Goal: Transaction & Acquisition: Download file/media

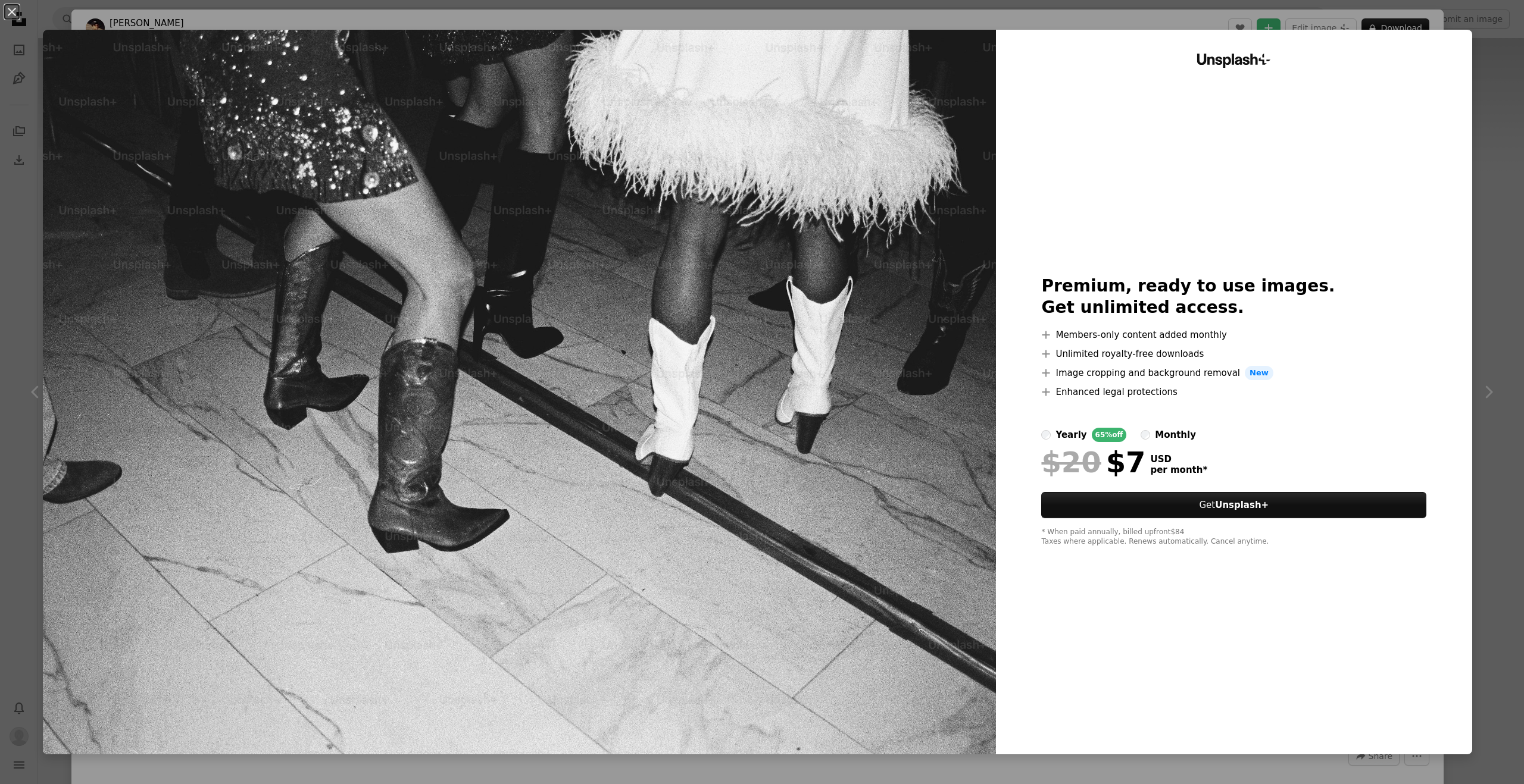
scroll to position [47, 0]
click at [1263, 511] on link "Get Unsplash+" at bounding box center [1233, 505] width 385 height 26
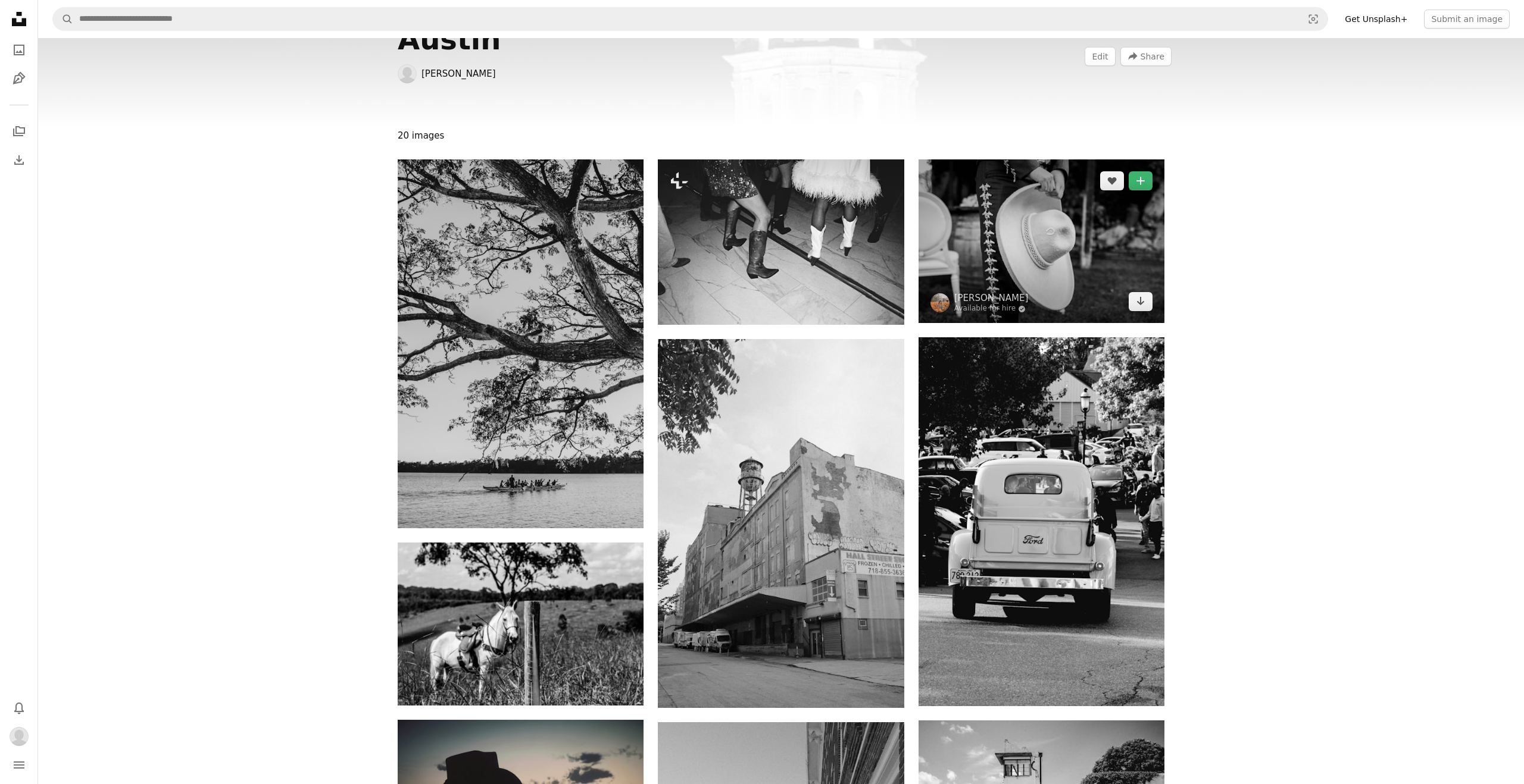
click at [1001, 216] on img at bounding box center [1041, 241] width 246 height 164
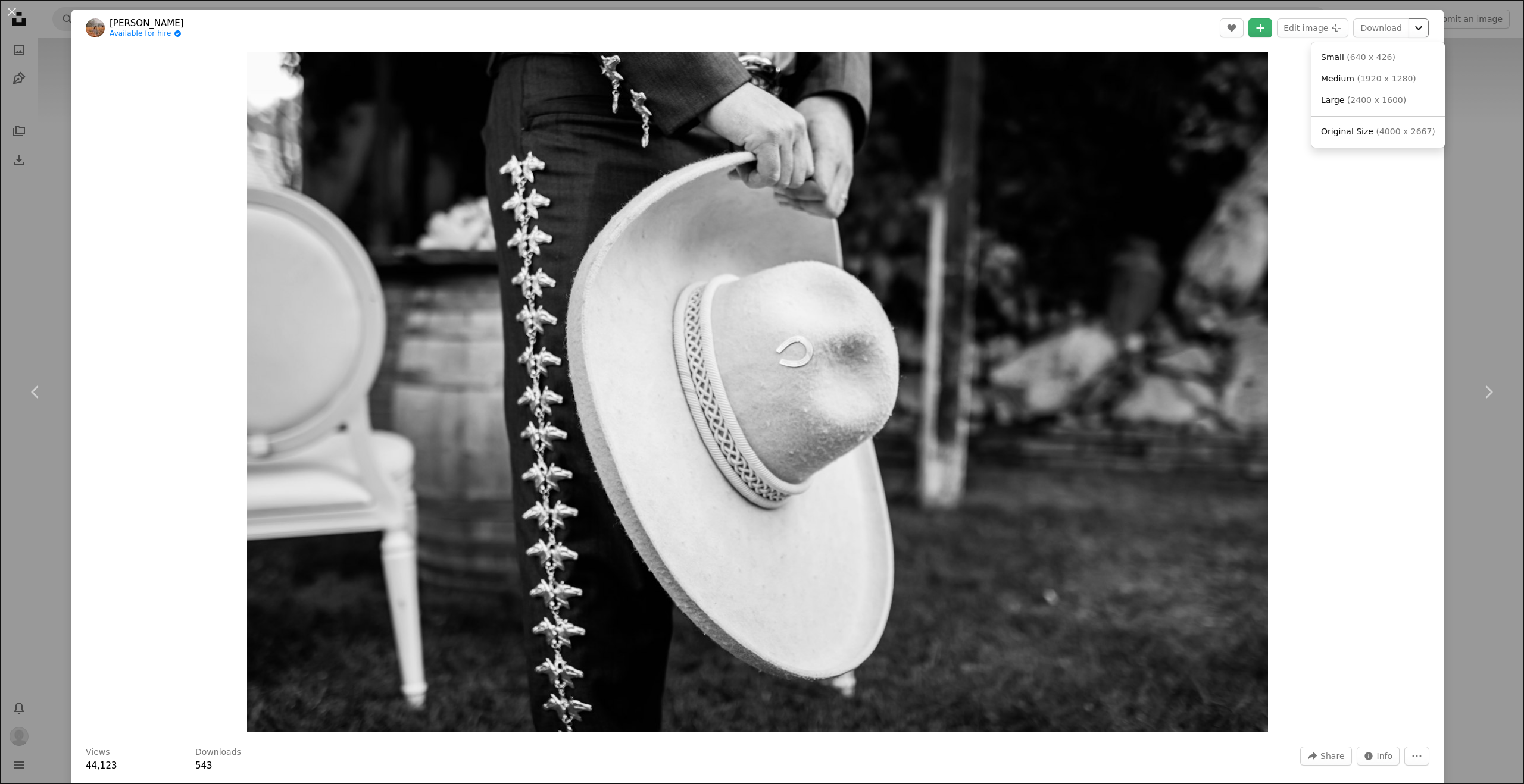
click at [1428, 30] on icon "Chevron down" at bounding box center [1418, 28] width 19 height 14
click at [1346, 82] on span "Medium" at bounding box center [1337, 78] width 33 height 9
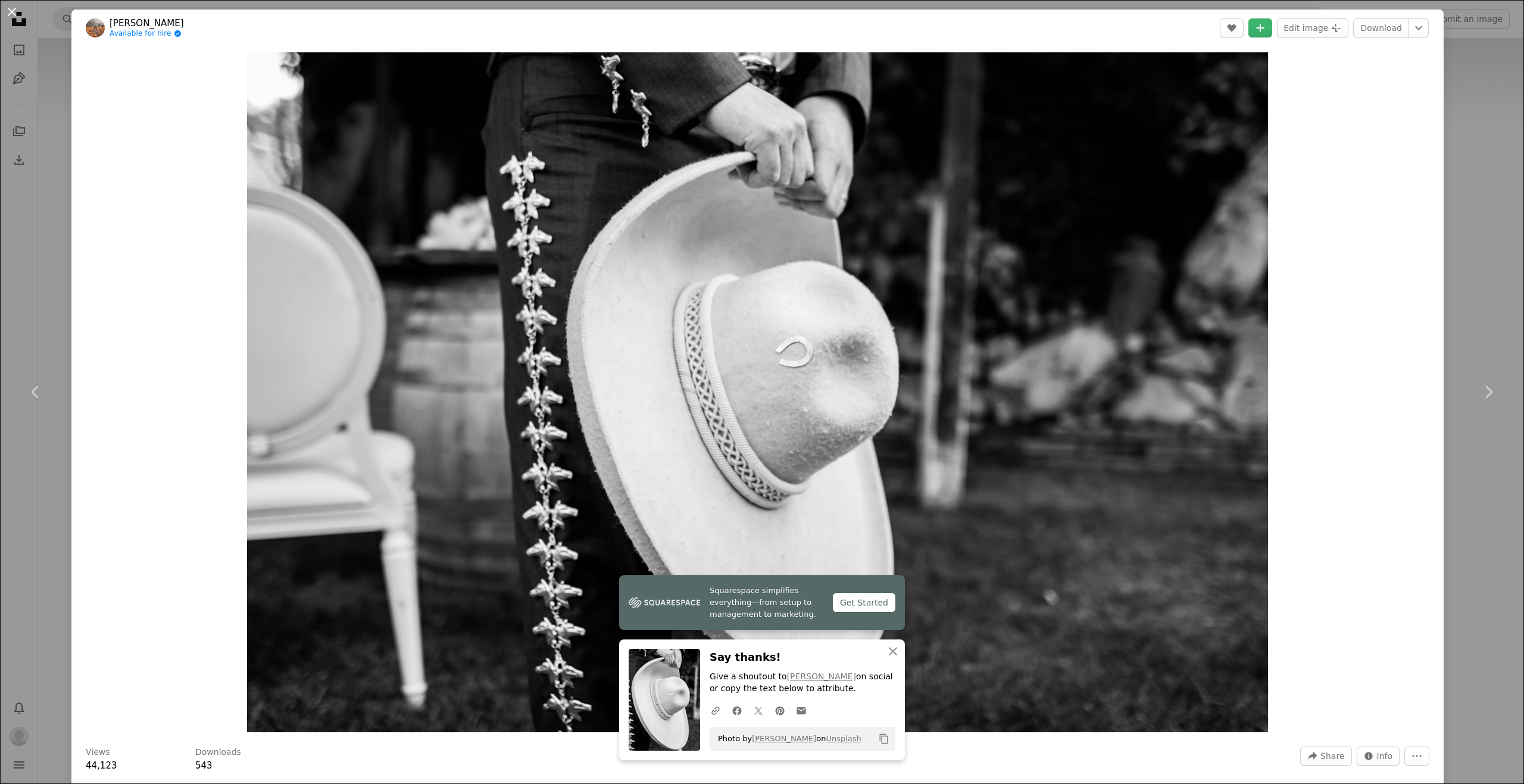
click at [10, 10] on button "An X shape" at bounding box center [12, 11] width 14 height 14
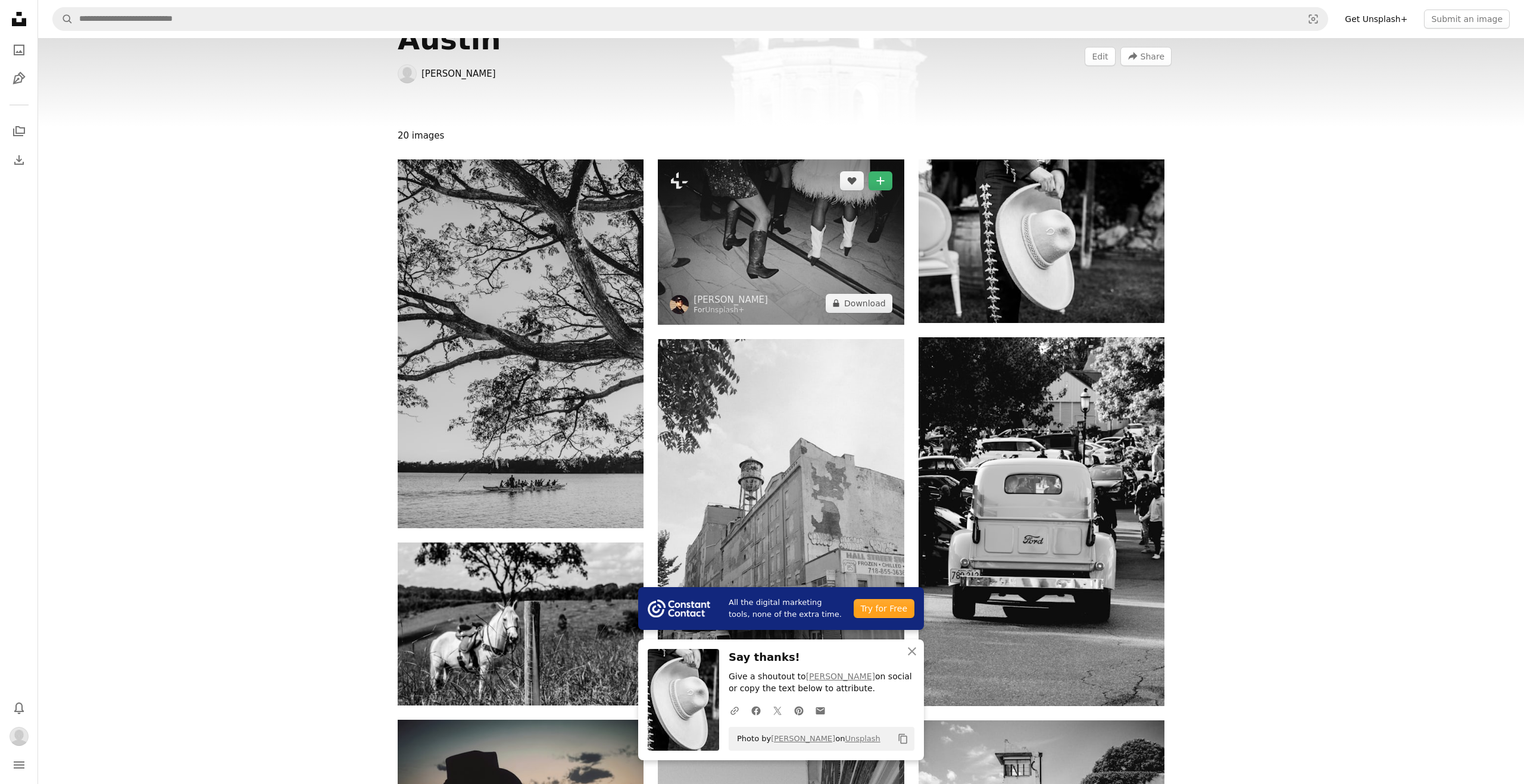
click at [779, 226] on img at bounding box center [780, 242] width 246 height 166
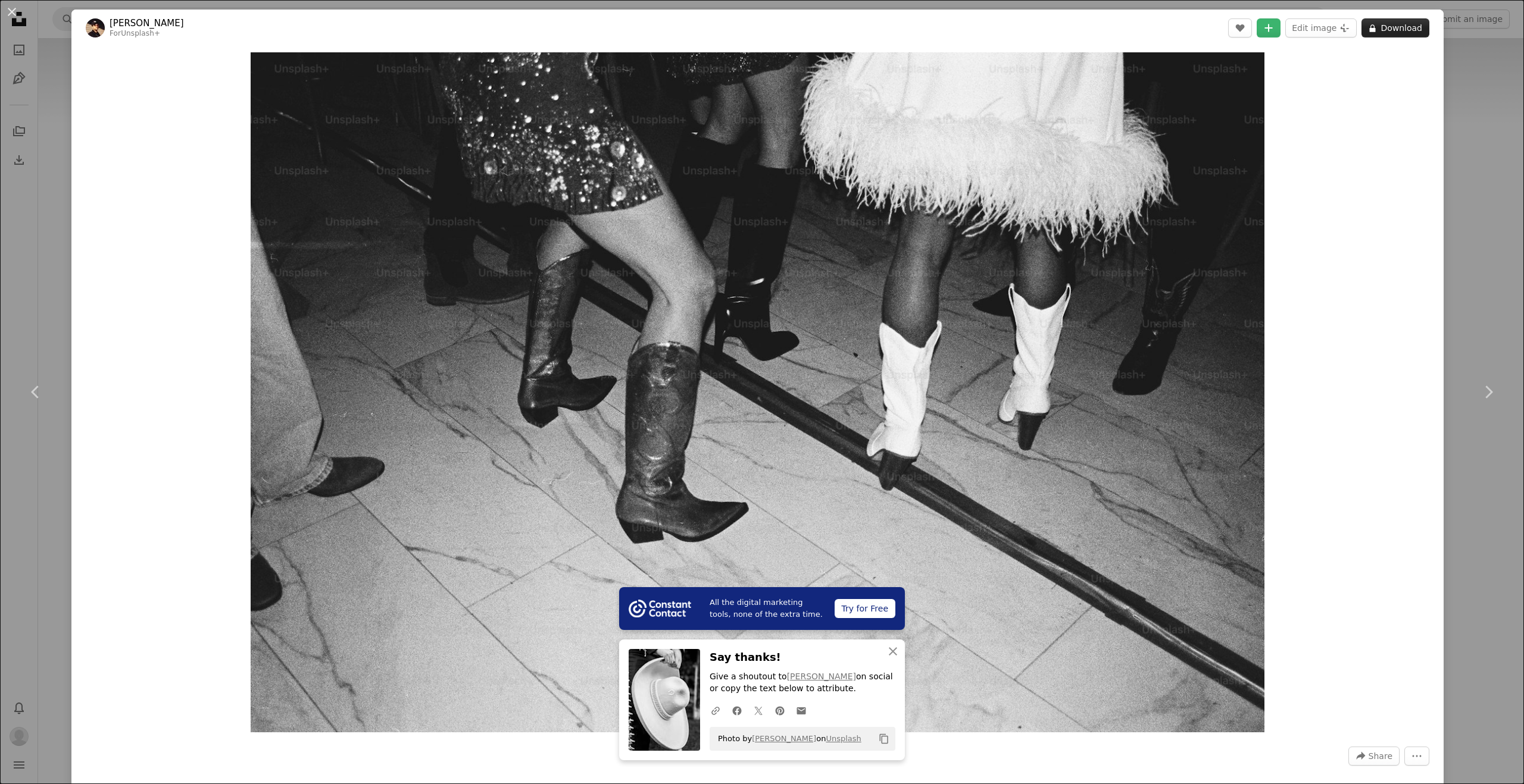
click at [1402, 29] on button "A lock Download" at bounding box center [1395, 28] width 68 height 19
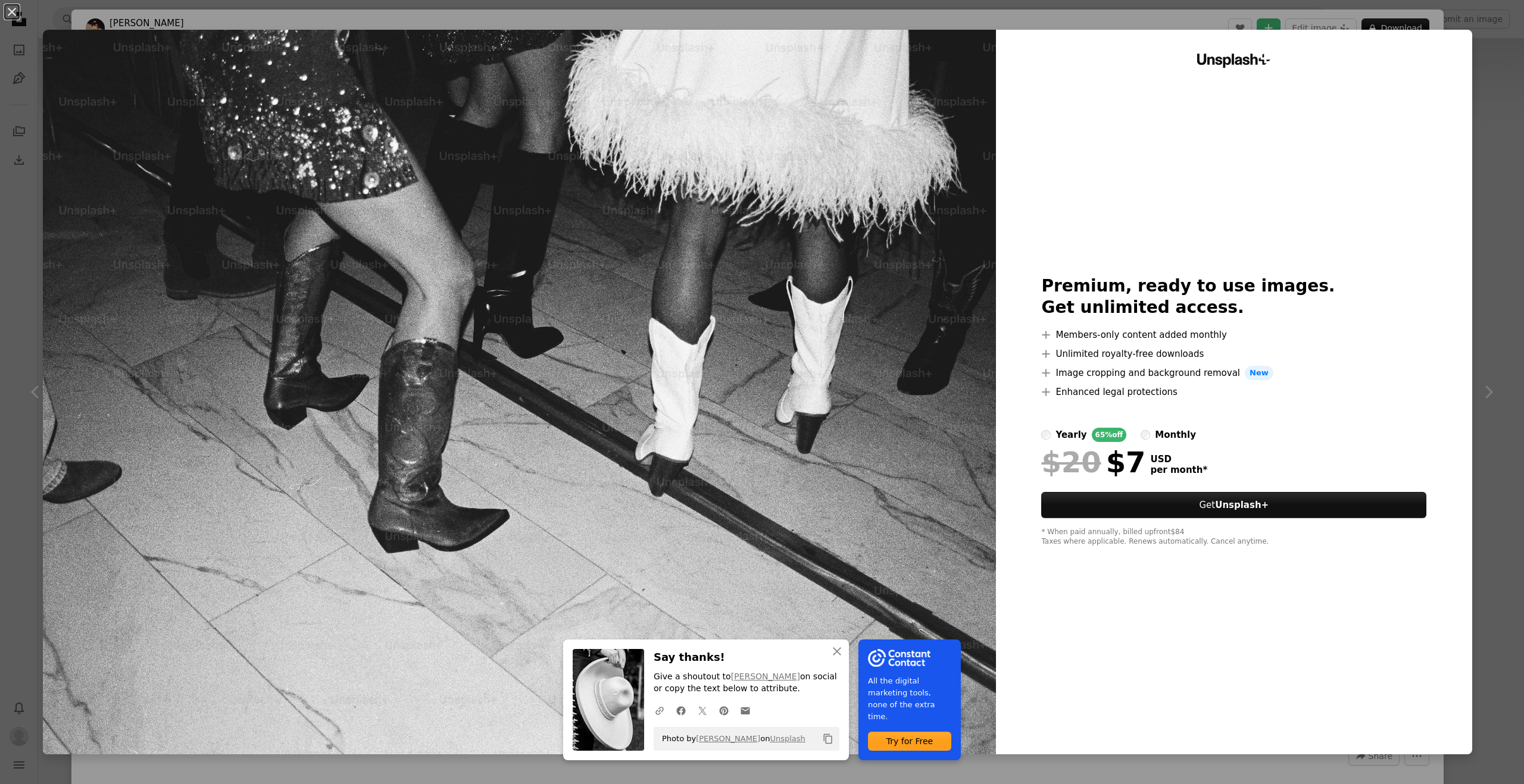
click at [1500, 355] on div "An X shape An X shape Close Say thanks! Give a shoutout to [PERSON_NAME] on soc…" at bounding box center [762, 392] width 1524 height 784
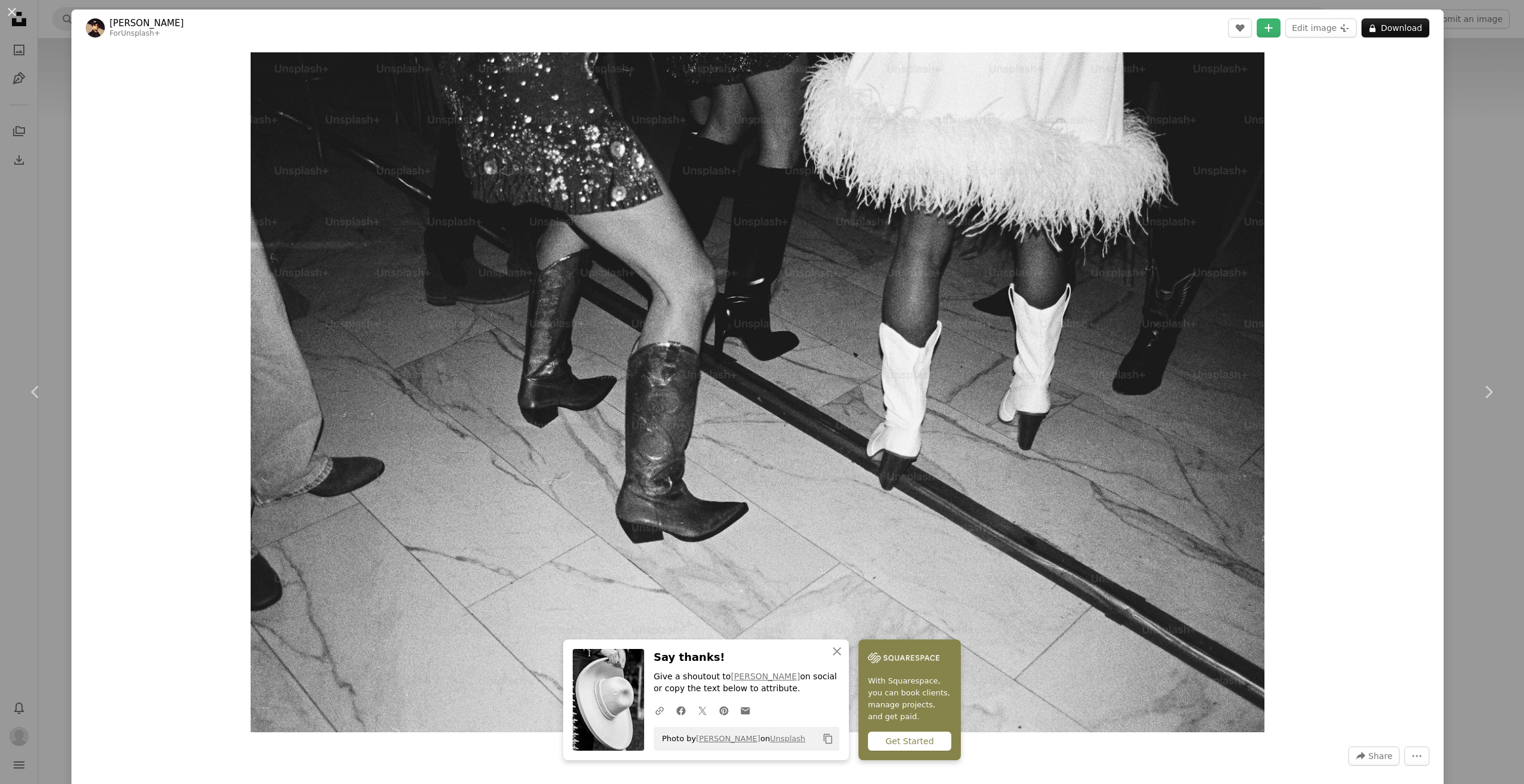
click at [144, 251] on div "Zoom in" at bounding box center [757, 392] width 1372 height 692
click at [7, 9] on button "An X shape" at bounding box center [12, 11] width 14 height 14
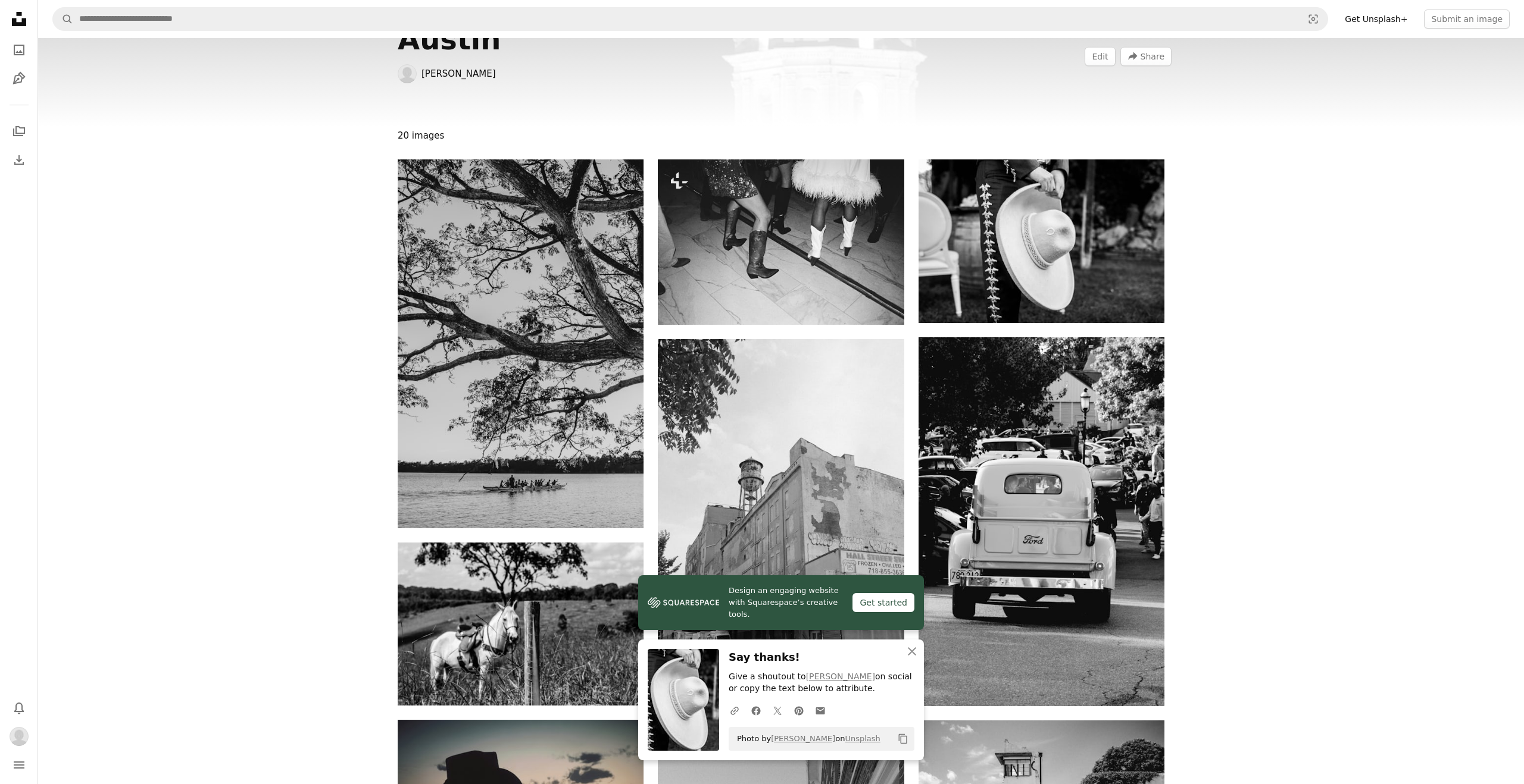
click at [19, 24] on icon at bounding box center [19, 19] width 14 height 14
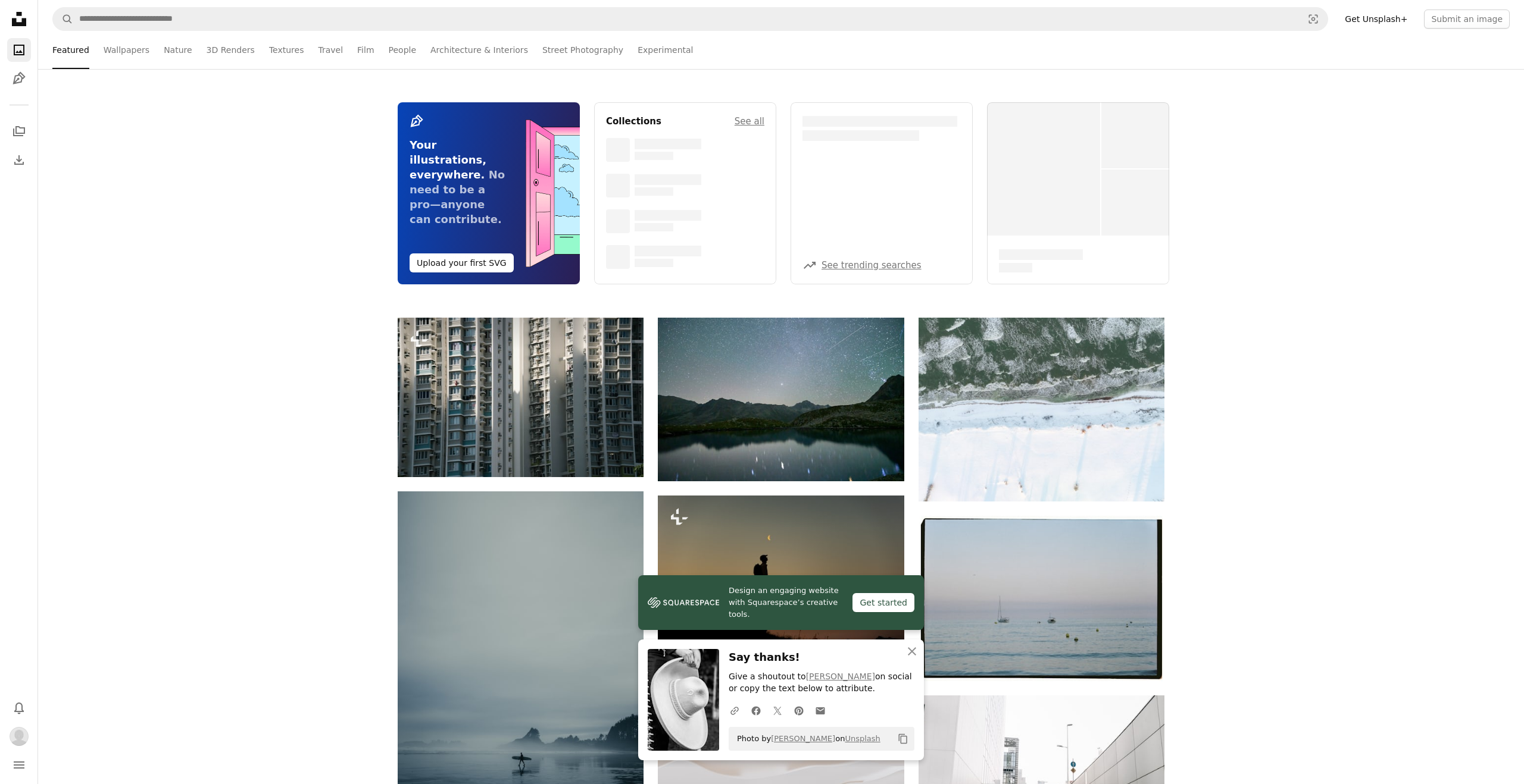
click at [1420, 179] on div "Pen Tool Your illustrations, everywhere. No need to be a pro—anyone can contrib…" at bounding box center [780, 193] width 1485 height 182
click at [18, 18] on icon "Unsplash logo Unsplash Home" at bounding box center [19, 19] width 24 height 24
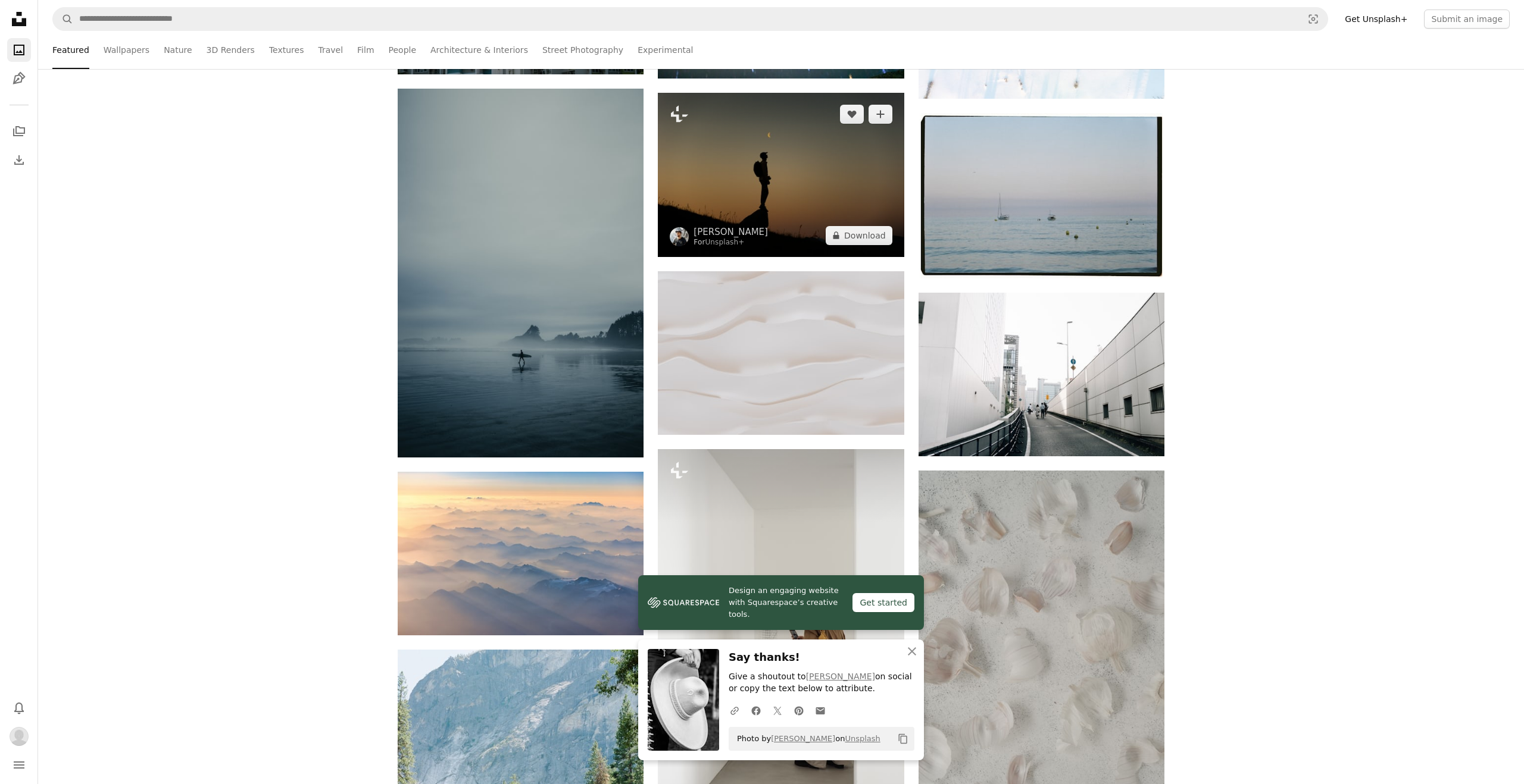
scroll to position [402, 0]
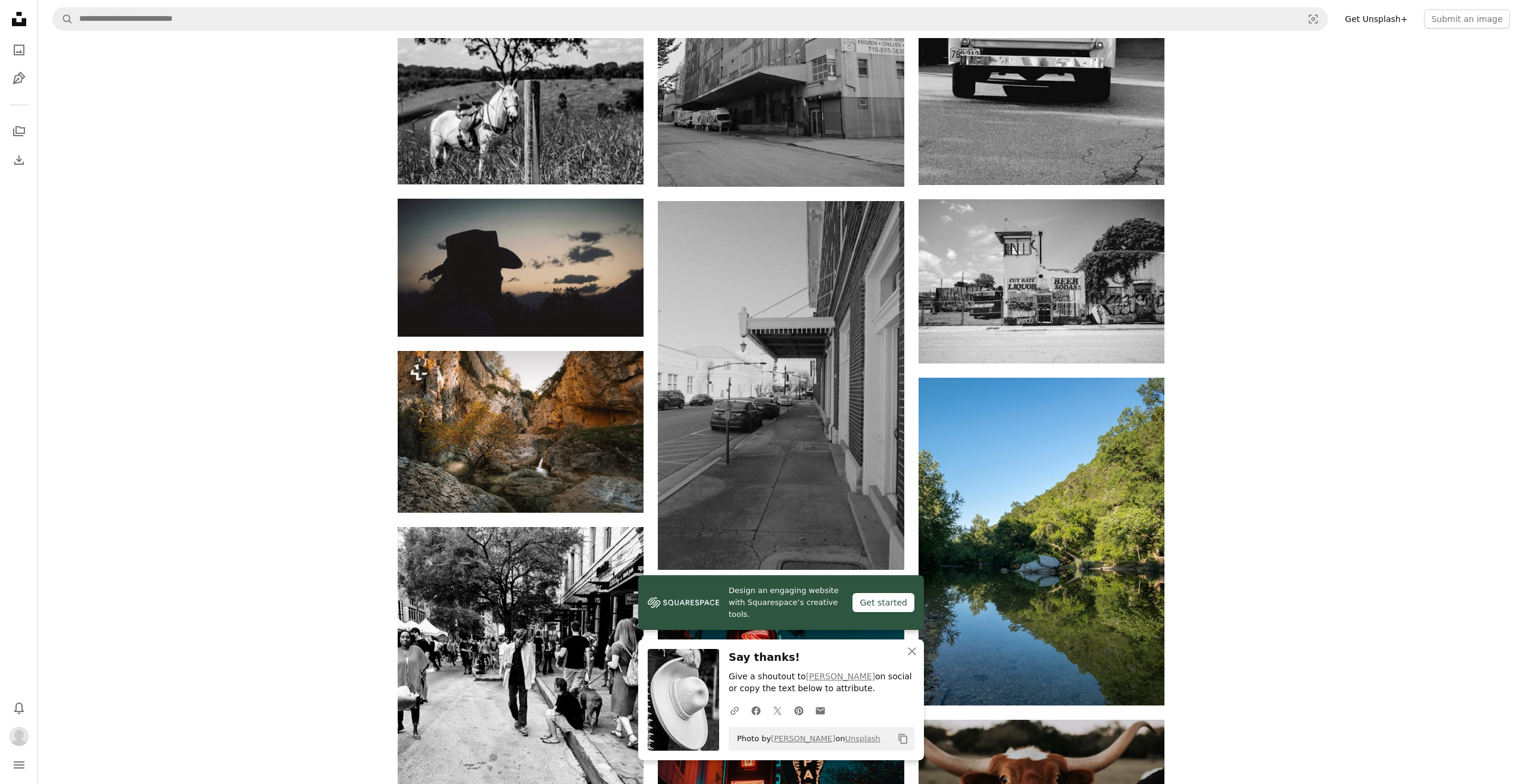
scroll to position [580, 0]
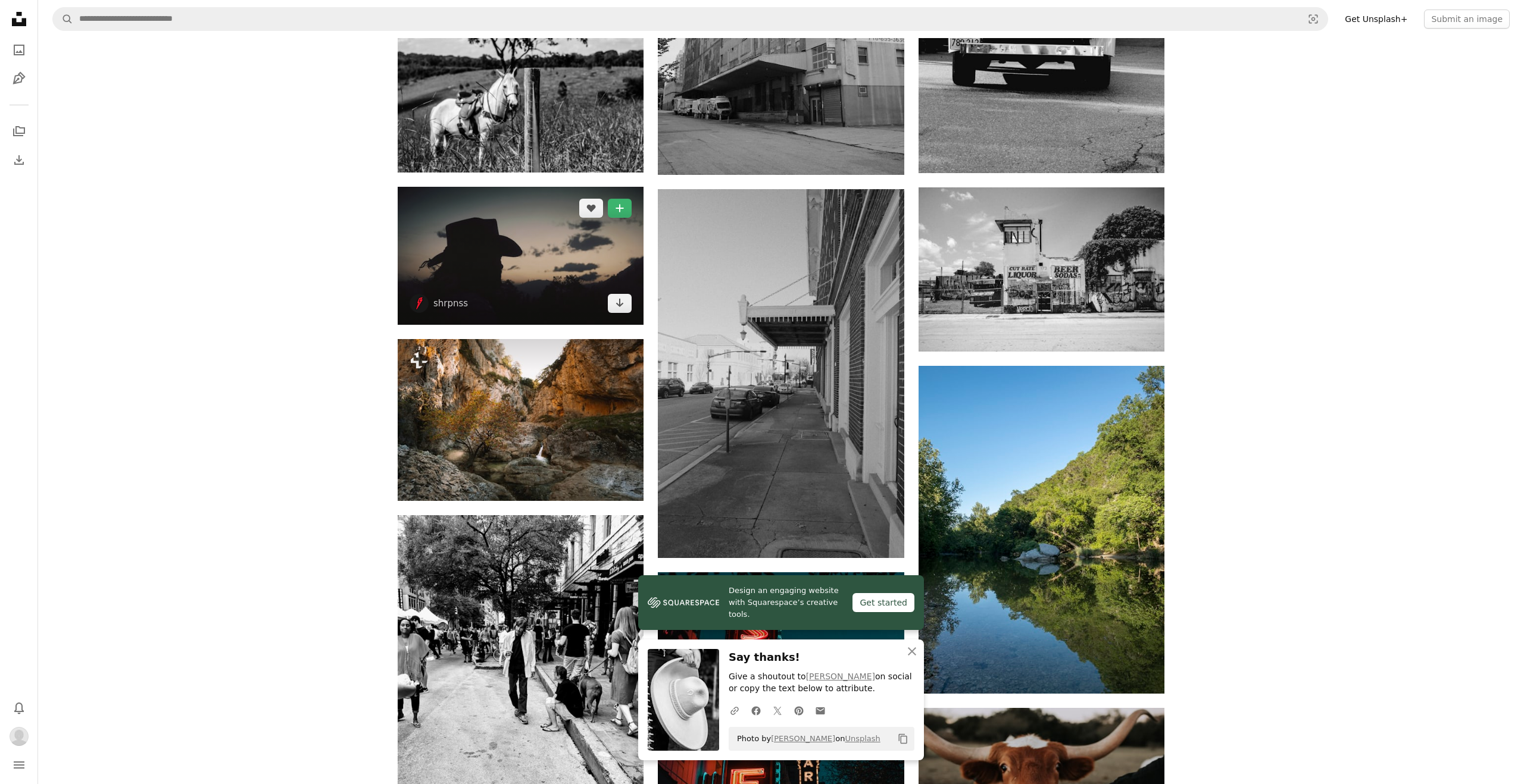
click at [482, 252] on img at bounding box center [520, 256] width 246 height 138
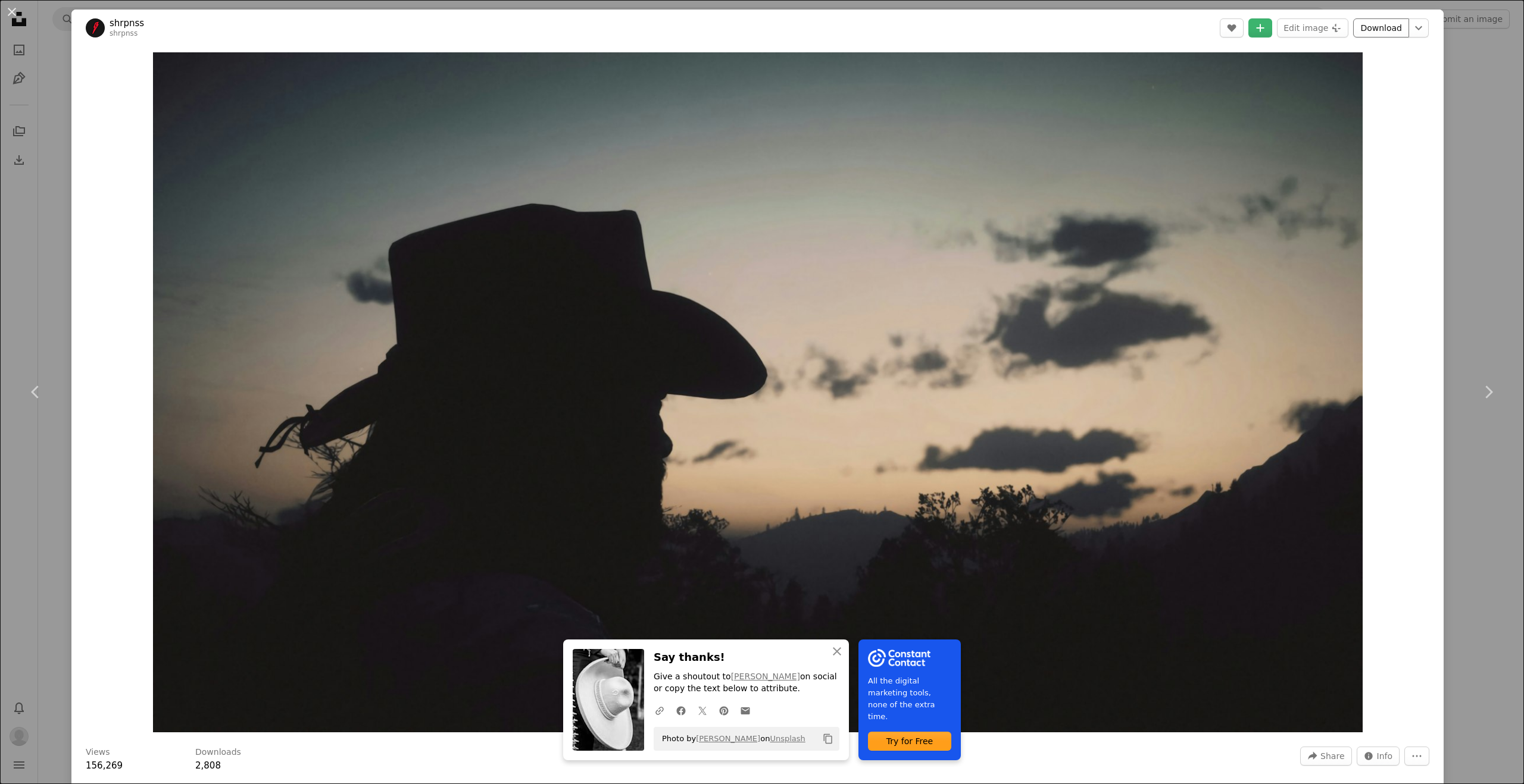
click at [1409, 26] on link "Download" at bounding box center [1381, 28] width 56 height 19
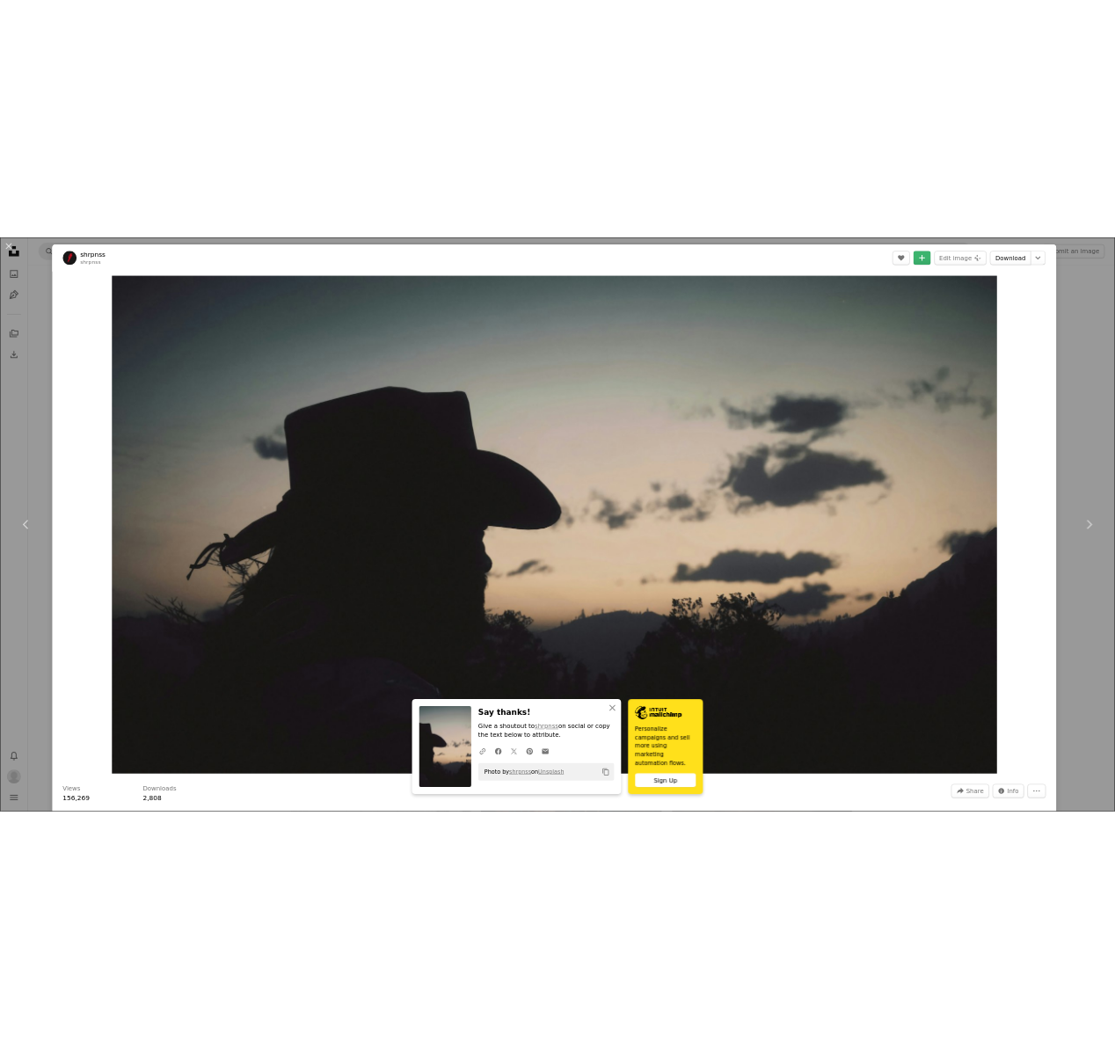
scroll to position [800, 0]
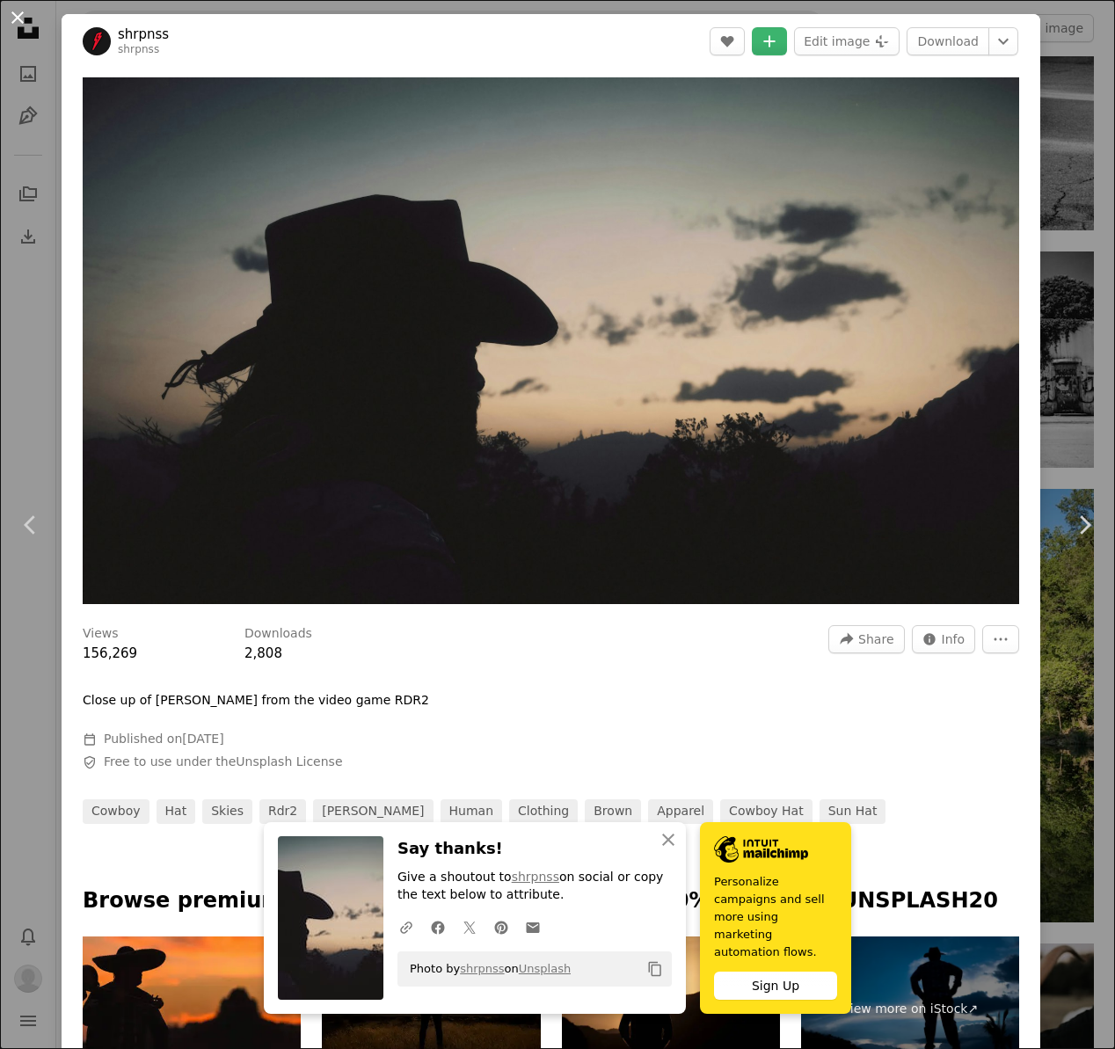
click at [17, 16] on button "An X shape" at bounding box center [17, 17] width 21 height 21
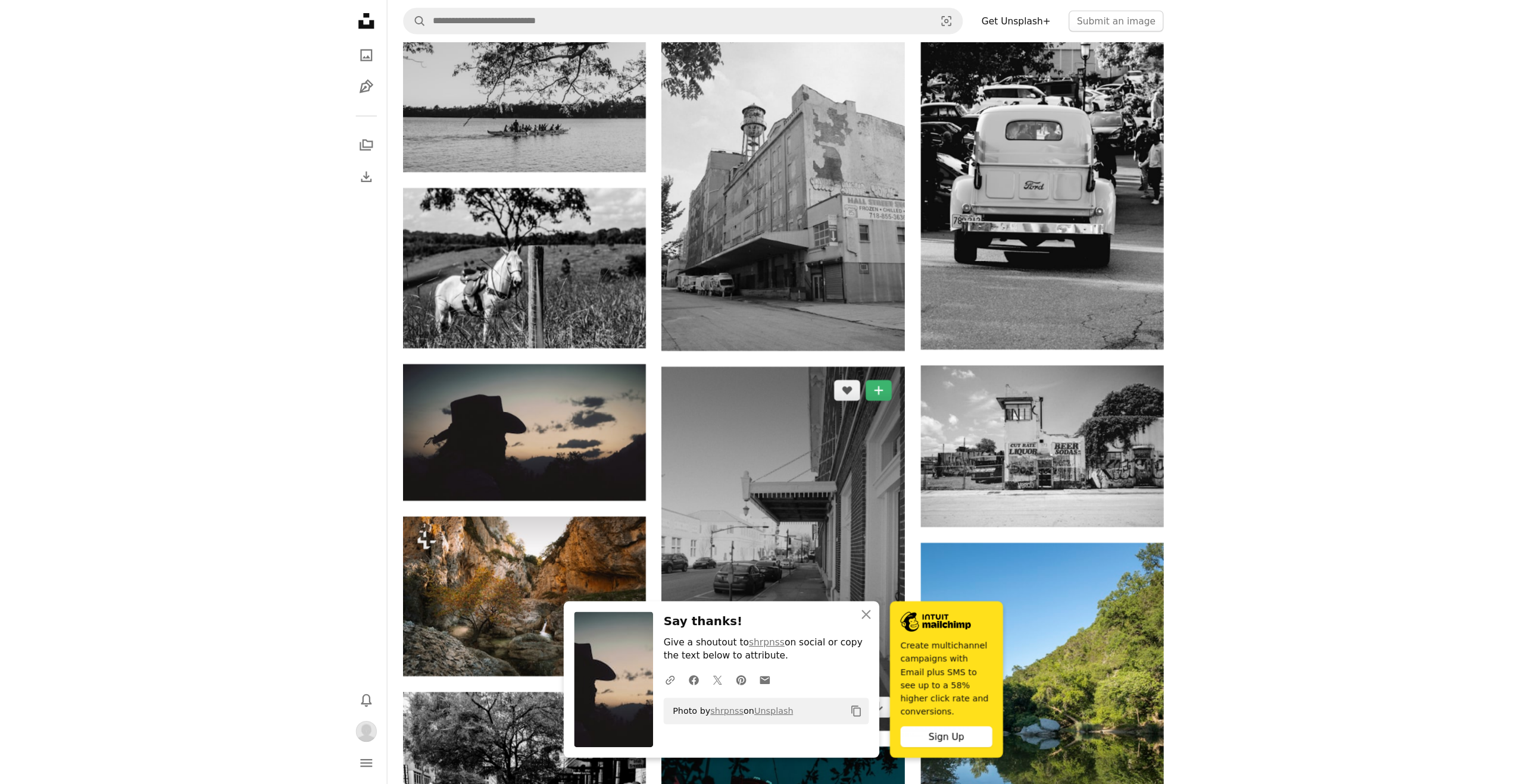
scroll to position [384, 0]
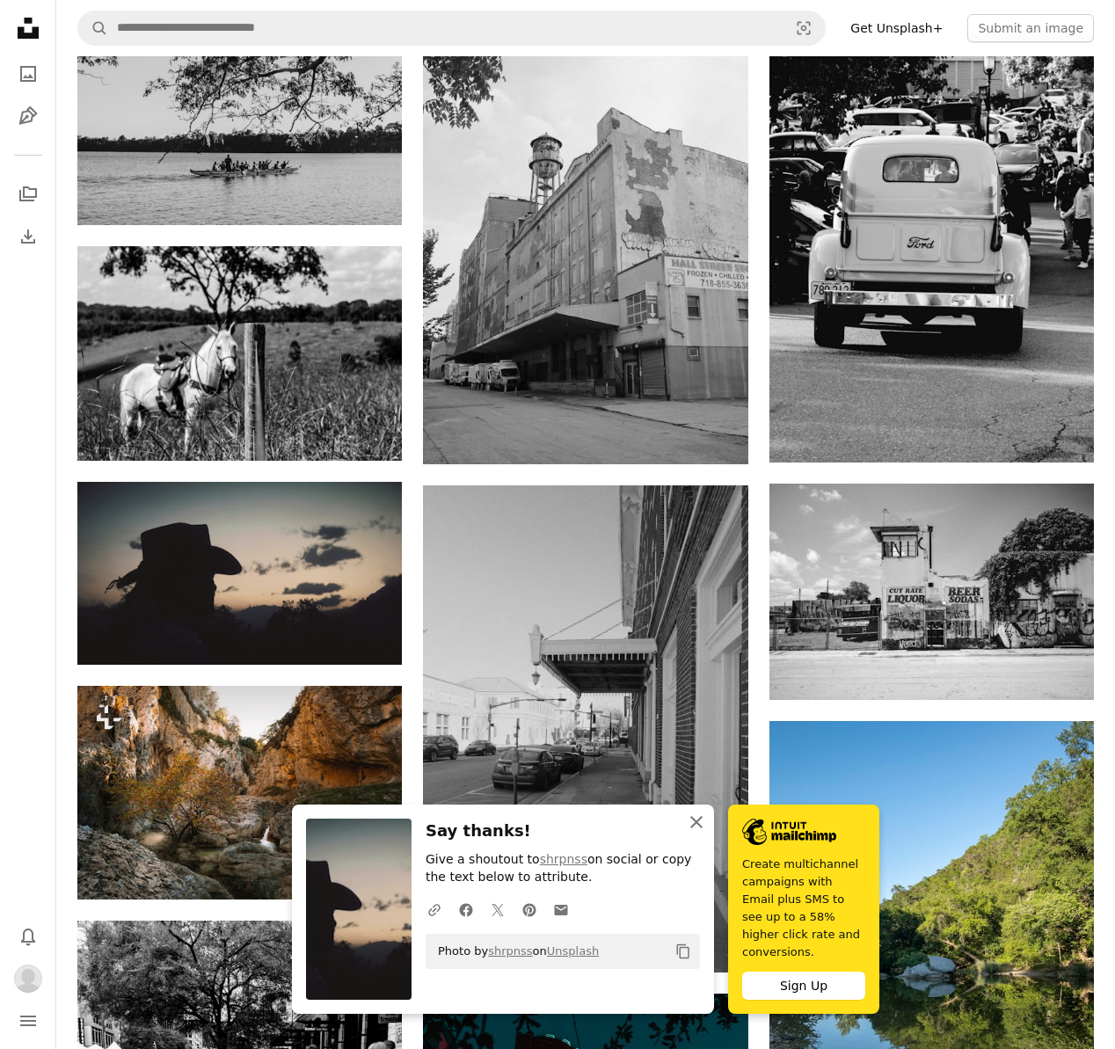
click at [701, 833] on icon "An X shape" at bounding box center [696, 822] width 21 height 21
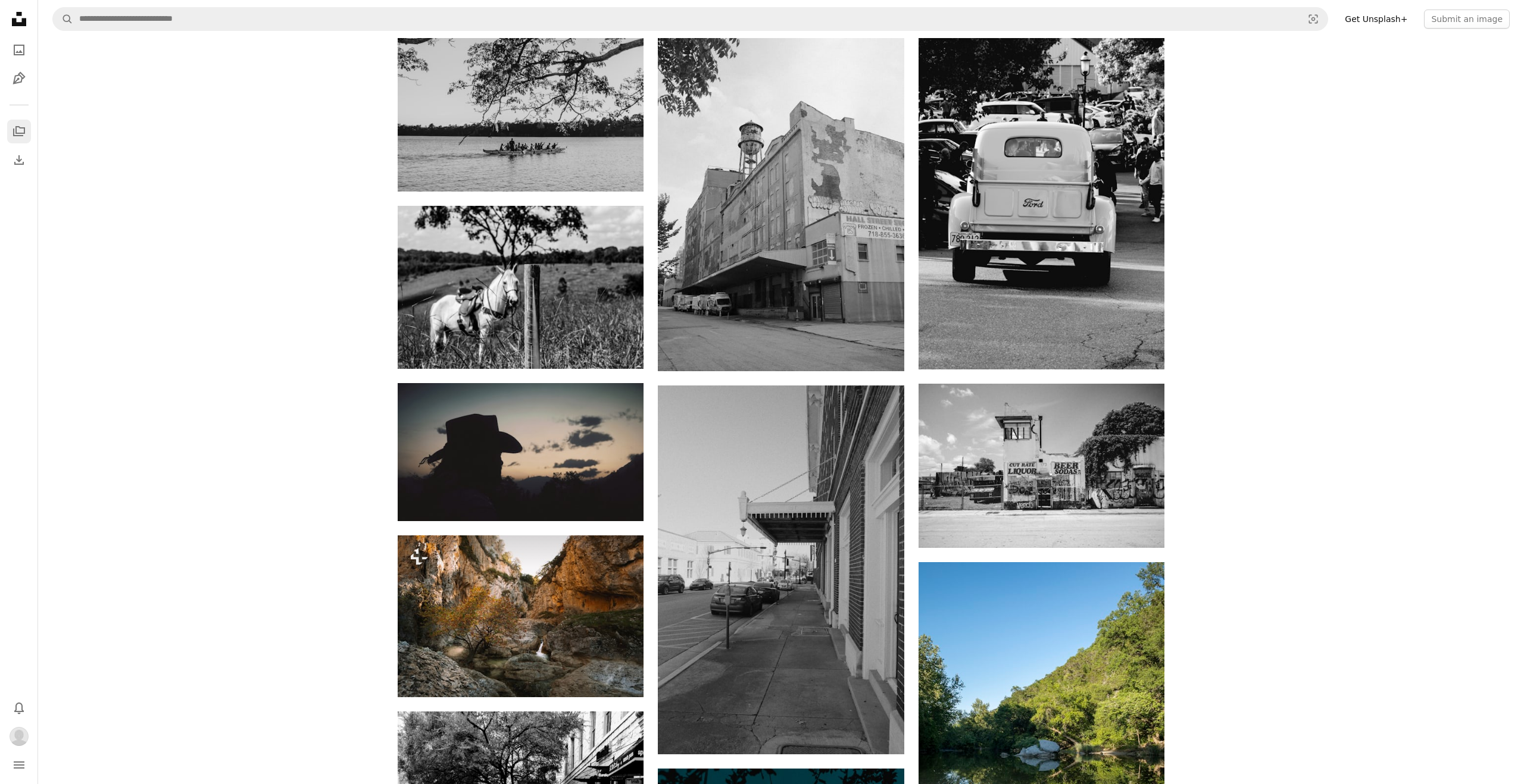
click at [7, 132] on link "A stack of folders" at bounding box center [19, 131] width 24 height 24
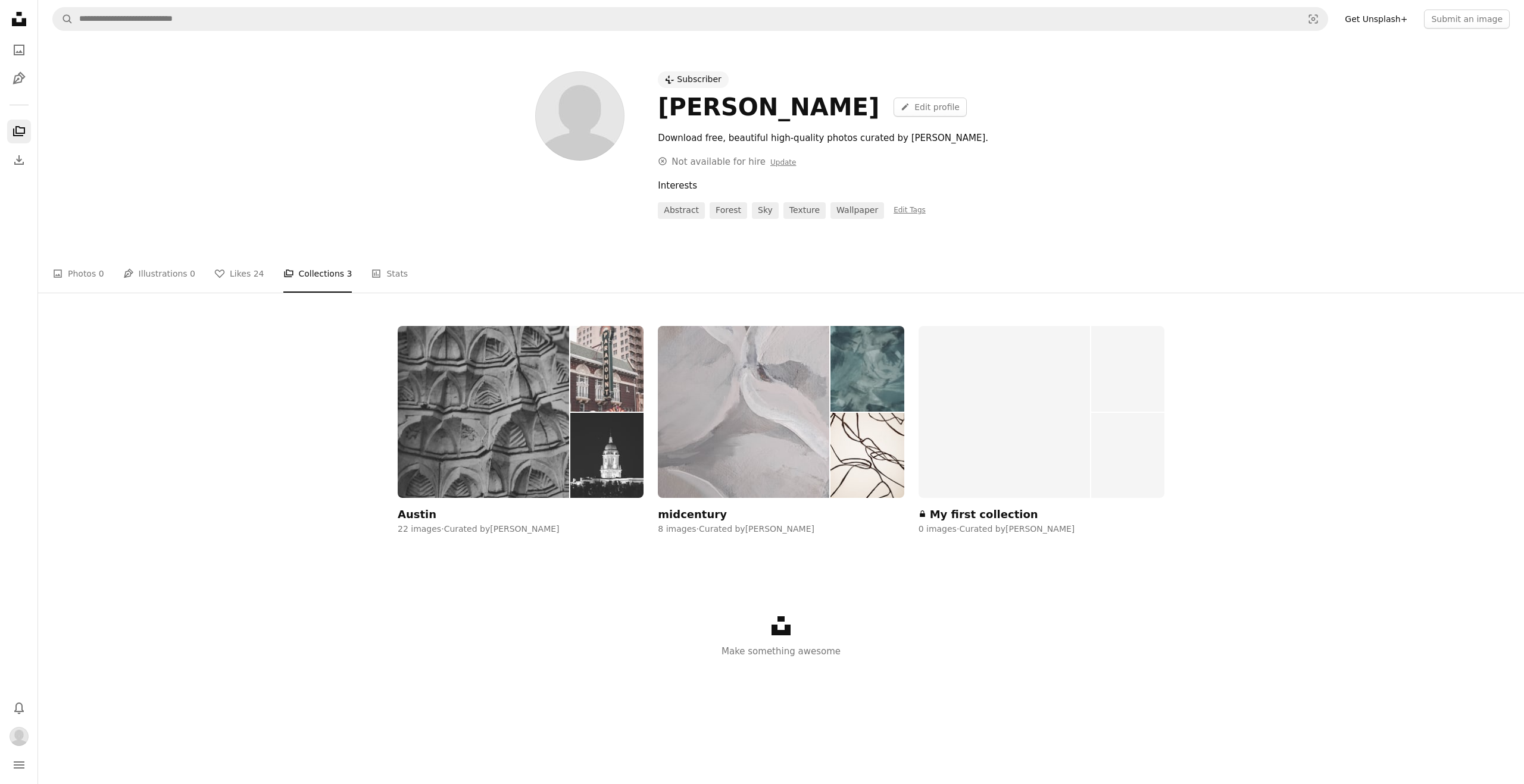
click at [535, 442] on img at bounding box center [483, 412] width 171 height 172
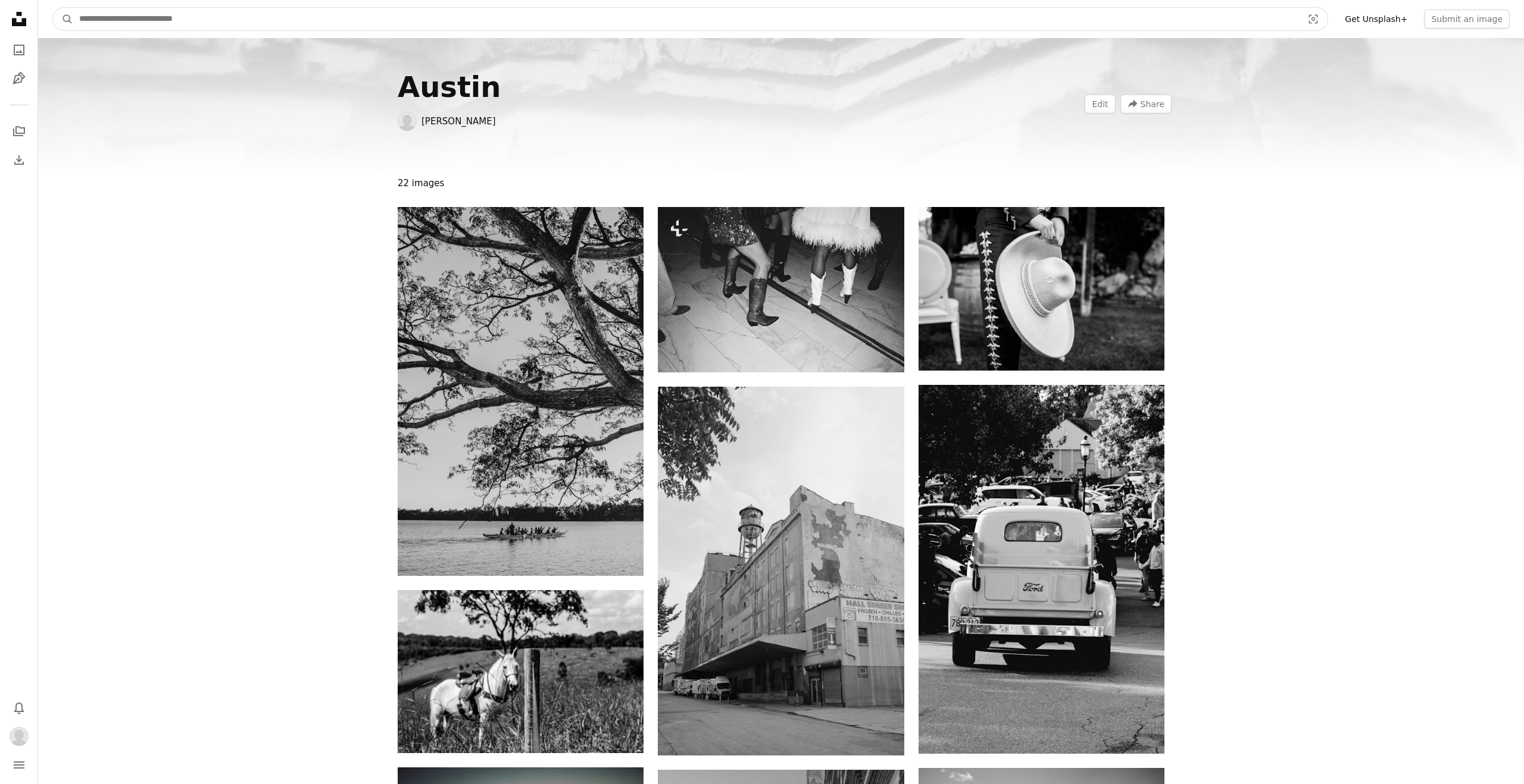
click at [230, 16] on input "Find visuals sitewide" at bounding box center [686, 18] width 1226 height 22
type input "**********"
click at [53, 7] on button "A magnifying glass" at bounding box center [63, 18] width 20 height 22
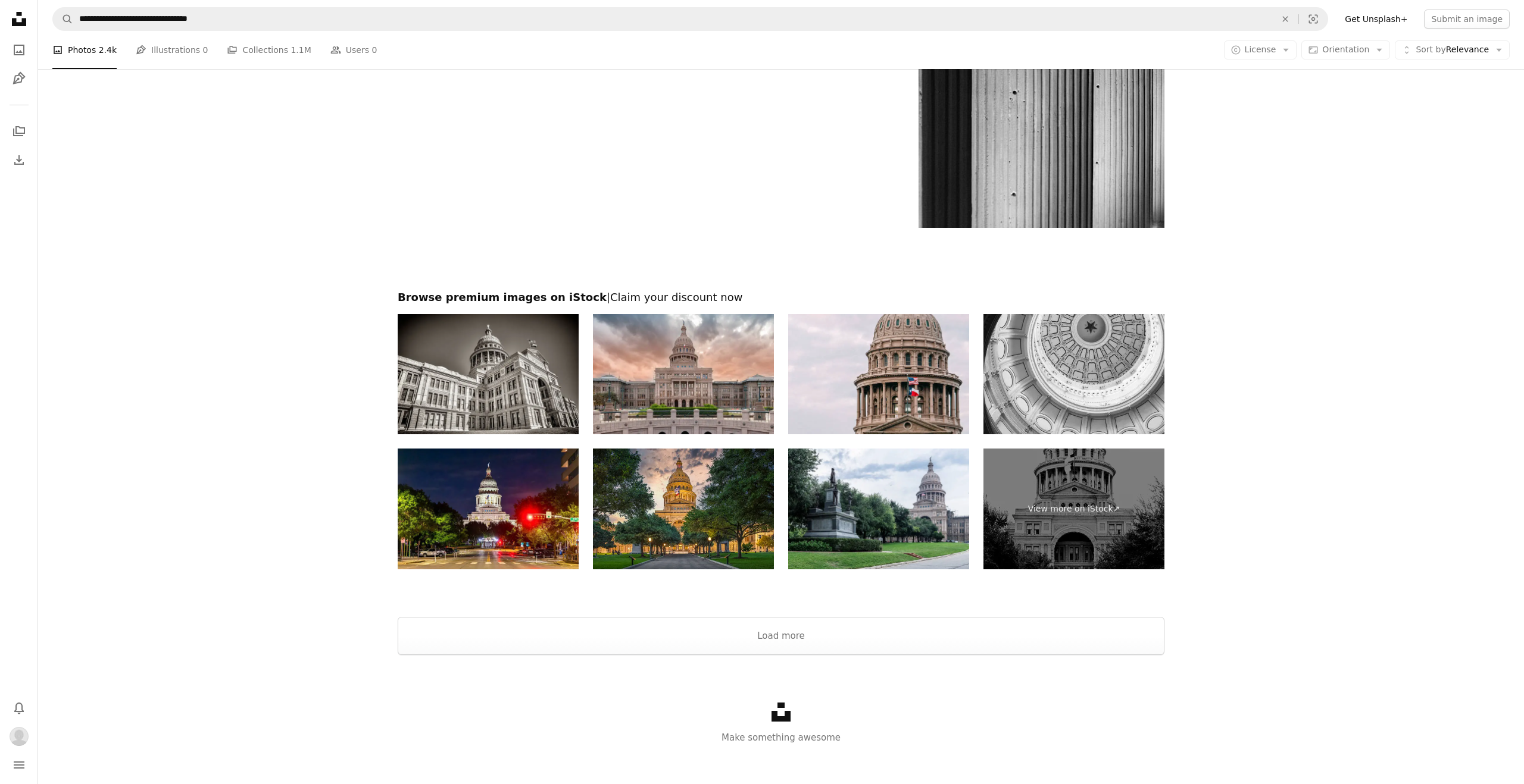
scroll to position [2651, 0]
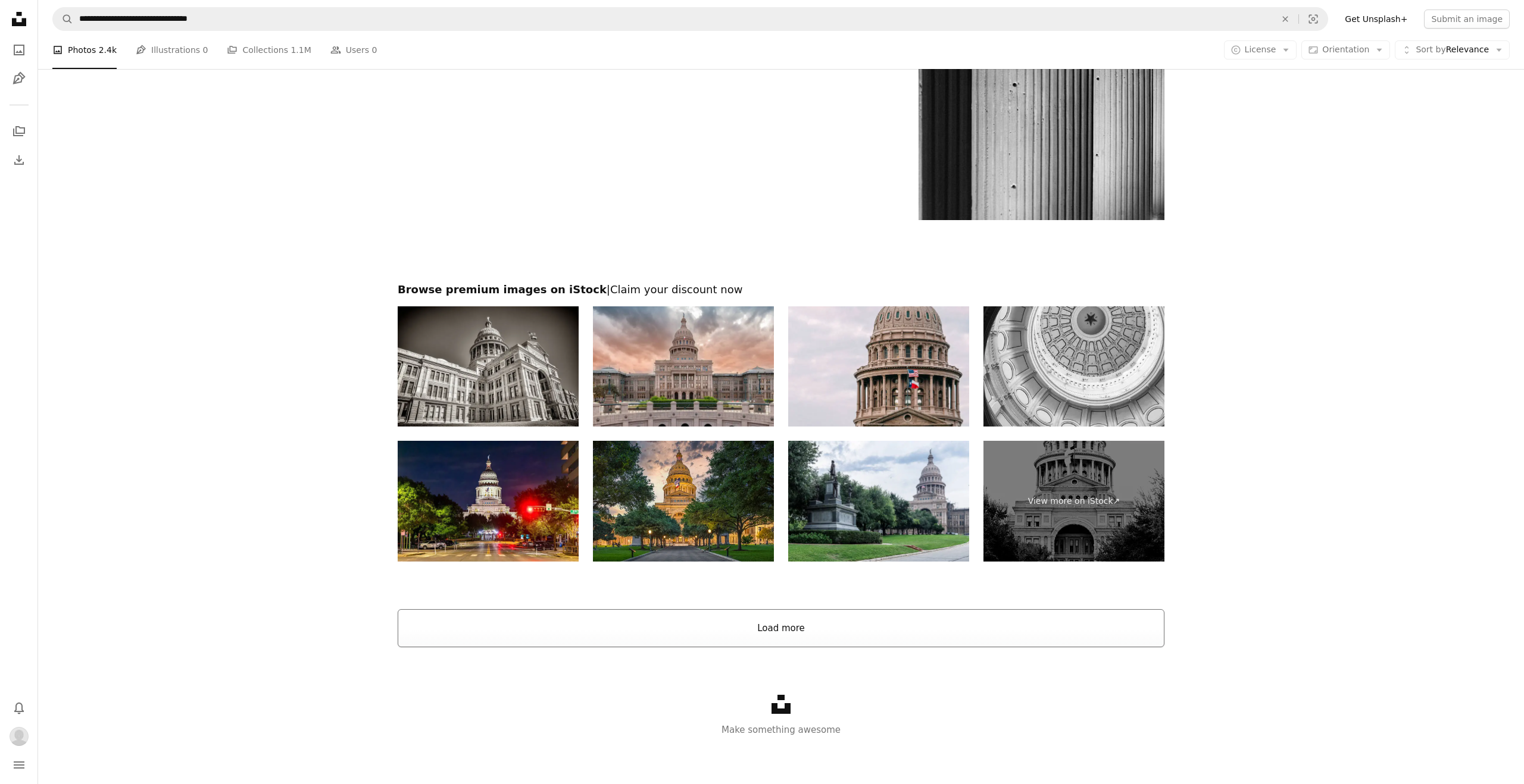
click at [761, 627] on button "Load more" at bounding box center [781, 628] width 767 height 38
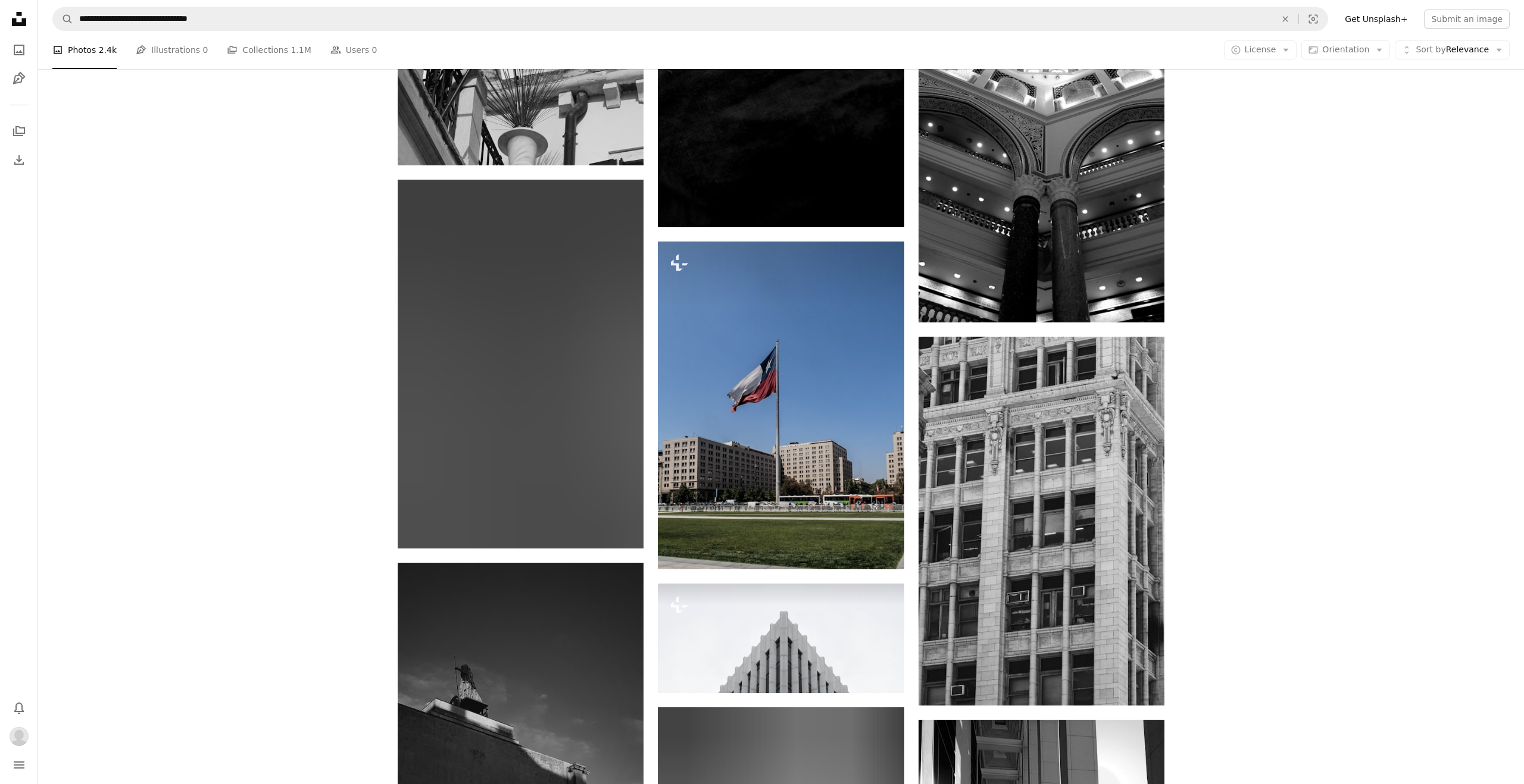
scroll to position [5038, 0]
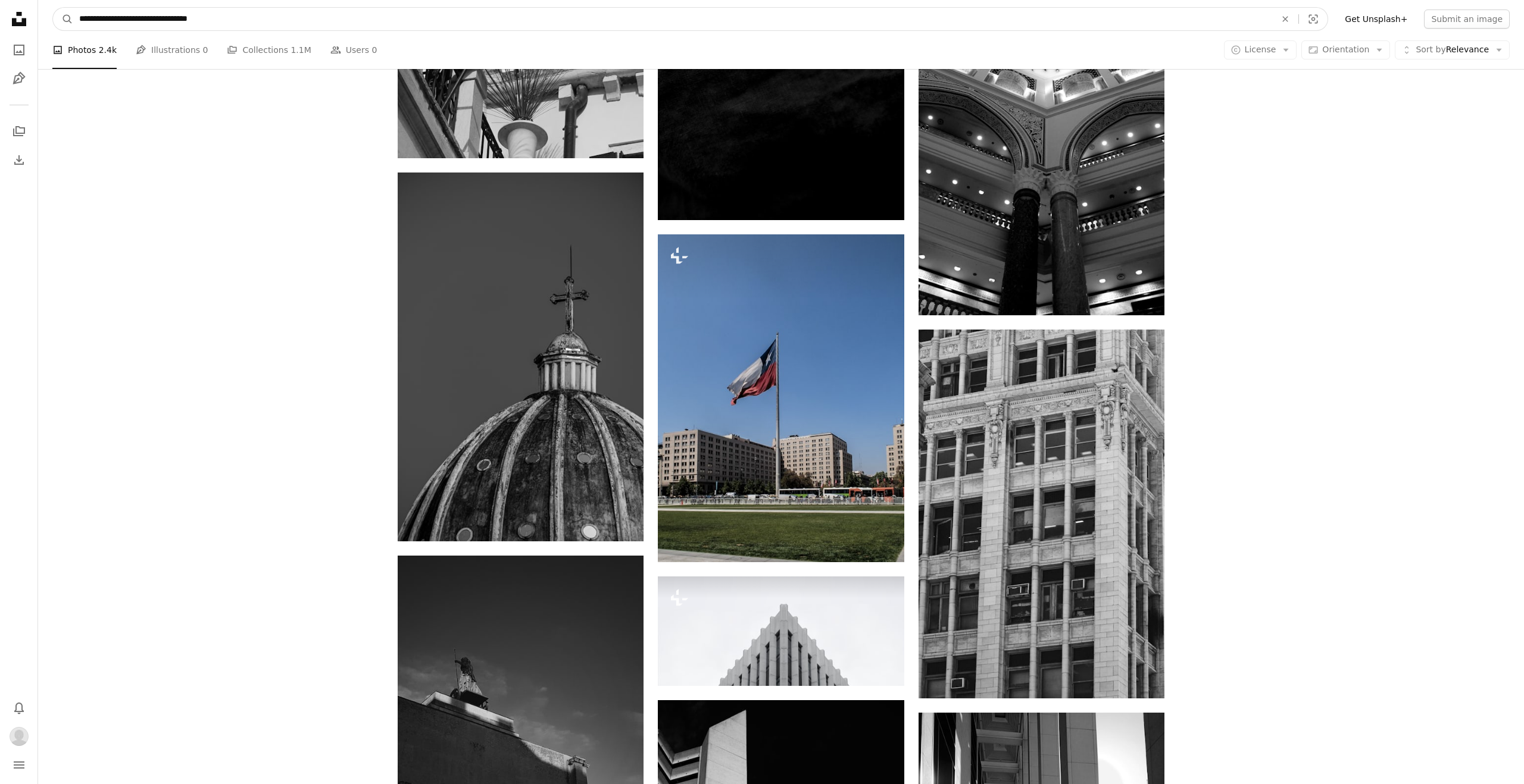
drag, startPoint x: 223, startPoint y: 18, endPoint x: 75, endPoint y: 15, distance: 148.0
click at [75, 15] on input "**********" at bounding box center [672, 18] width 1198 height 22
type input "**********"
click at [53, 7] on button "A magnifying glass" at bounding box center [63, 18] width 20 height 22
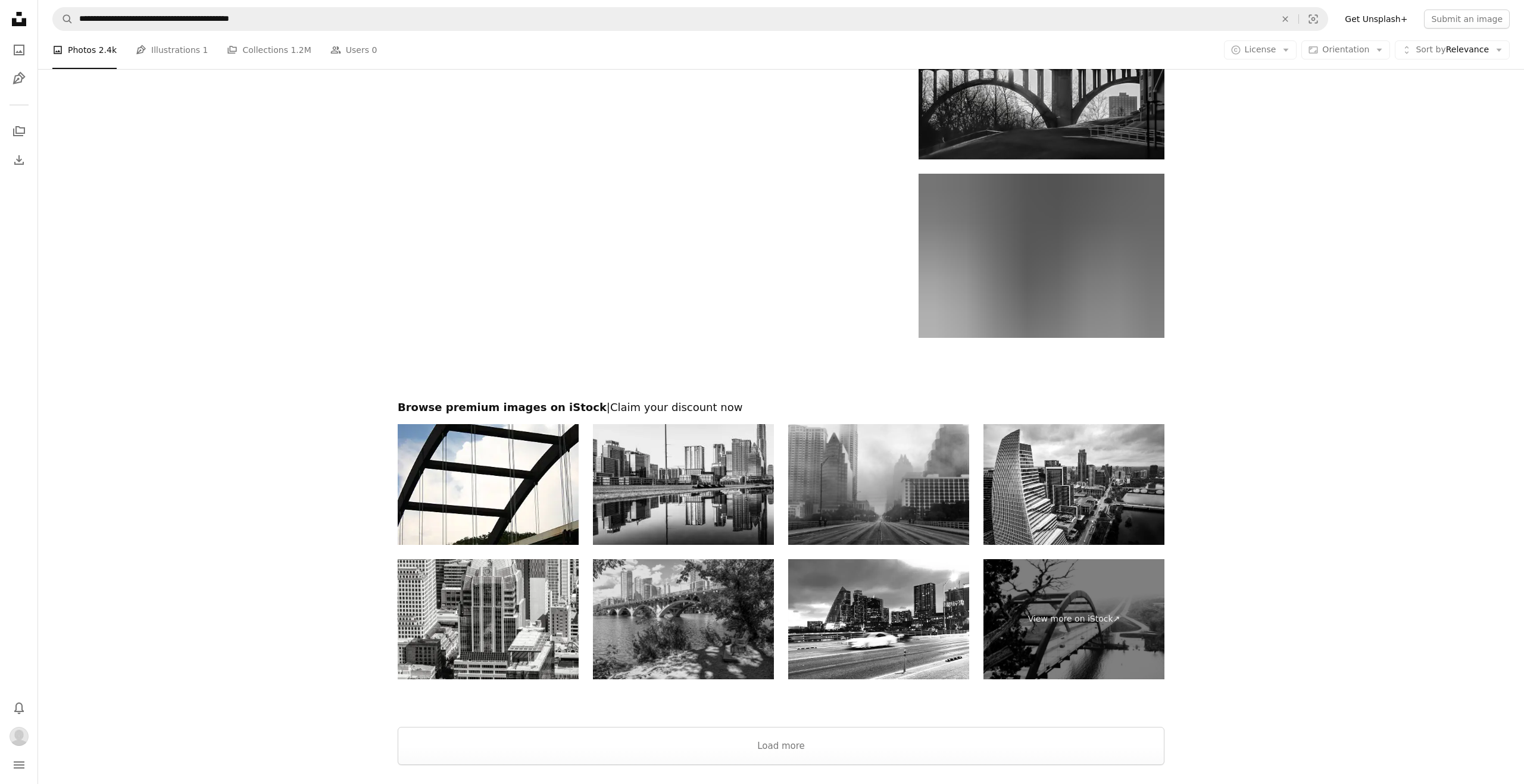
scroll to position [1984, 0]
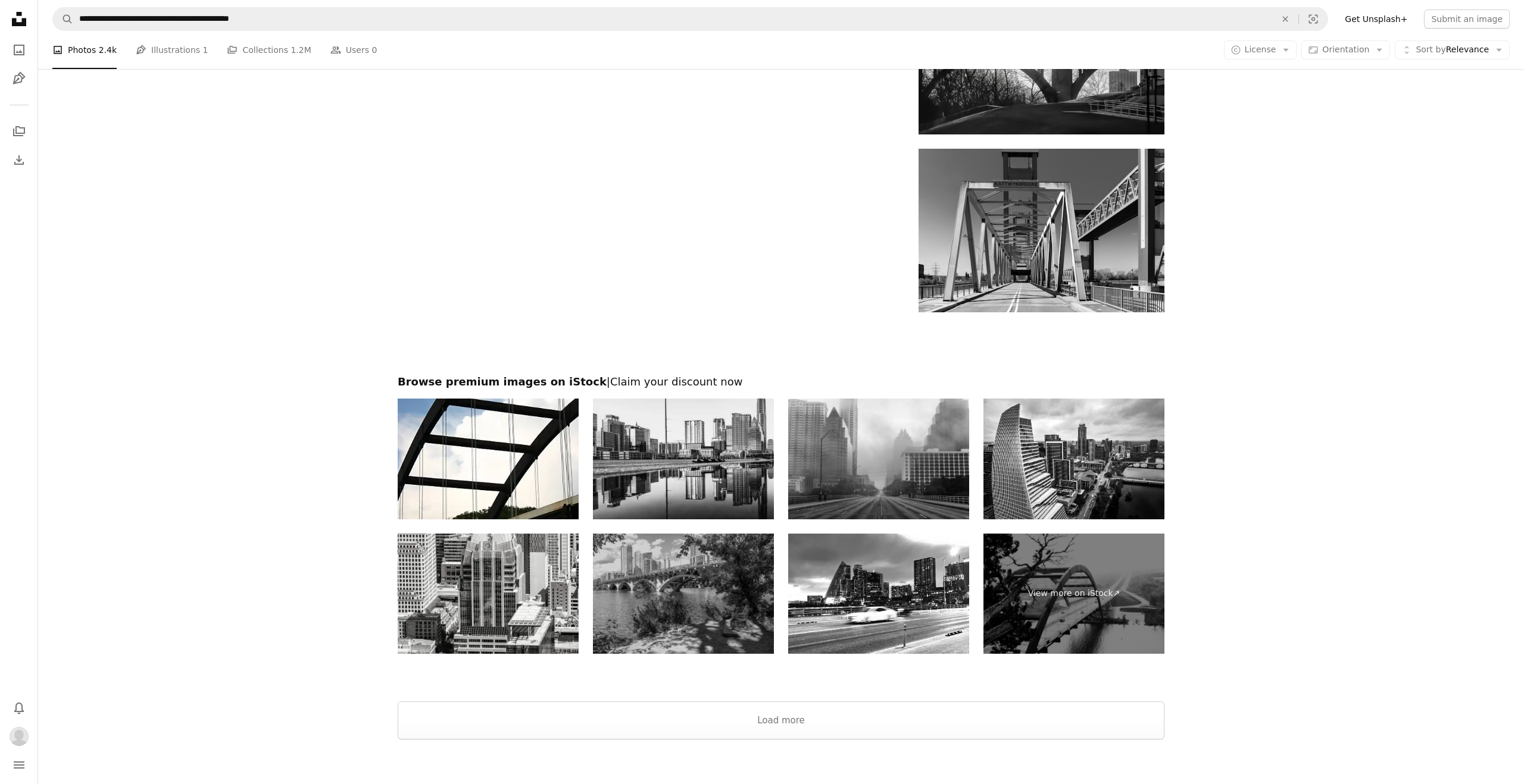
click at [705, 616] on img at bounding box center [683, 594] width 181 height 121
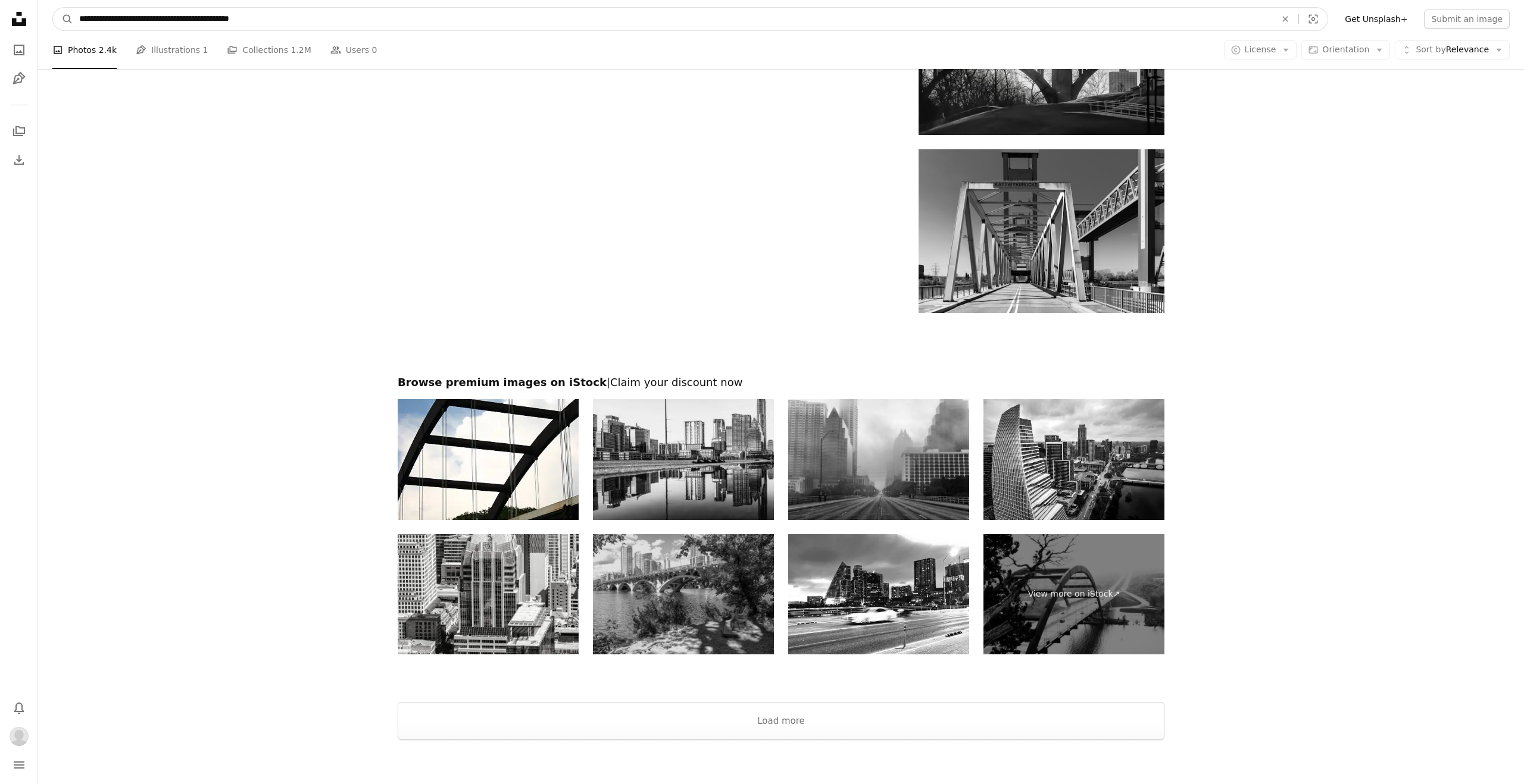
click at [296, 20] on input "**********" at bounding box center [672, 18] width 1198 height 22
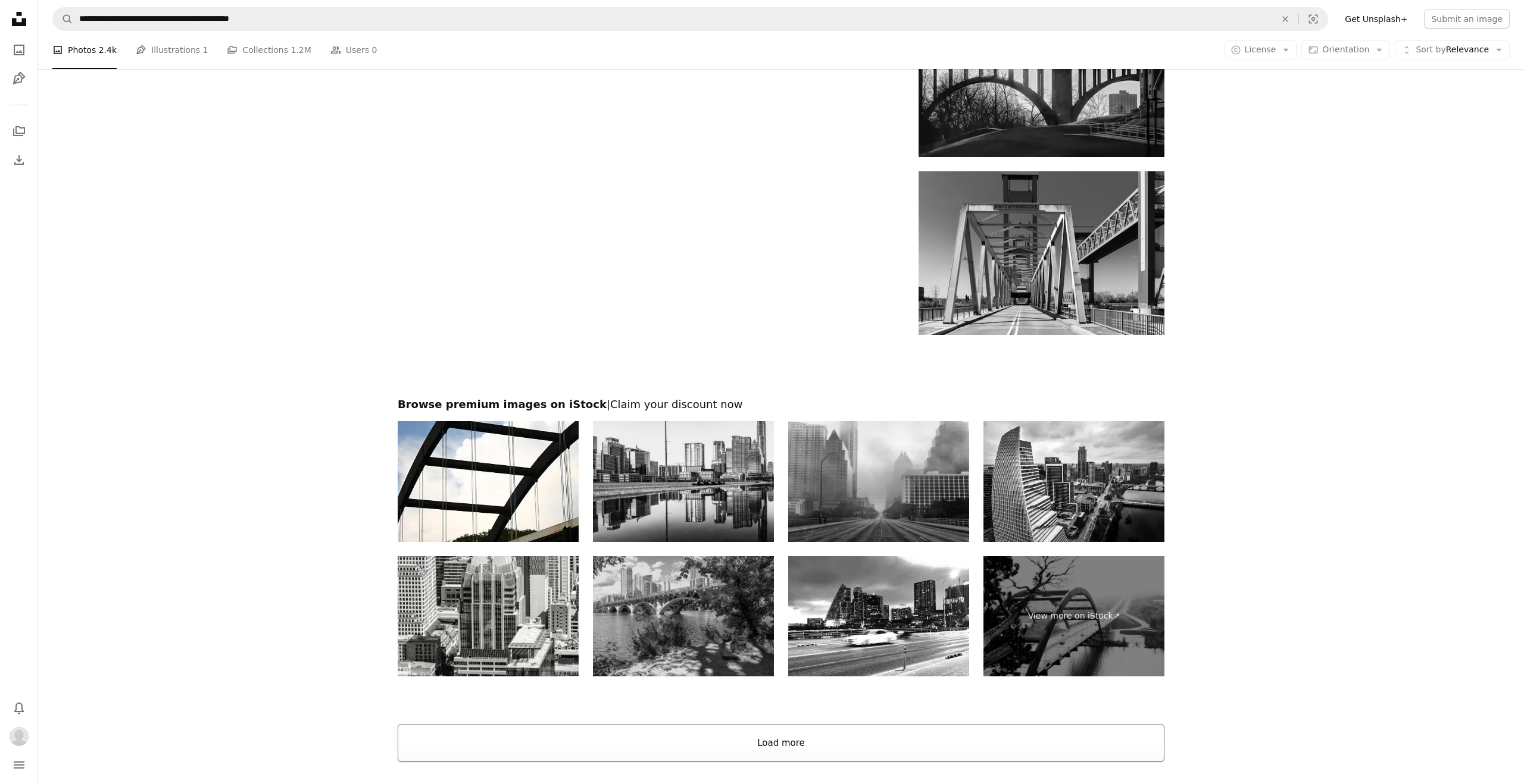
click at [864, 739] on button "Load more" at bounding box center [781, 743] width 767 height 38
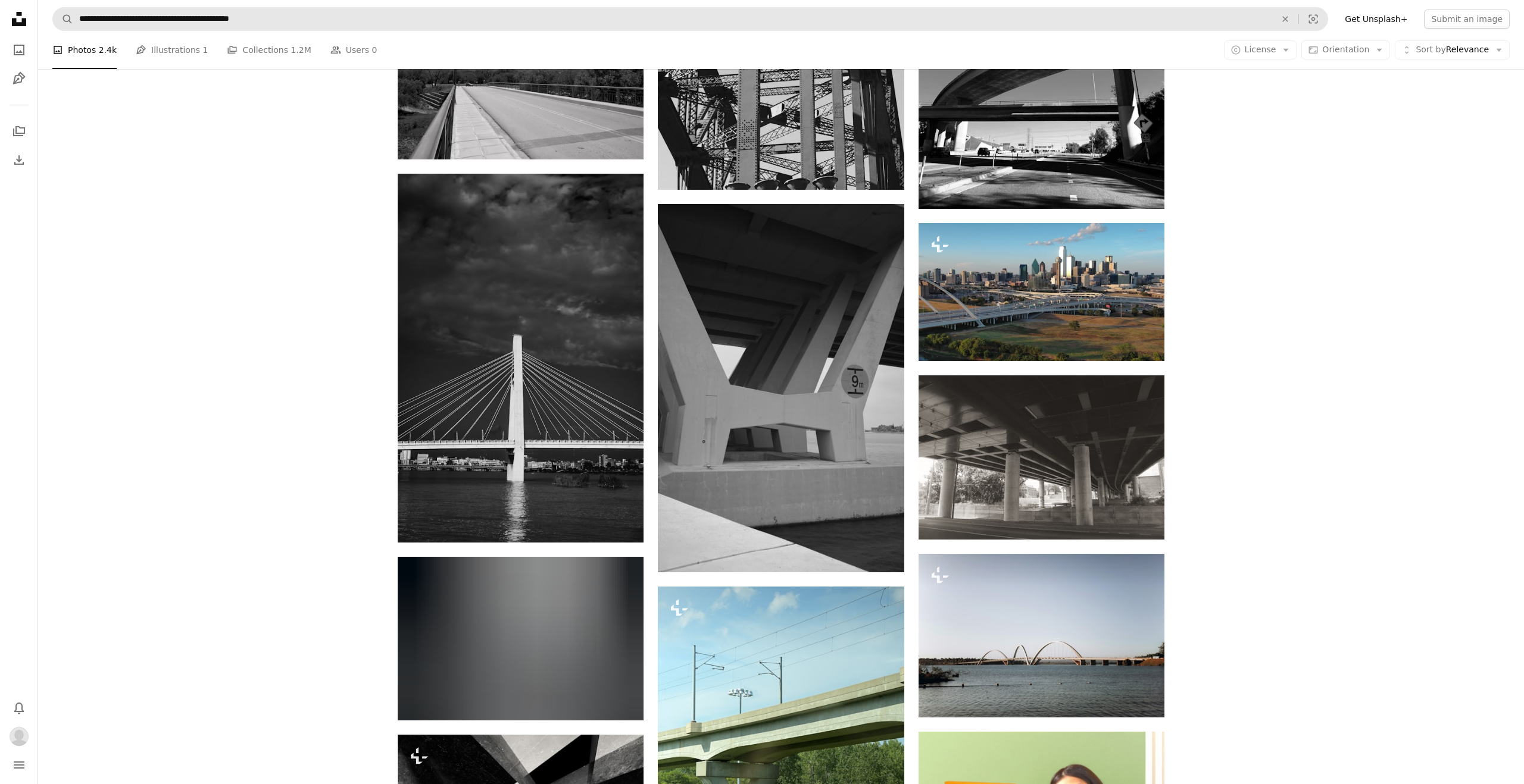
scroll to position [4415, 0]
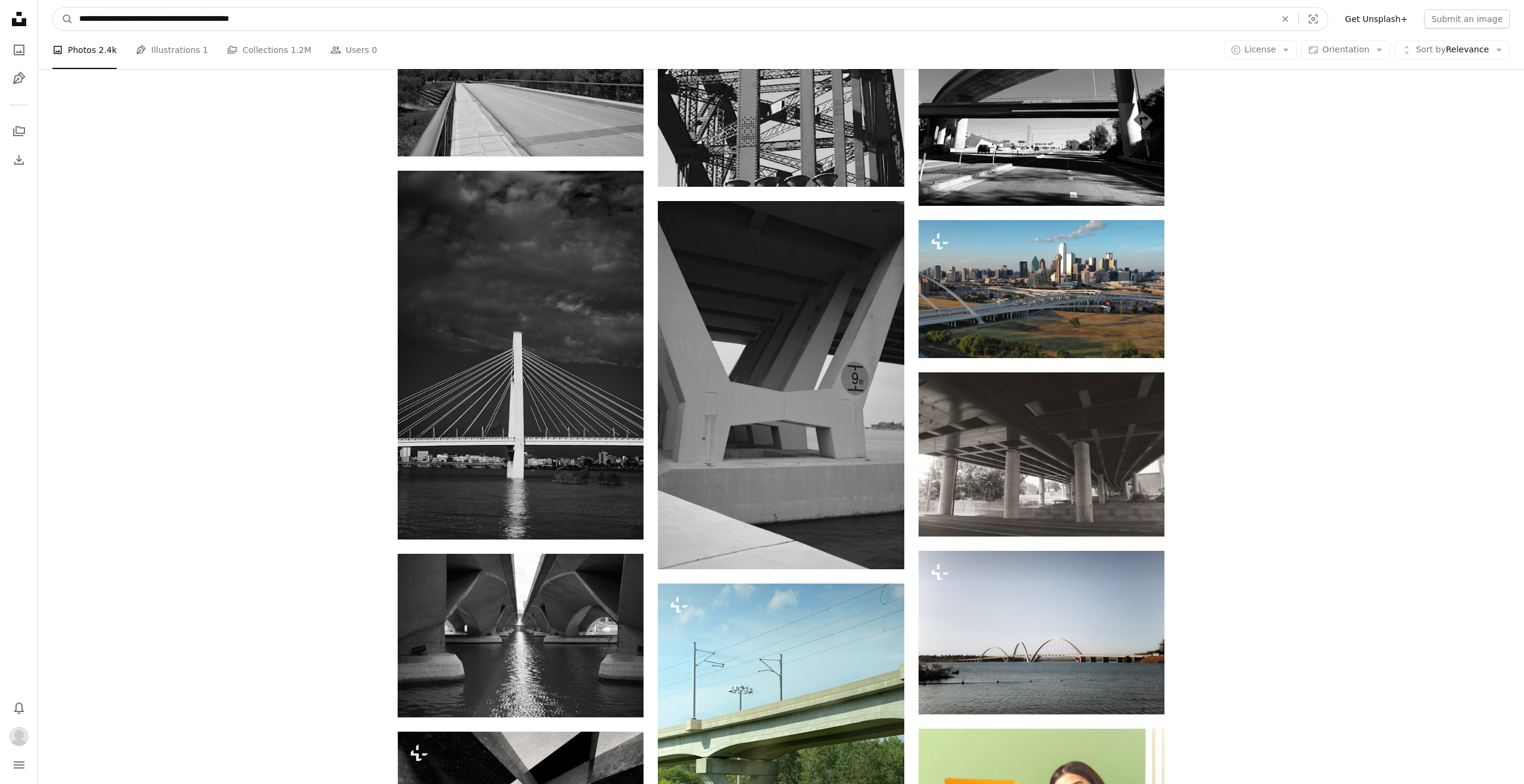
click at [279, 18] on input "**********" at bounding box center [672, 18] width 1198 height 22
click at [53, 7] on button "A magnifying glass" at bounding box center [63, 18] width 20 height 22
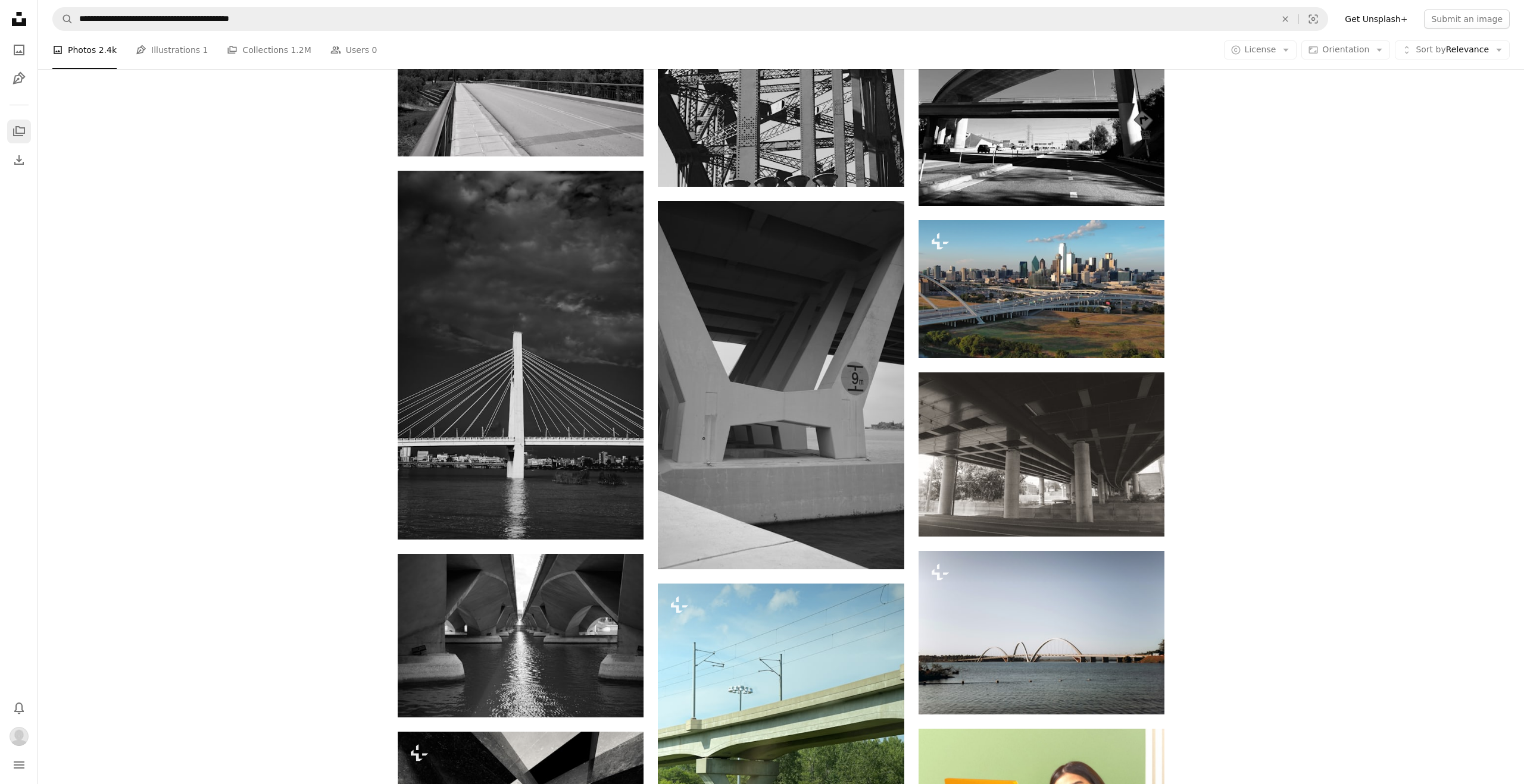
click at [12, 126] on icon "A stack of folders" at bounding box center [19, 131] width 14 height 14
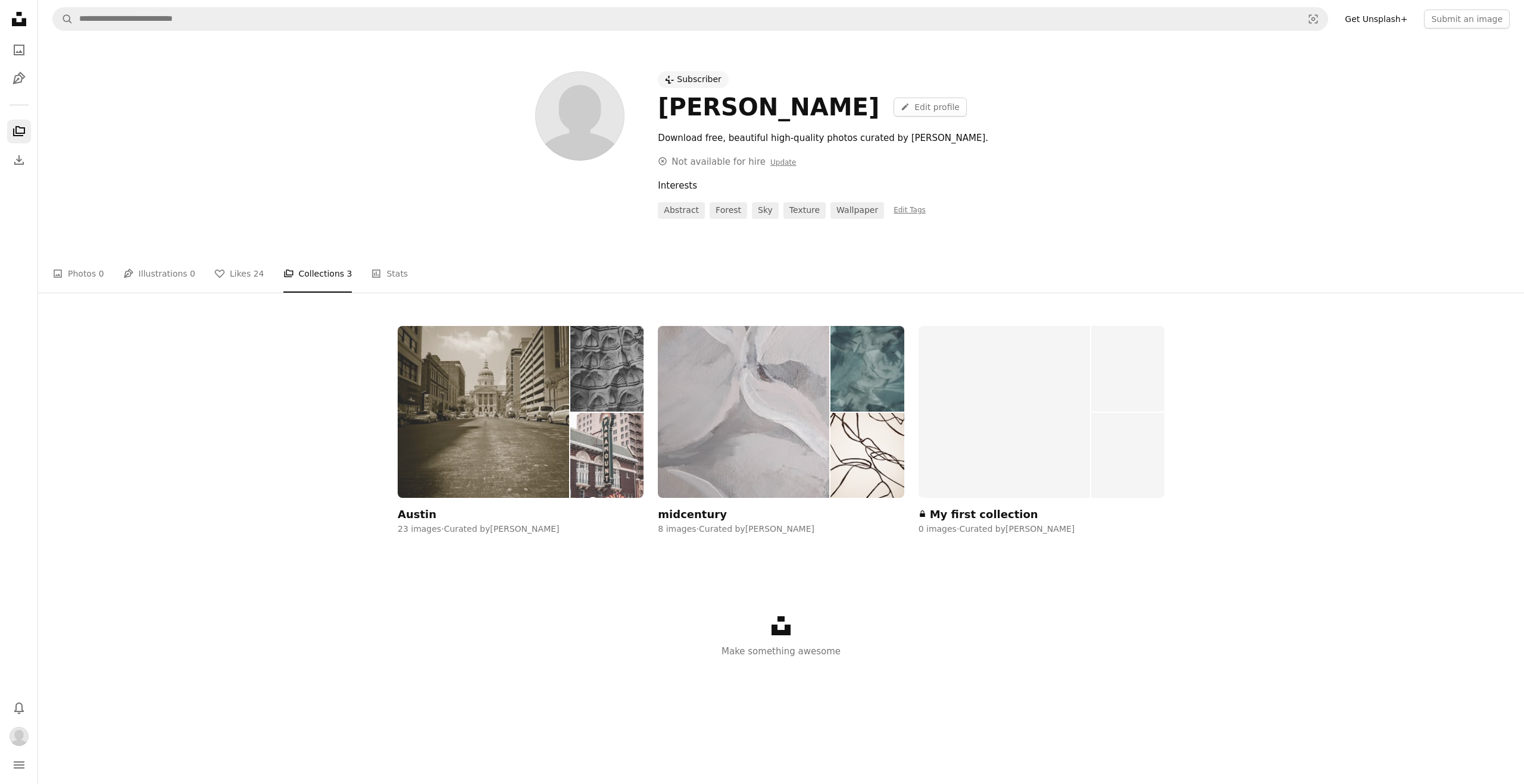
drag, startPoint x: 501, startPoint y: 441, endPoint x: 512, endPoint y: 436, distance: 12.1
click at [501, 441] on img at bounding box center [483, 412] width 171 height 172
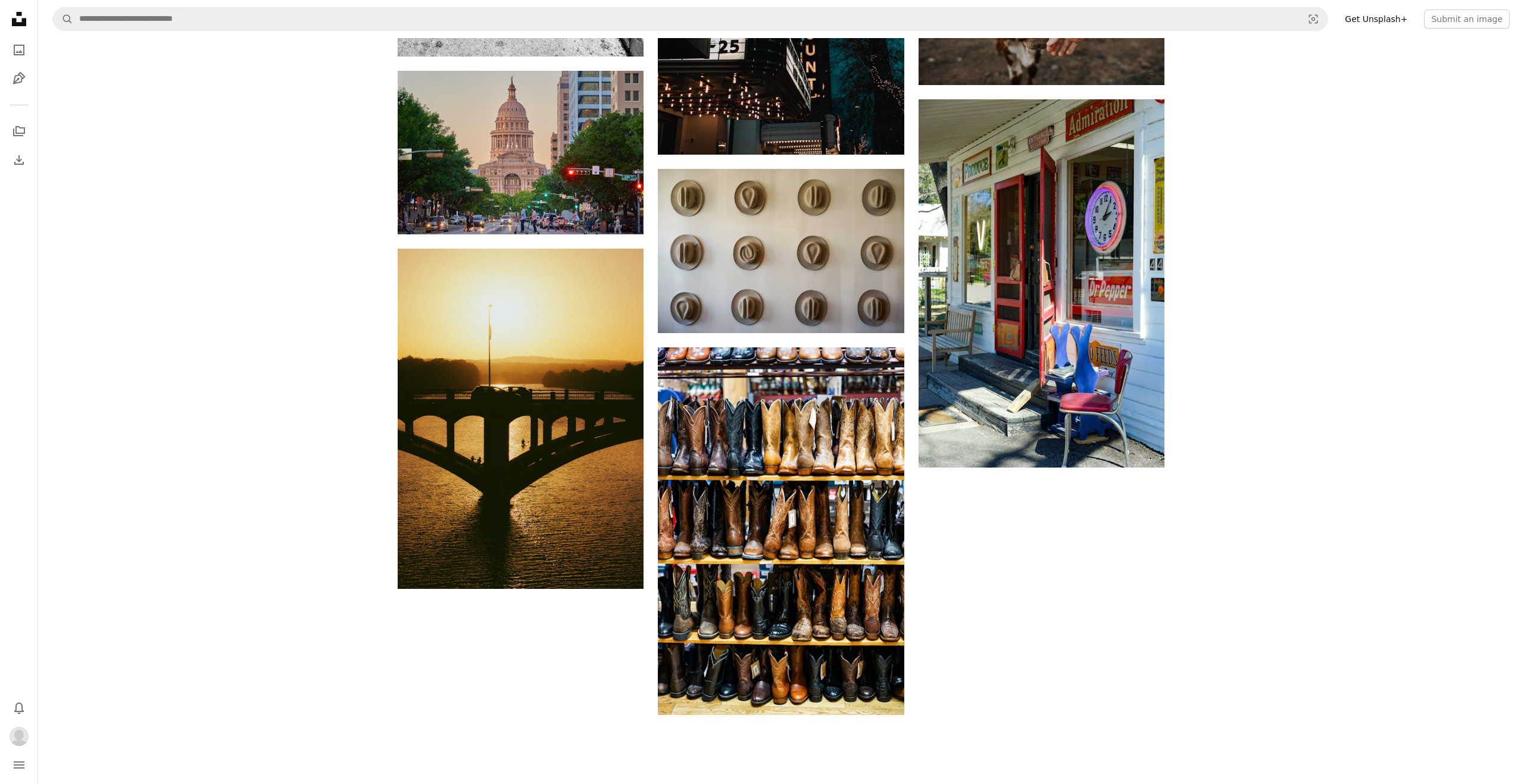
scroll to position [1370, 0]
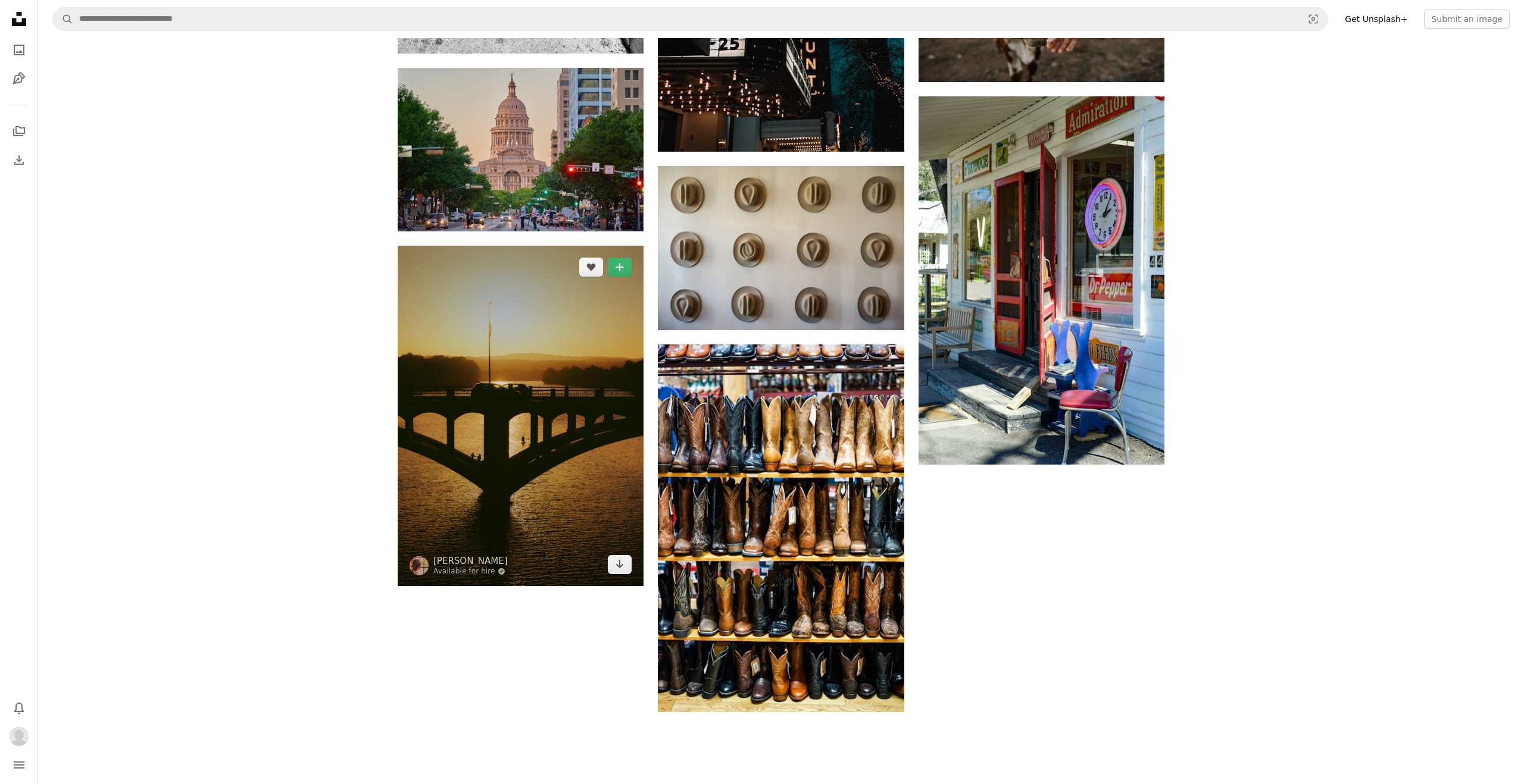
click at [526, 447] on img at bounding box center [520, 415] width 246 height 340
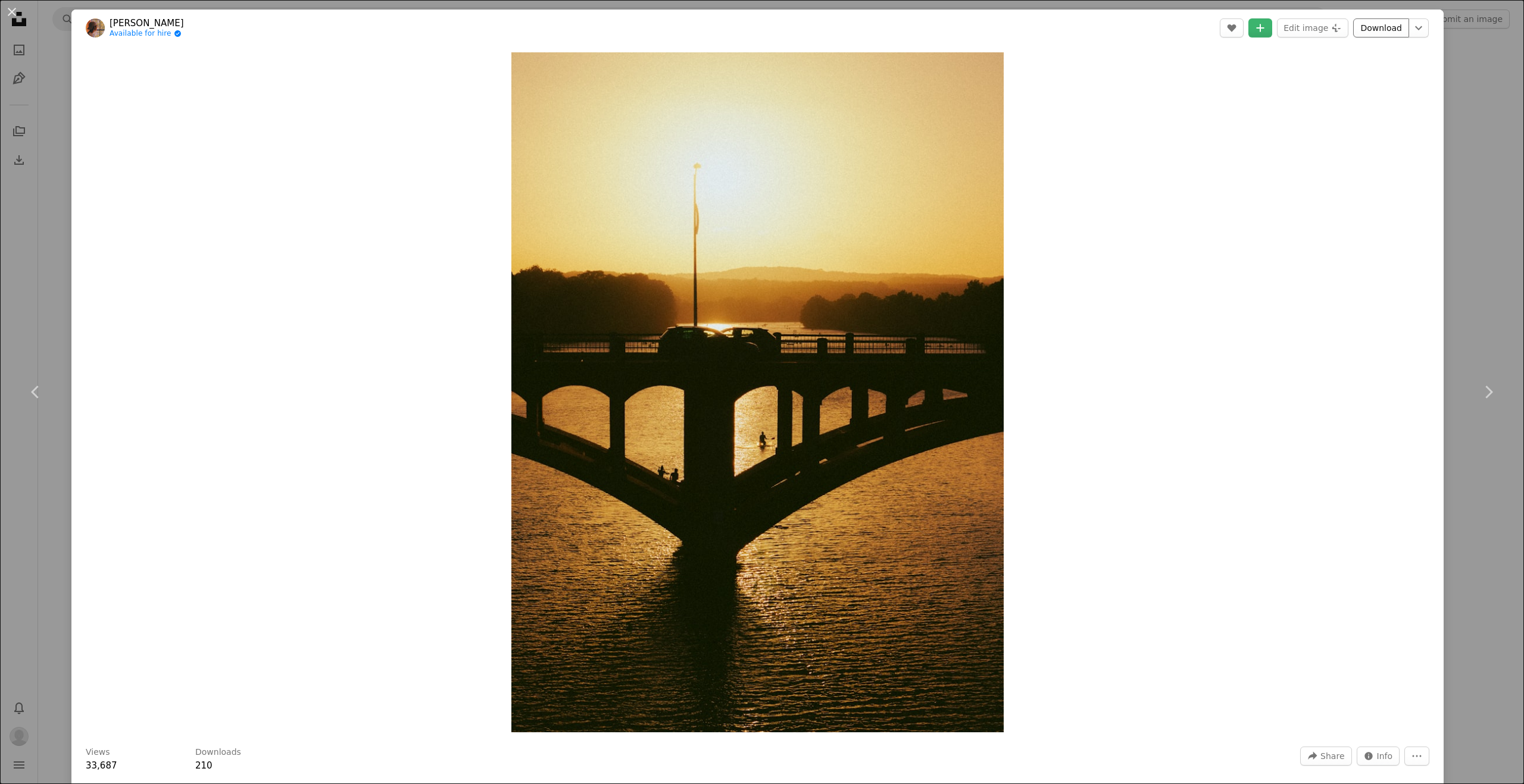
click at [1402, 32] on link "Download" at bounding box center [1381, 28] width 56 height 19
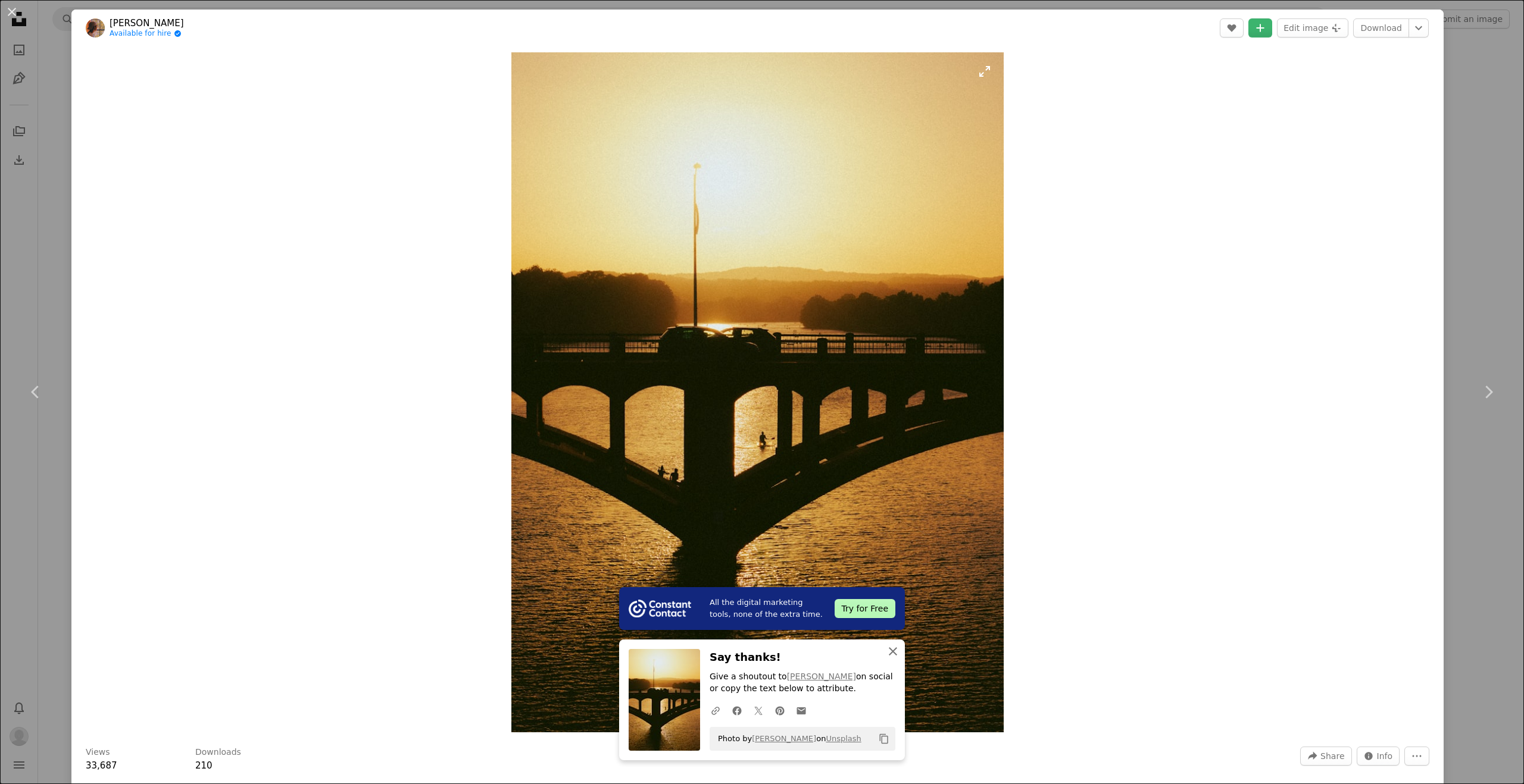
drag, startPoint x: 893, startPoint y: 651, endPoint x: 951, endPoint y: 560, distance: 107.9
click at [893, 651] on icon "button" at bounding box center [893, 651] width 8 height 8
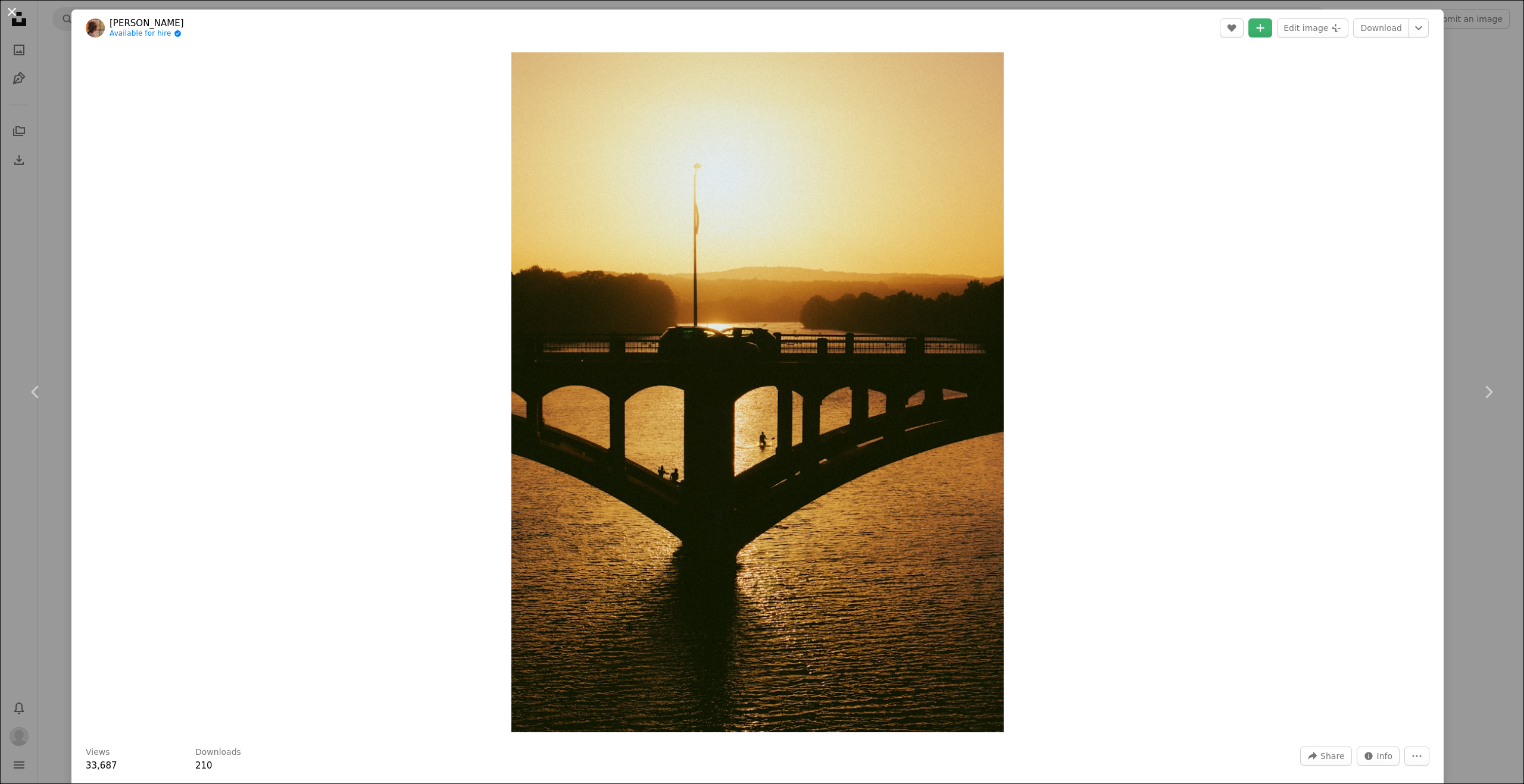
click at [11, 7] on button "An X shape" at bounding box center [12, 11] width 14 height 14
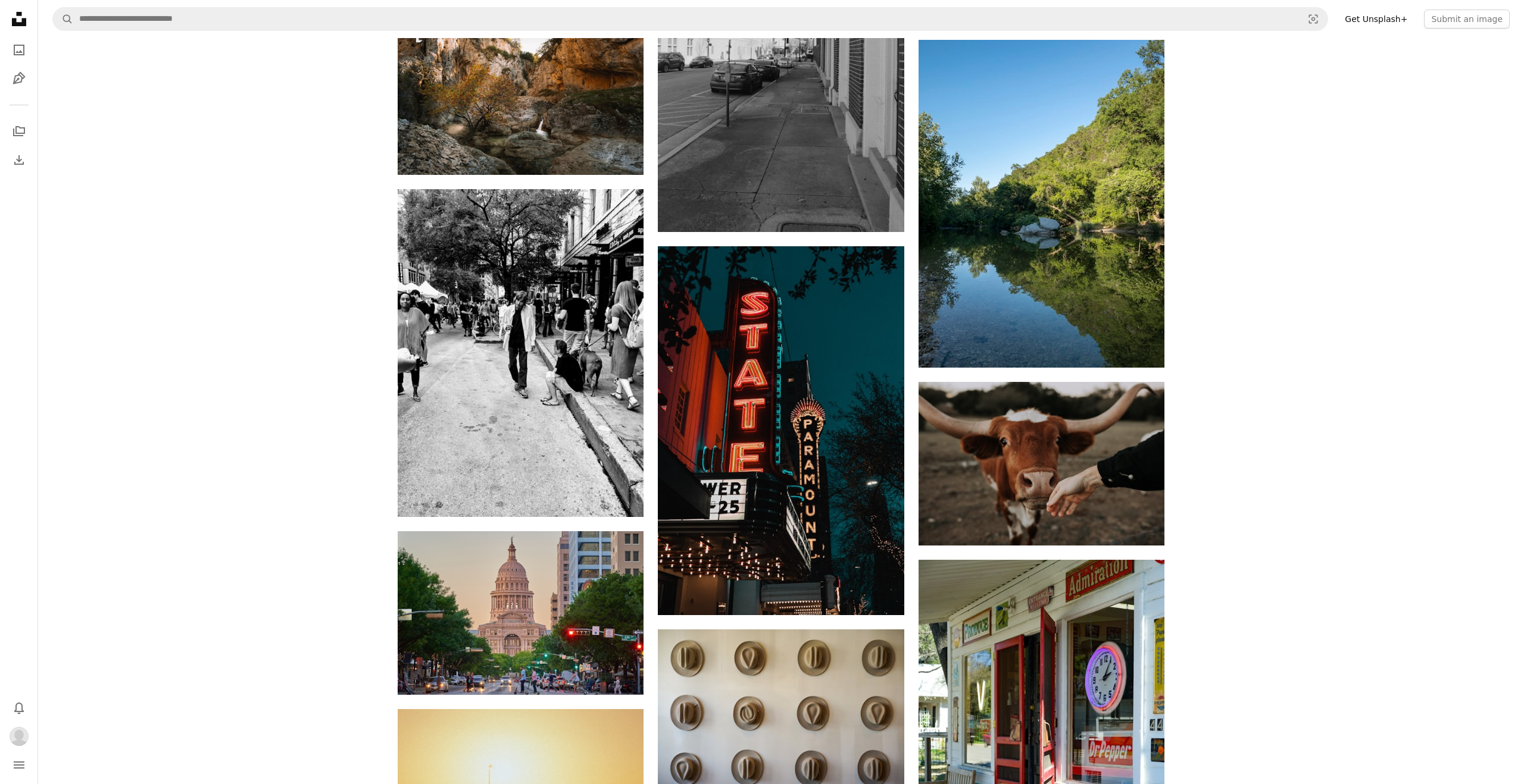
scroll to position [821, 0]
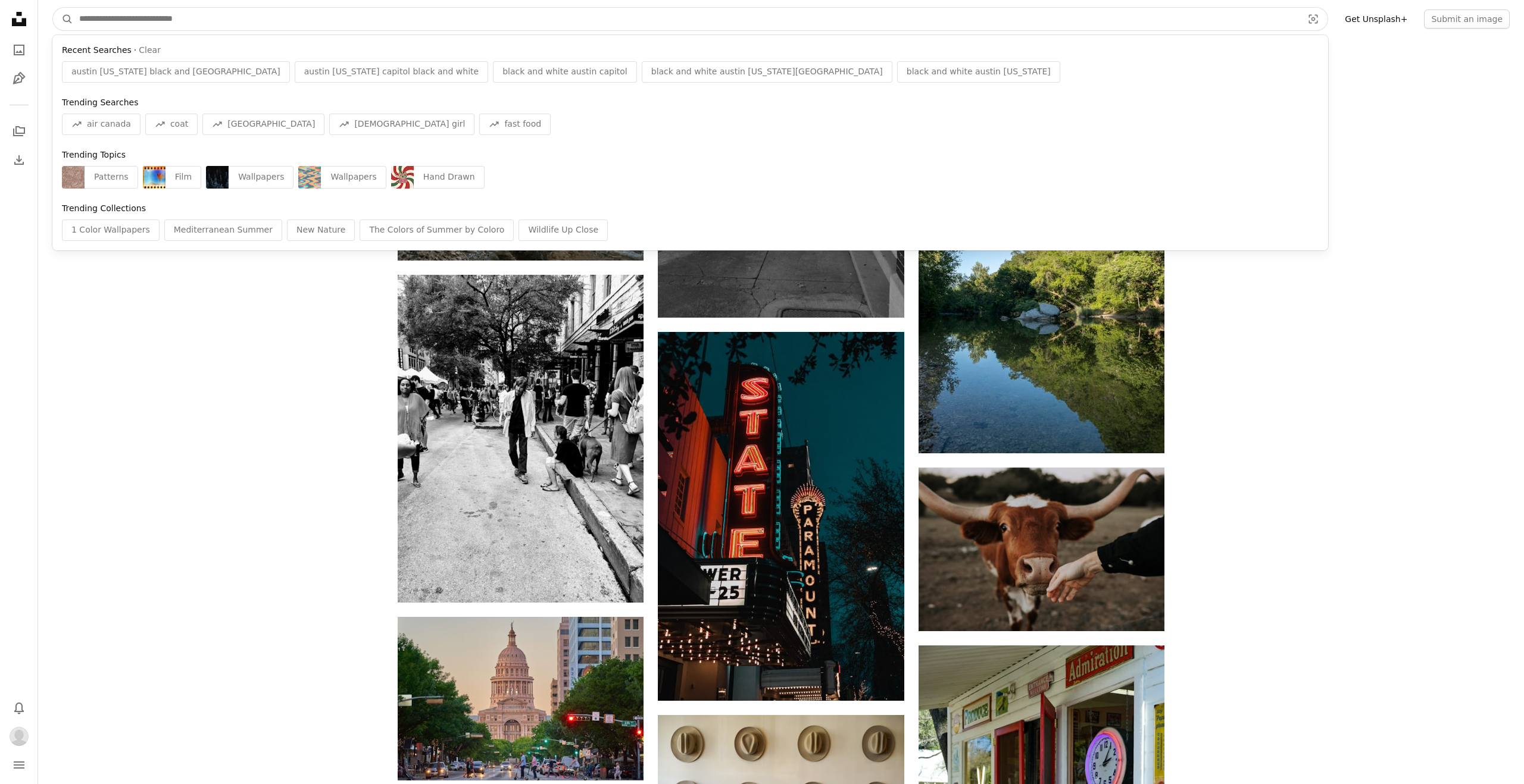
click at [212, 20] on input "Find visuals sitewide" at bounding box center [686, 18] width 1226 height 22
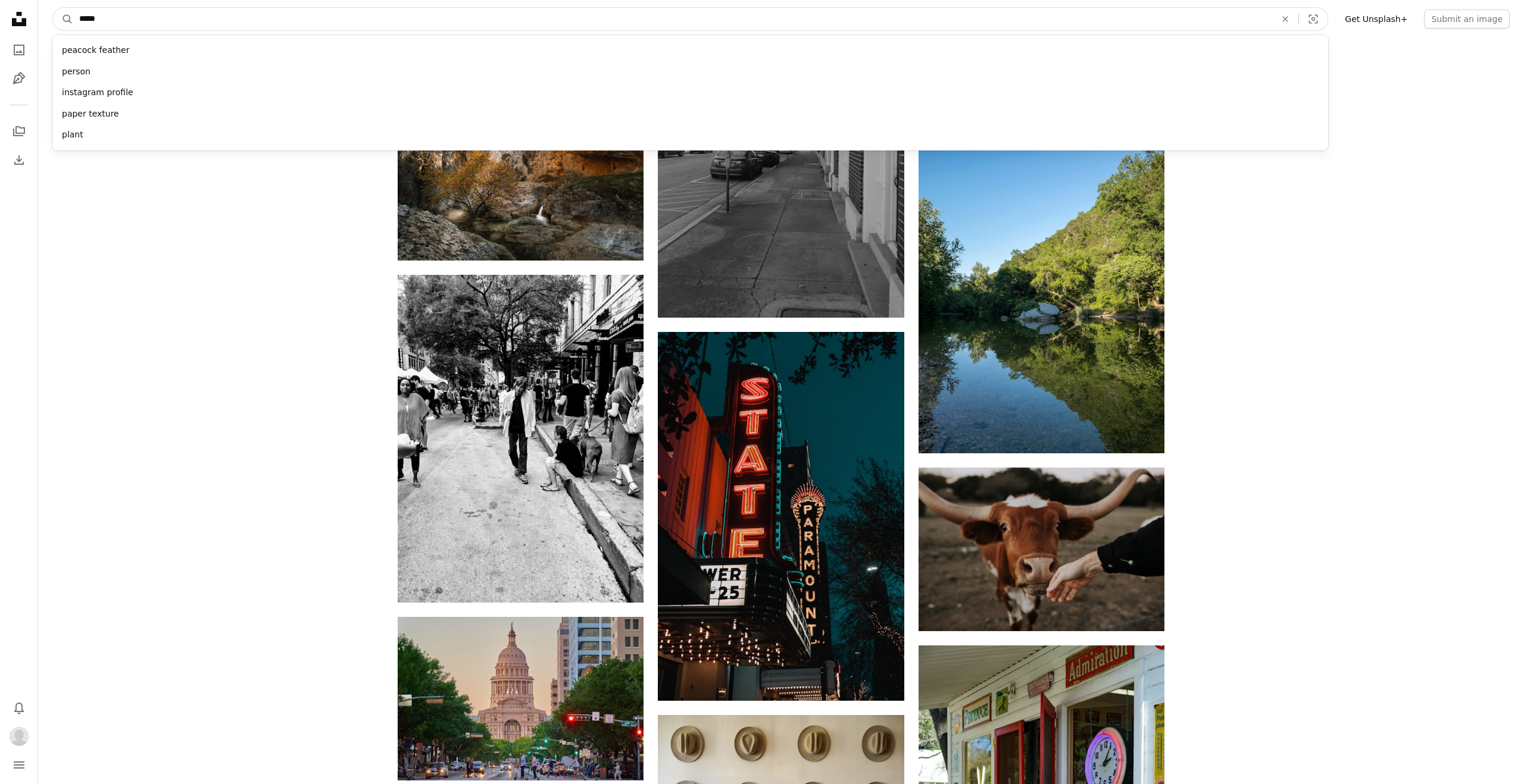
type input "******"
click button "A magnifying glass" at bounding box center [63, 18] width 20 height 22
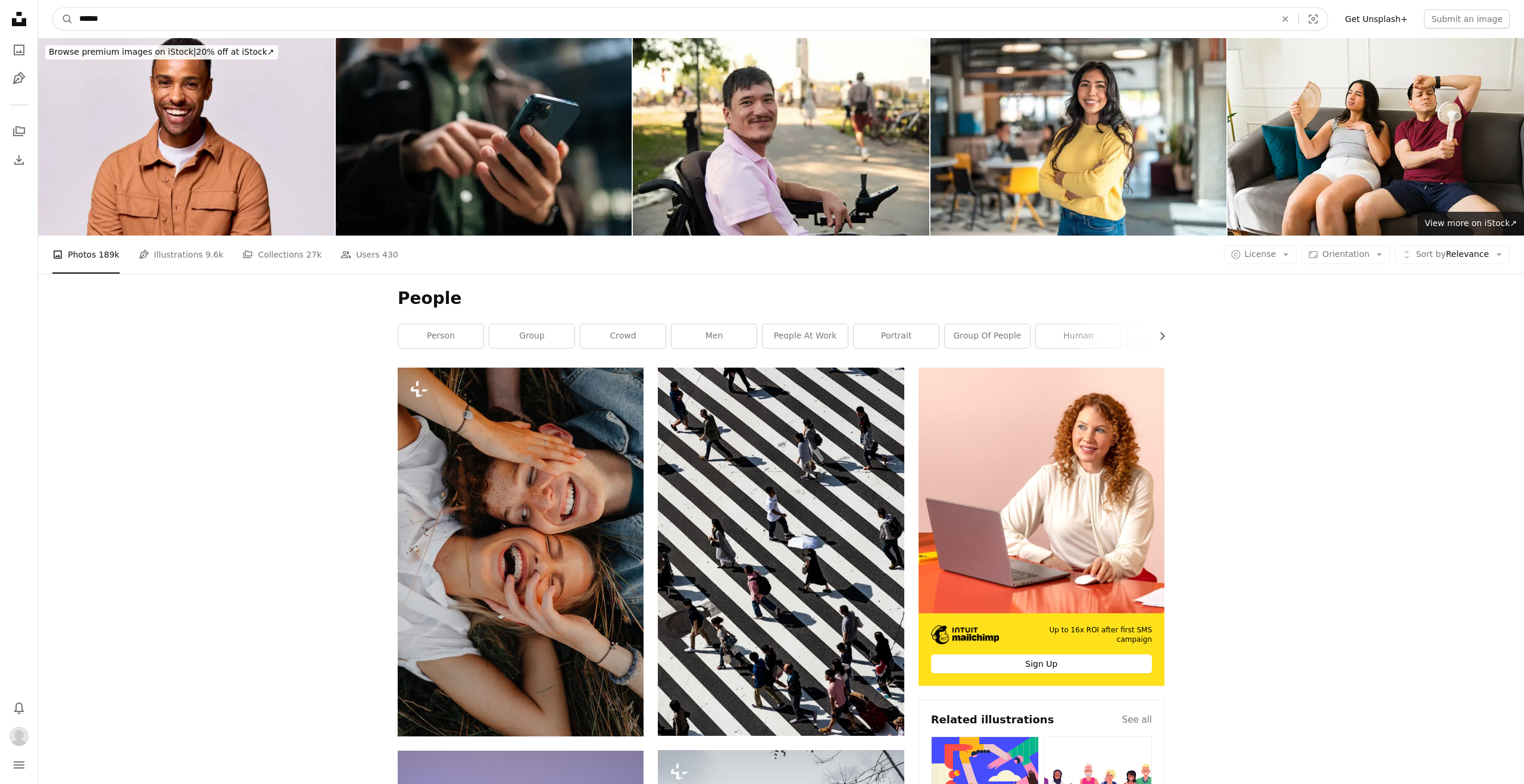
click at [117, 20] on input "******" at bounding box center [672, 18] width 1198 height 22
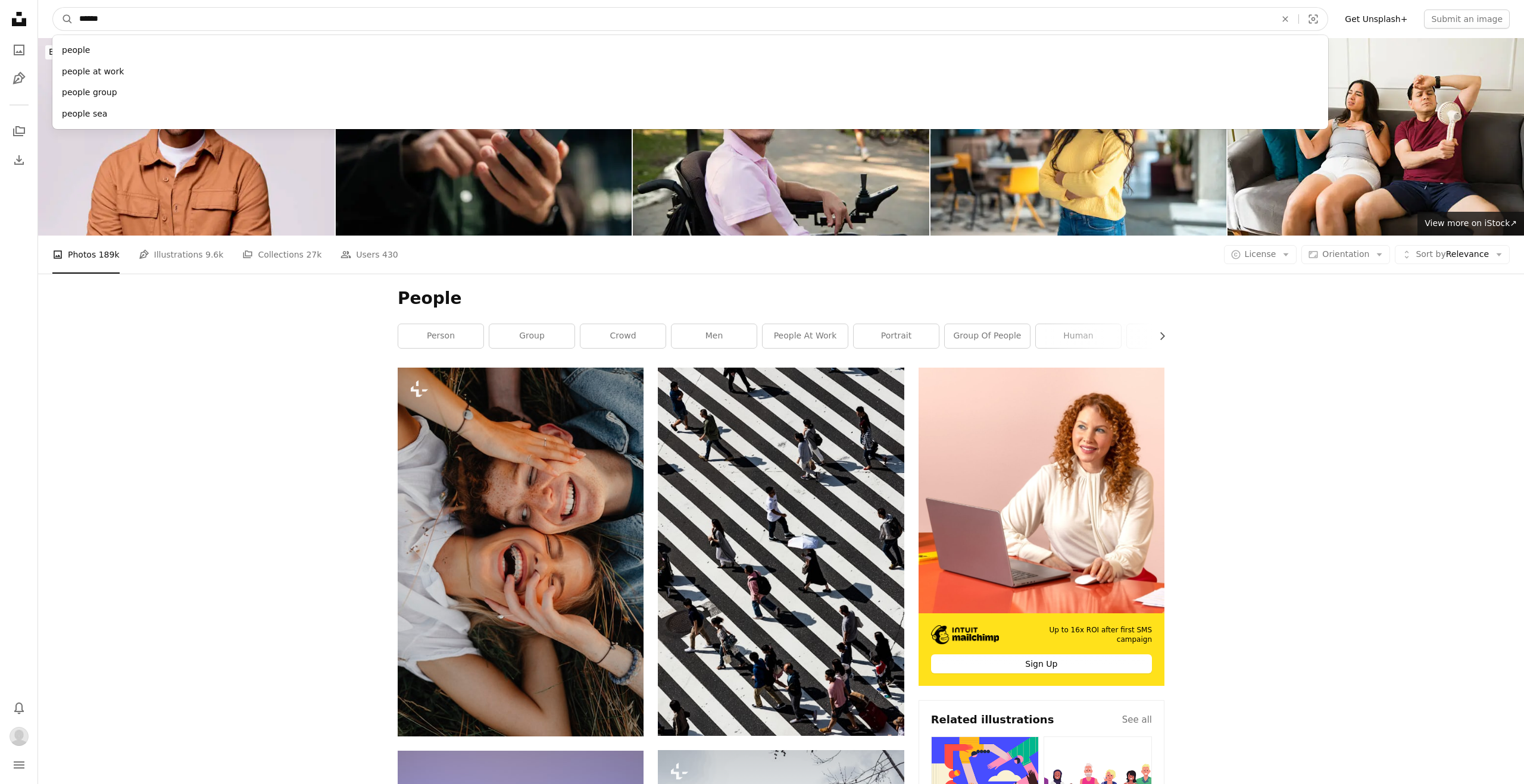
click at [117, 20] on input "******" at bounding box center [672, 18] width 1198 height 22
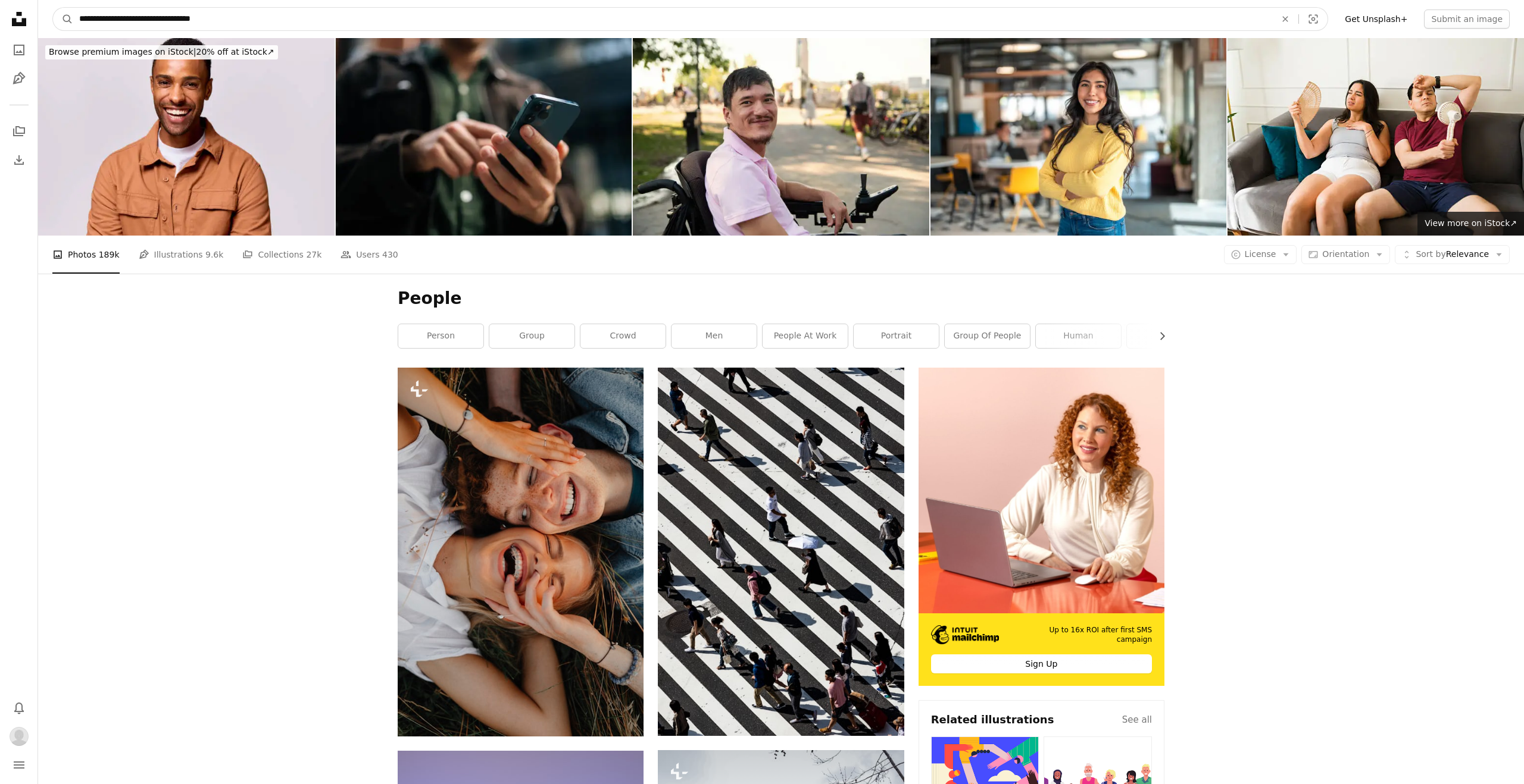
type input "**********"
click at [53, 7] on button "A magnifying glass" at bounding box center [63, 18] width 20 height 22
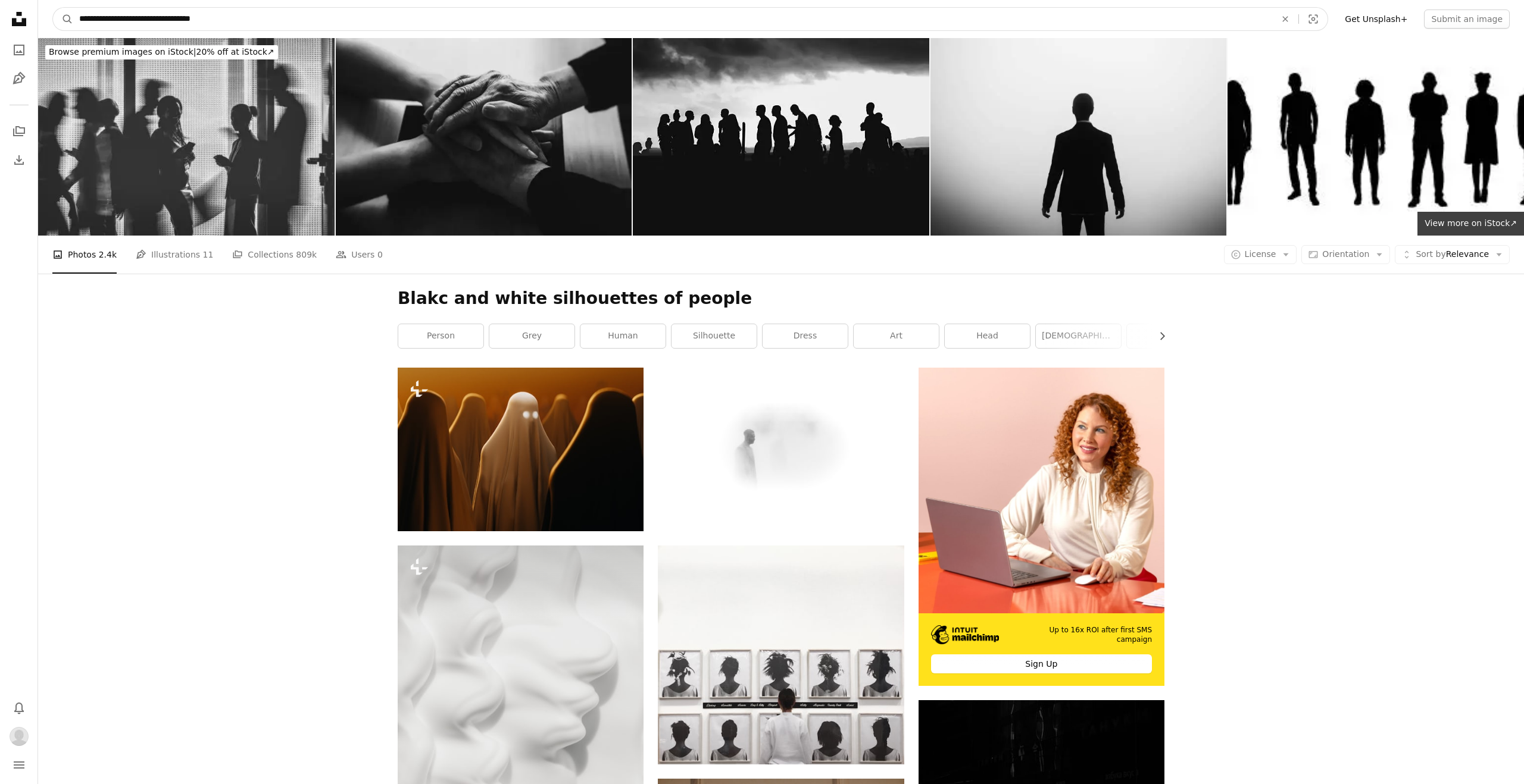
drag, startPoint x: 79, startPoint y: 20, endPoint x: 274, endPoint y: 41, distance: 196.1
type input "**********"
click at [53, 7] on button "A magnifying glass" at bounding box center [63, 18] width 20 height 22
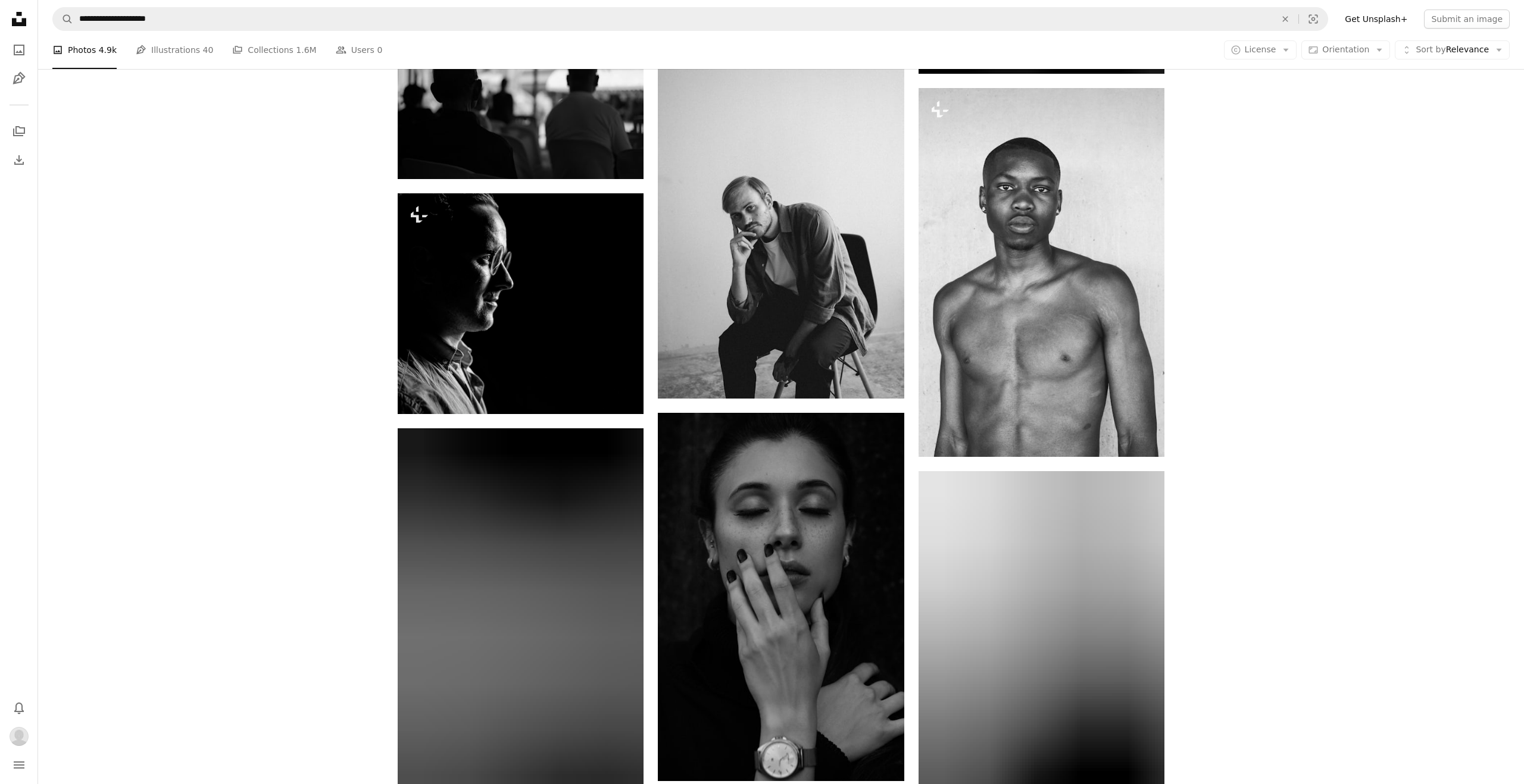
scroll to position [1074, 0]
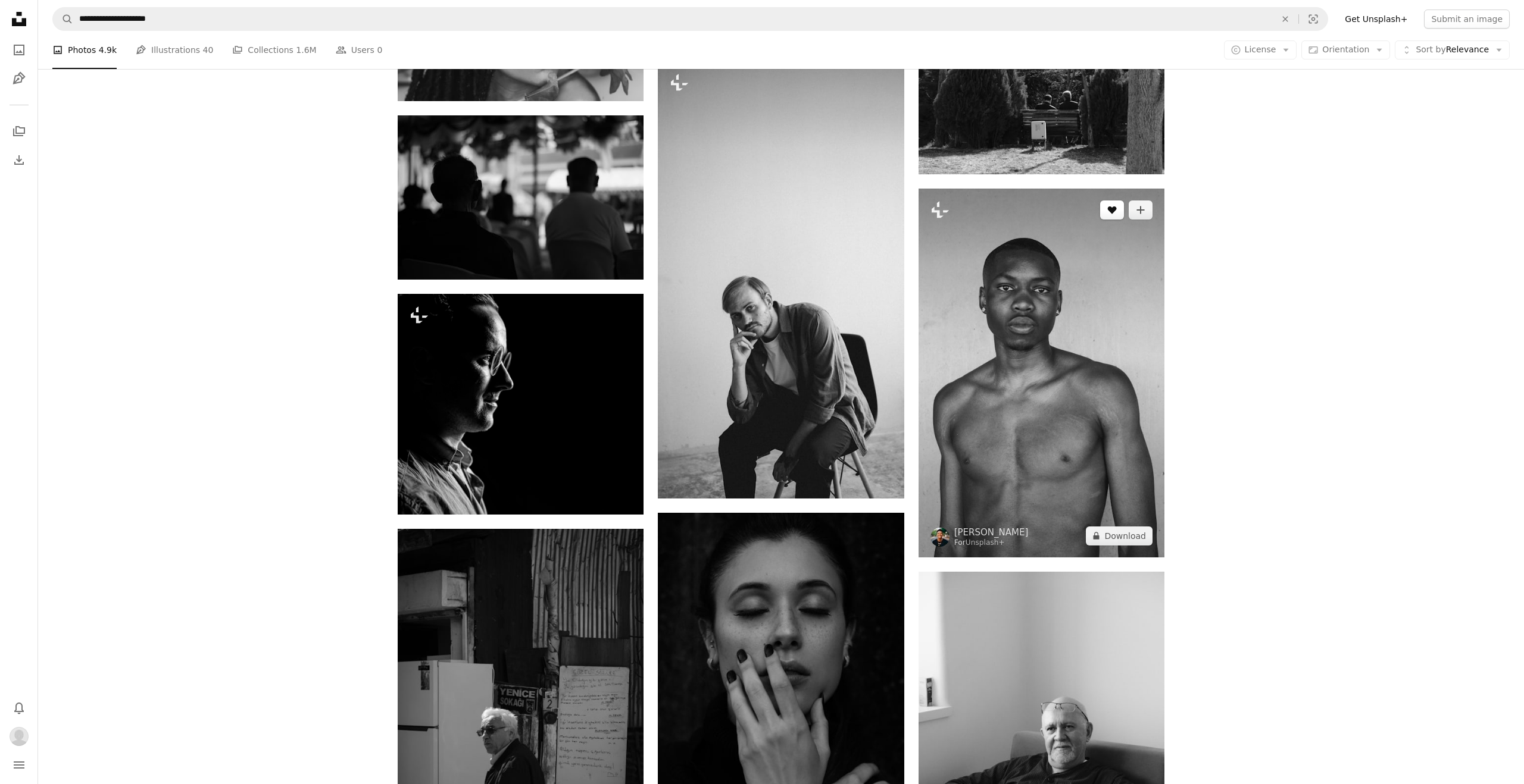
click at [1115, 210] on icon "Like" at bounding box center [1112, 210] width 9 height 7
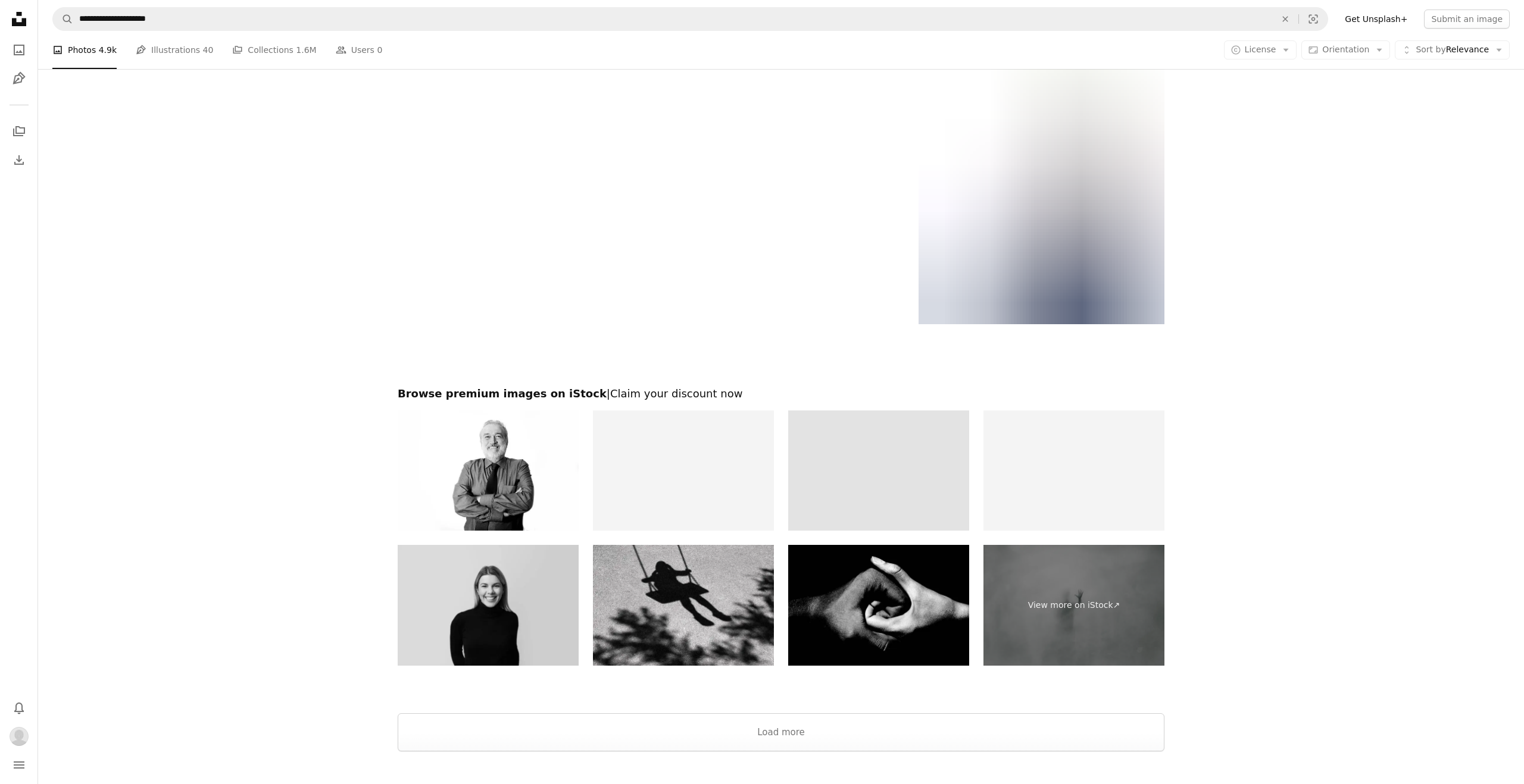
scroll to position [2439, 0]
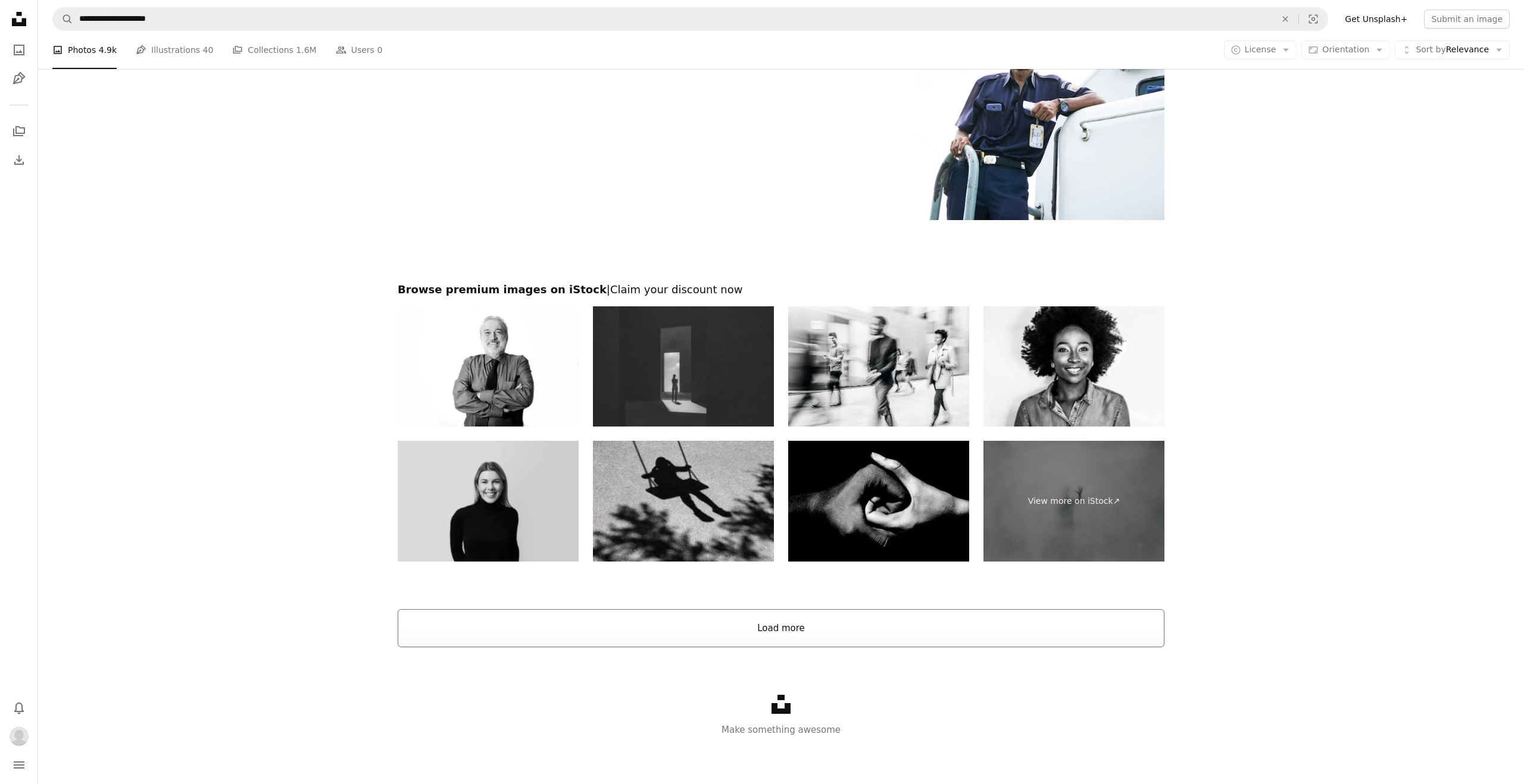
click at [756, 636] on button "Load more" at bounding box center [781, 628] width 767 height 38
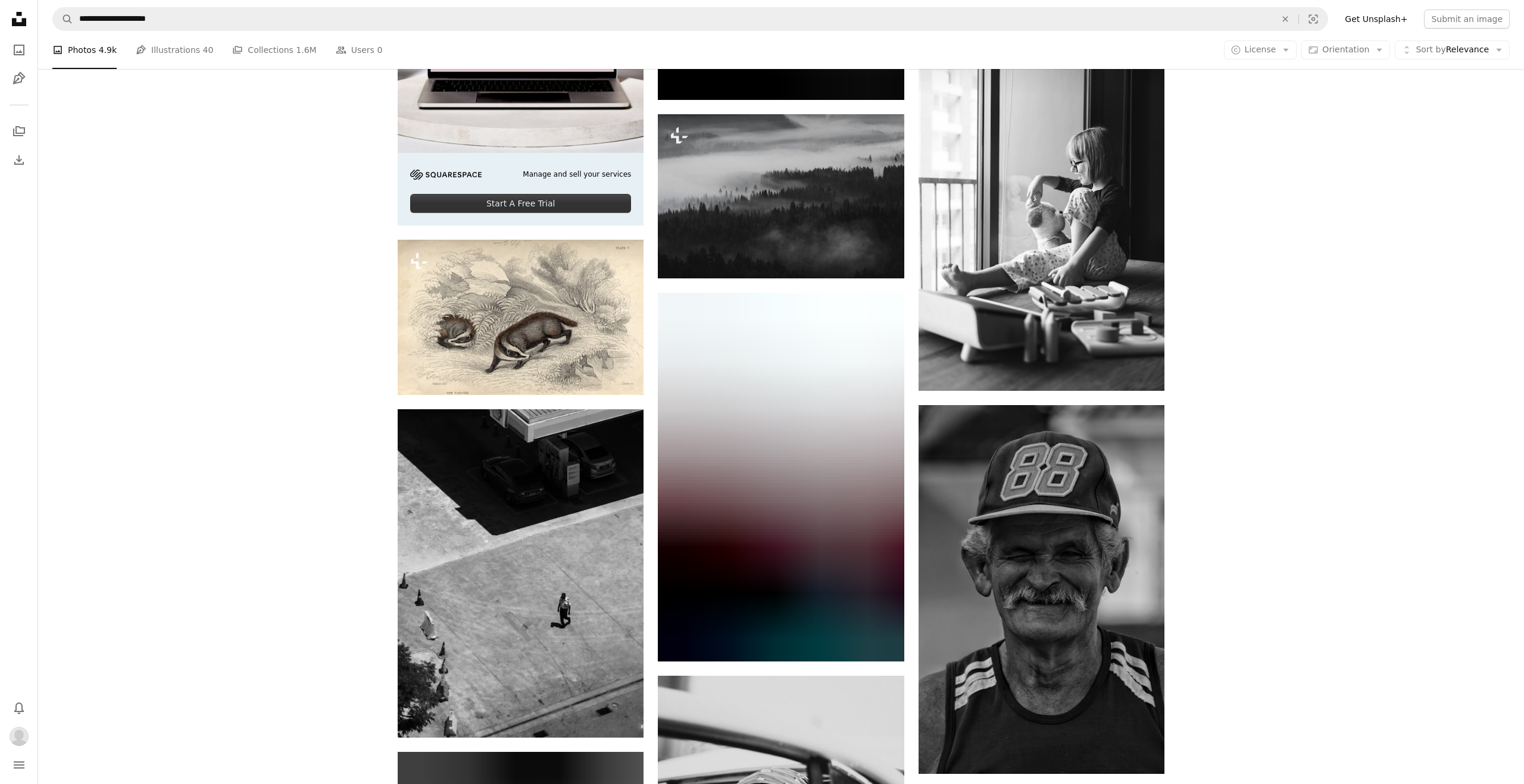
scroll to position [2821, 0]
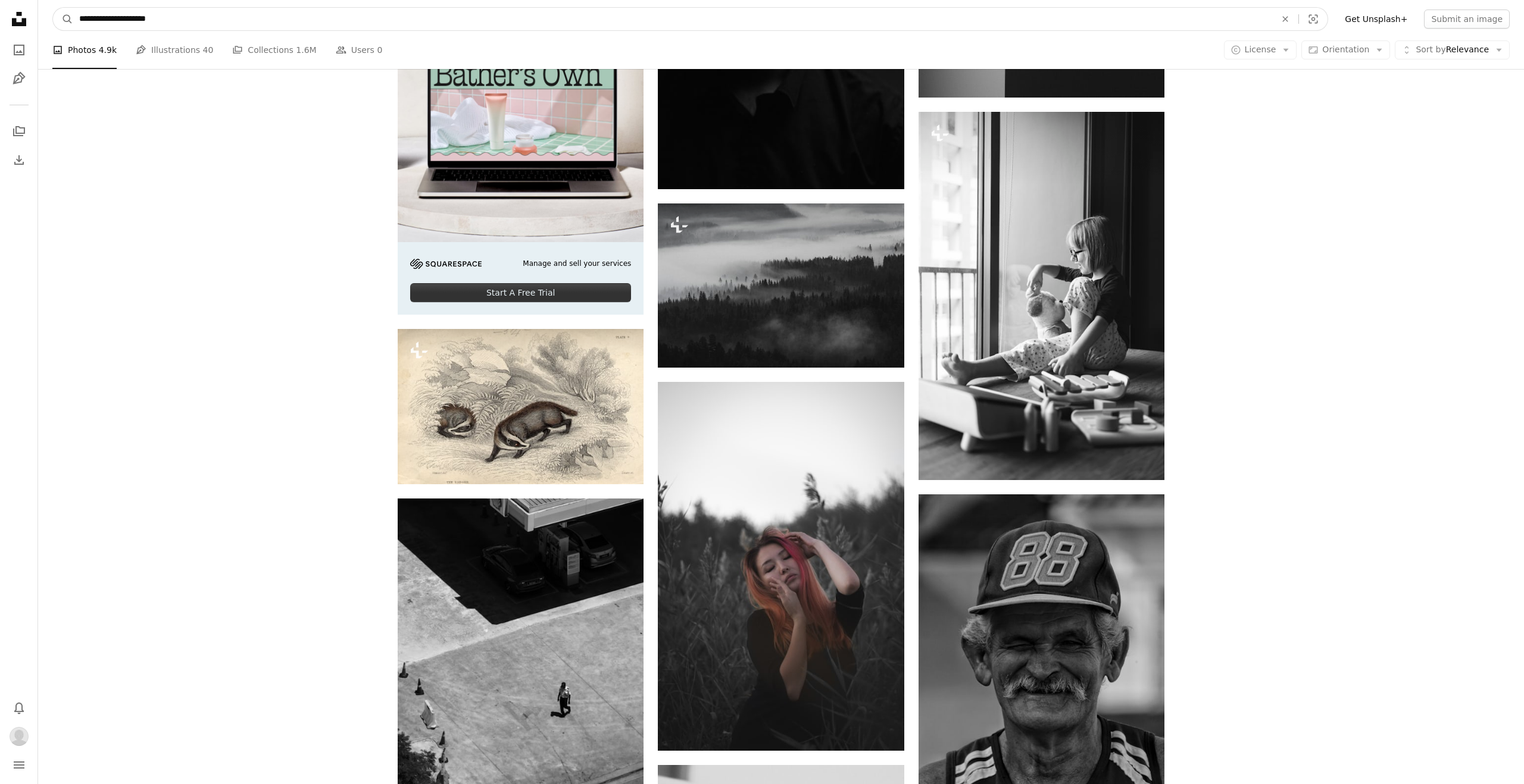
drag, startPoint x: 219, startPoint y: 14, endPoint x: 255, endPoint y: 3, distance: 37.6
click at [108, 5] on nav "**********" at bounding box center [780, 19] width 1485 height 38
type input "**********"
click button "A magnifying glass" at bounding box center [63, 18] width 20 height 22
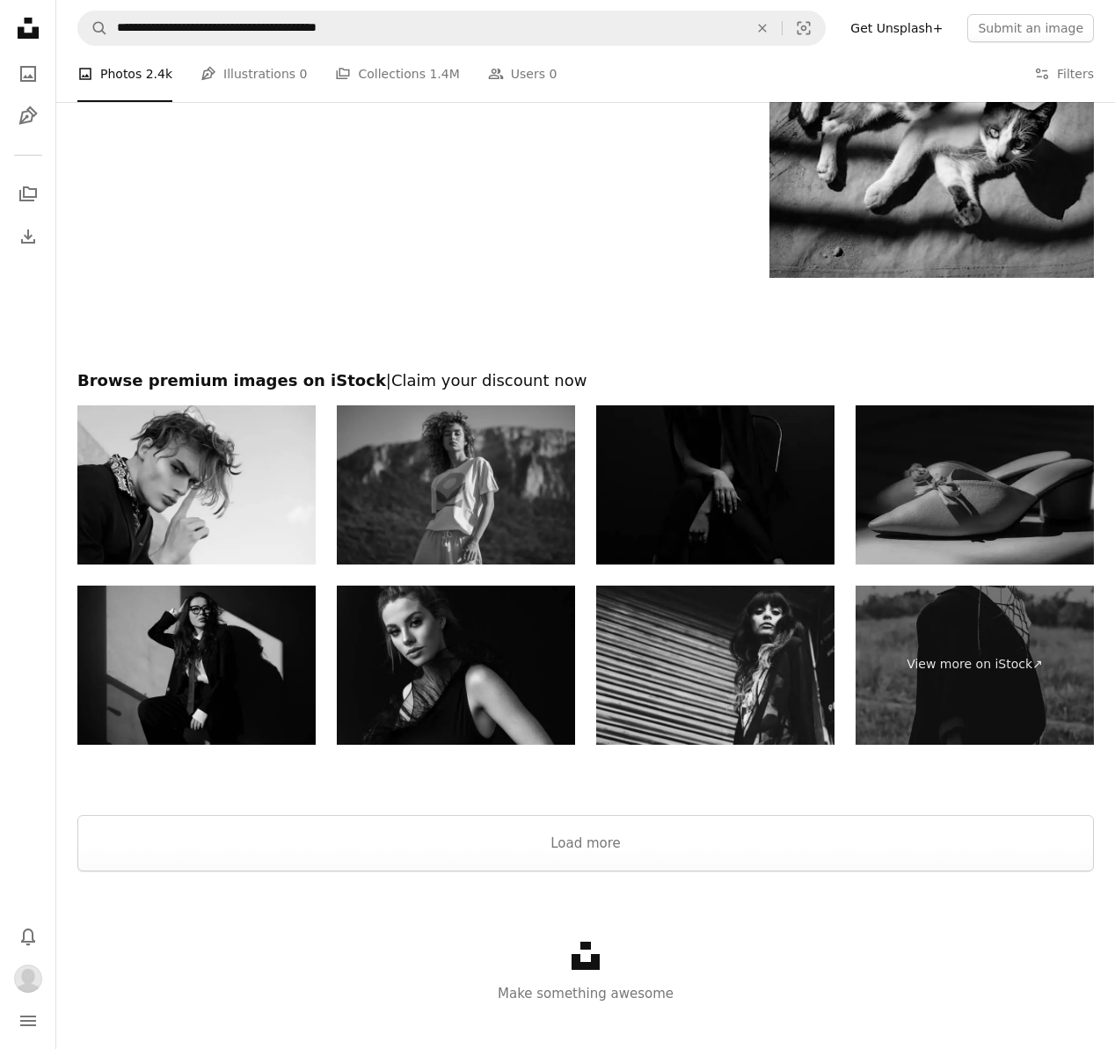
scroll to position [3403, 0]
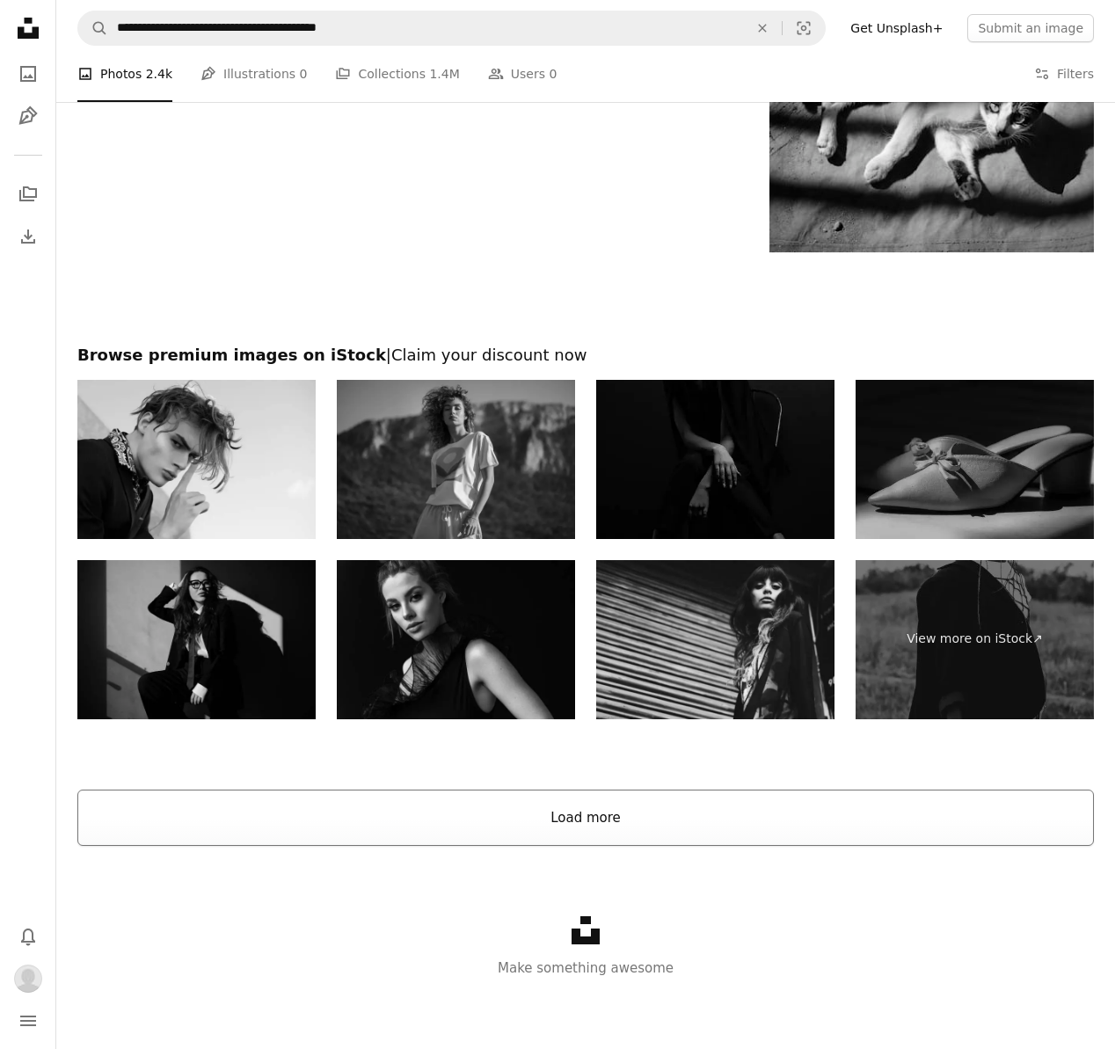
click at [558, 833] on button "Load more" at bounding box center [585, 818] width 1017 height 56
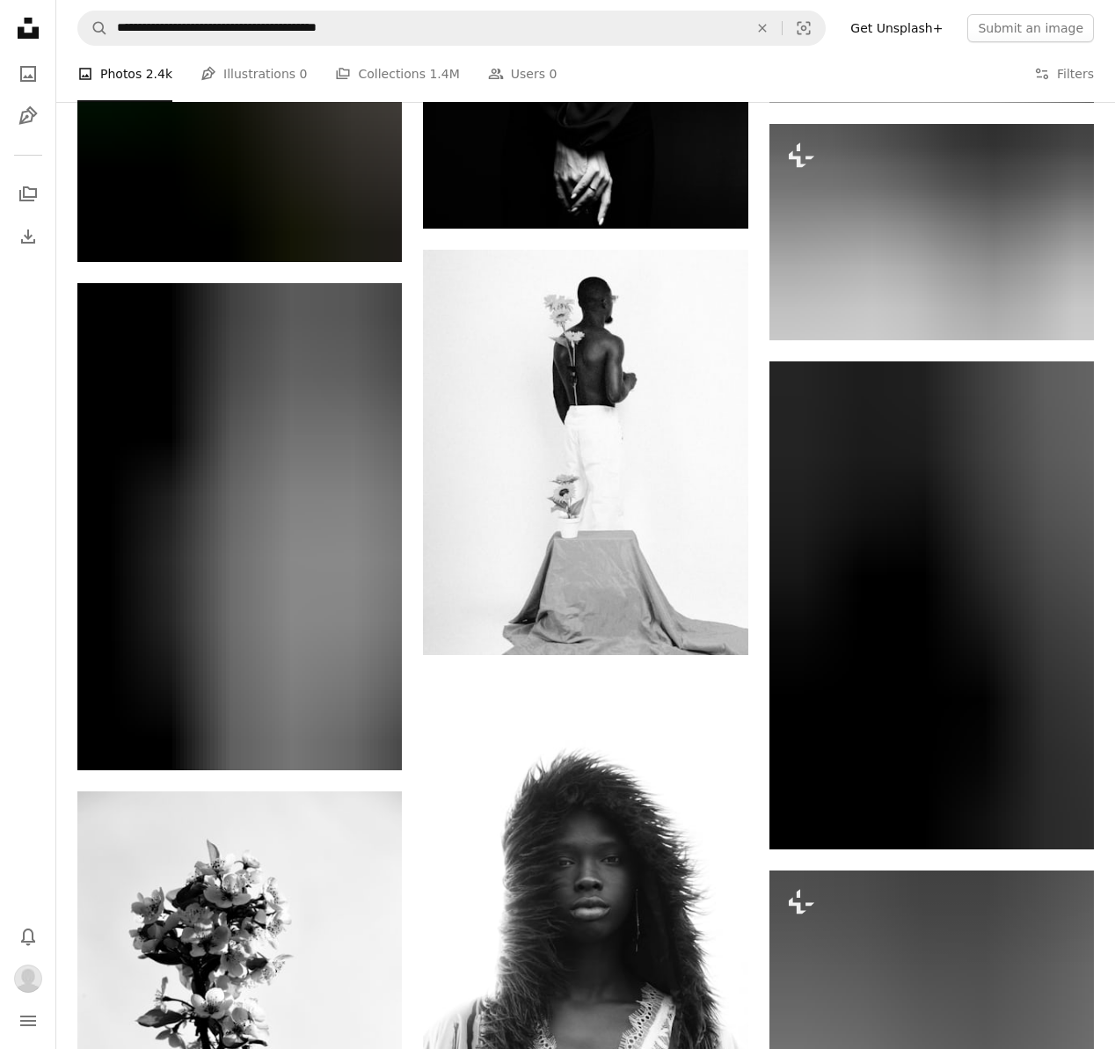
scroll to position [10923, 0]
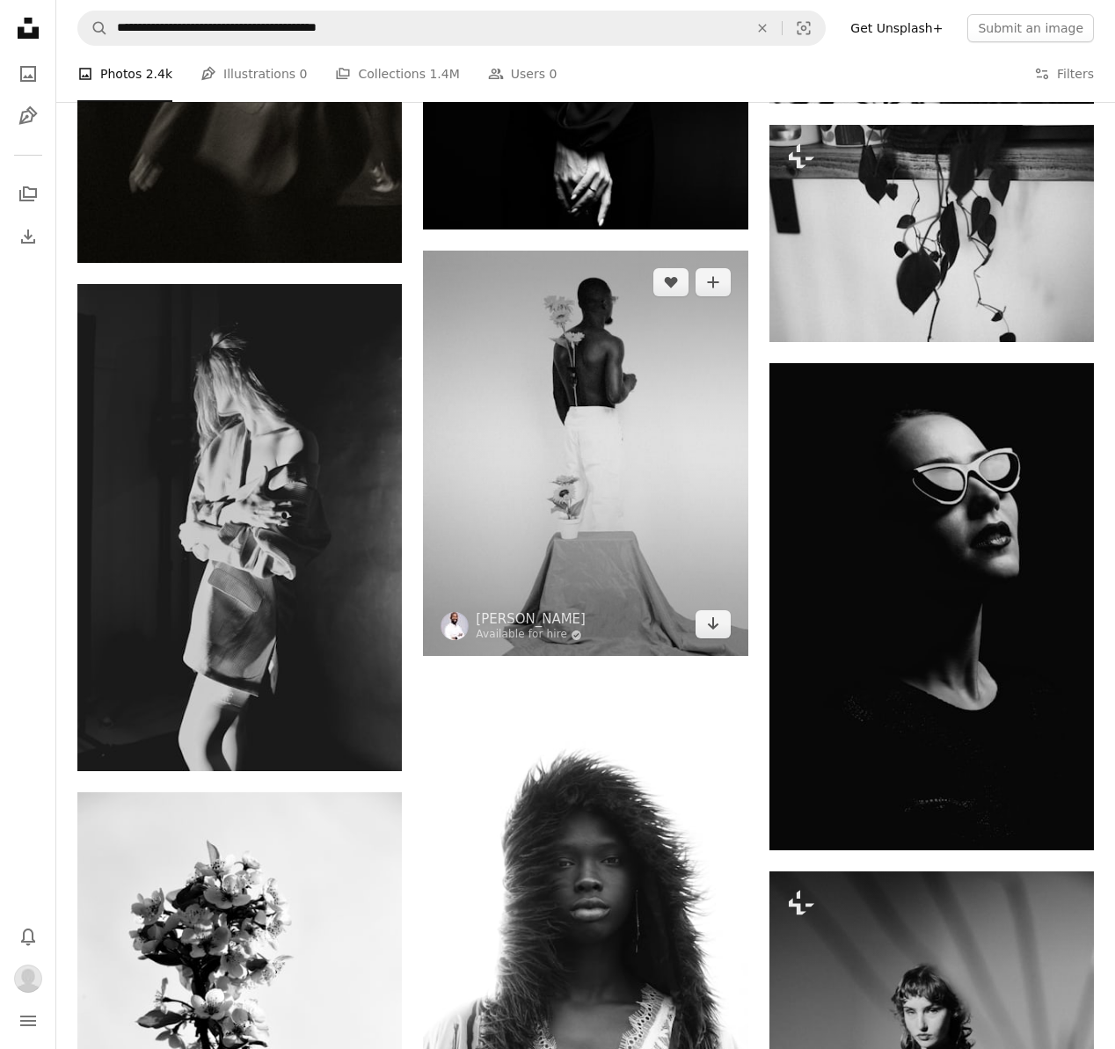
click at [585, 520] on img at bounding box center [585, 454] width 325 height 406
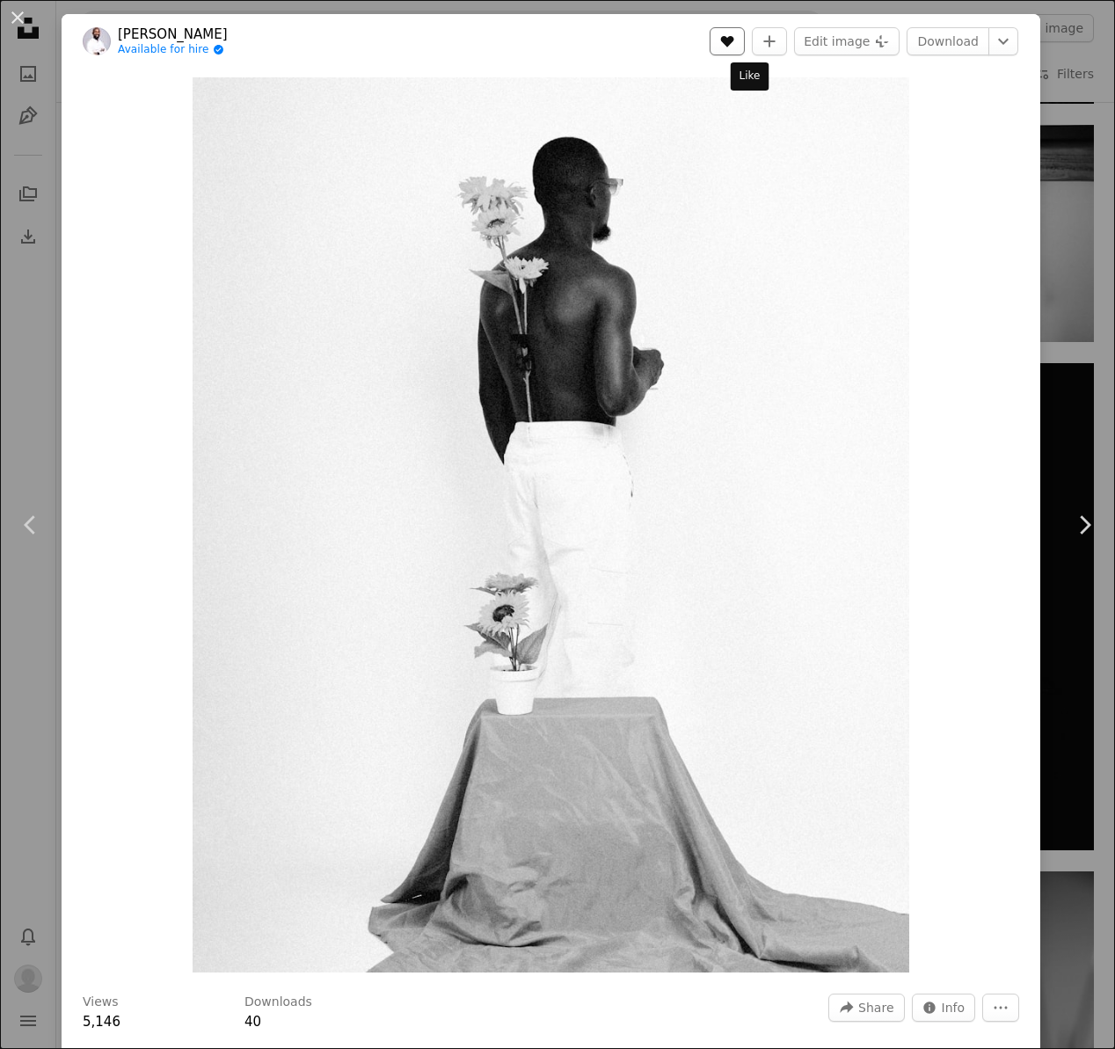
click at [738, 34] on button "A heart" at bounding box center [727, 41] width 35 height 28
click at [20, 14] on button "An X shape" at bounding box center [17, 17] width 21 height 21
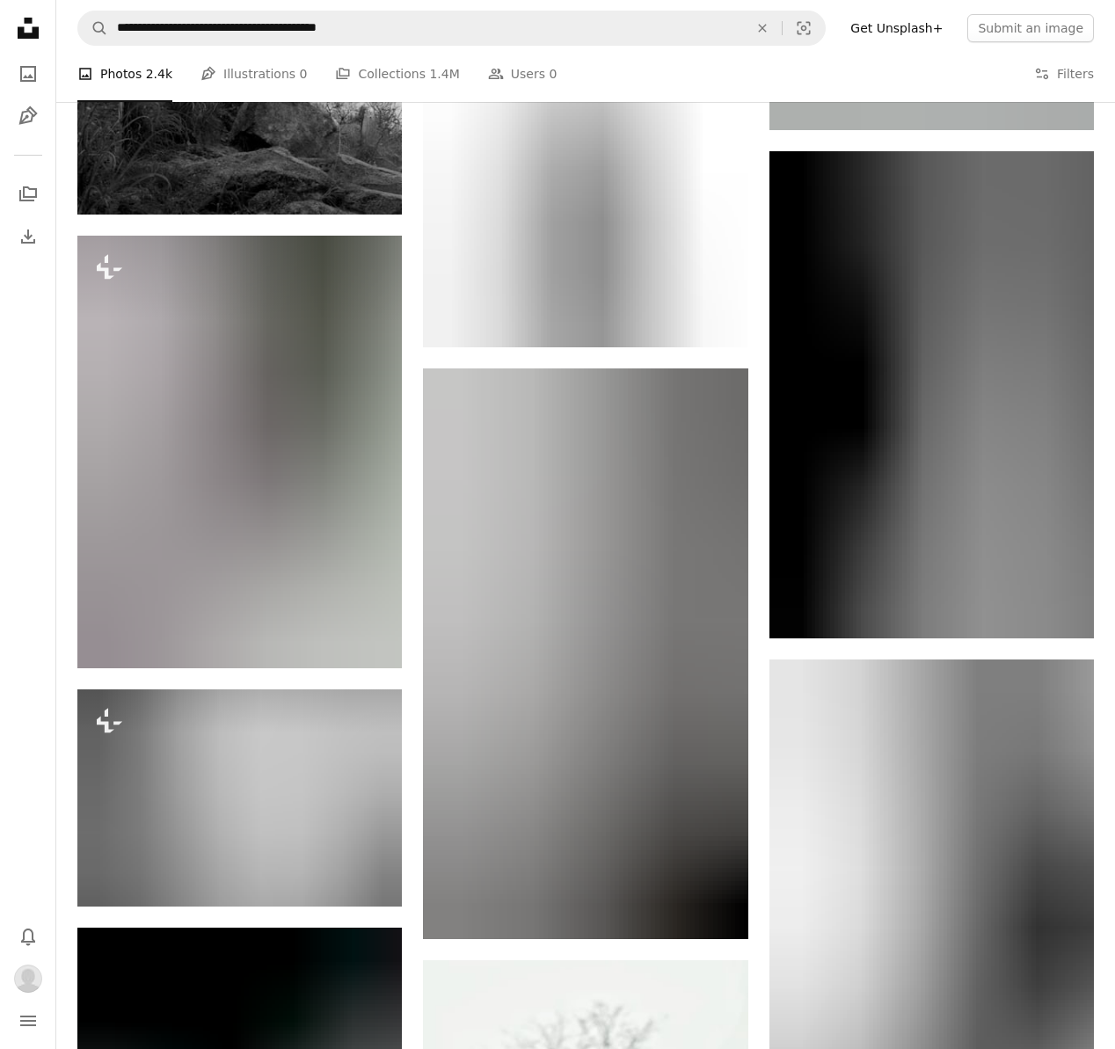
scroll to position [26229, 0]
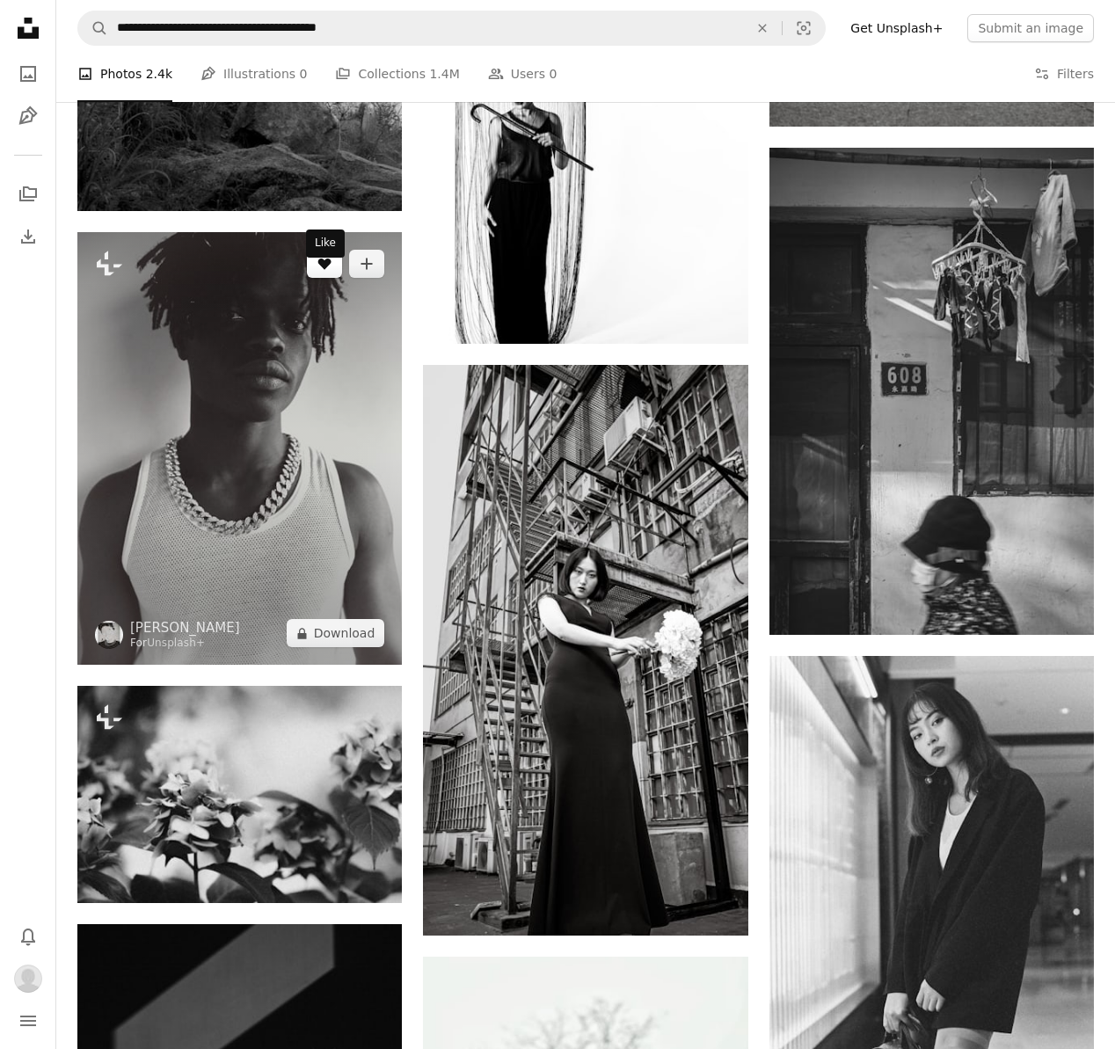
click at [329, 278] on button "A heart" at bounding box center [324, 264] width 35 height 28
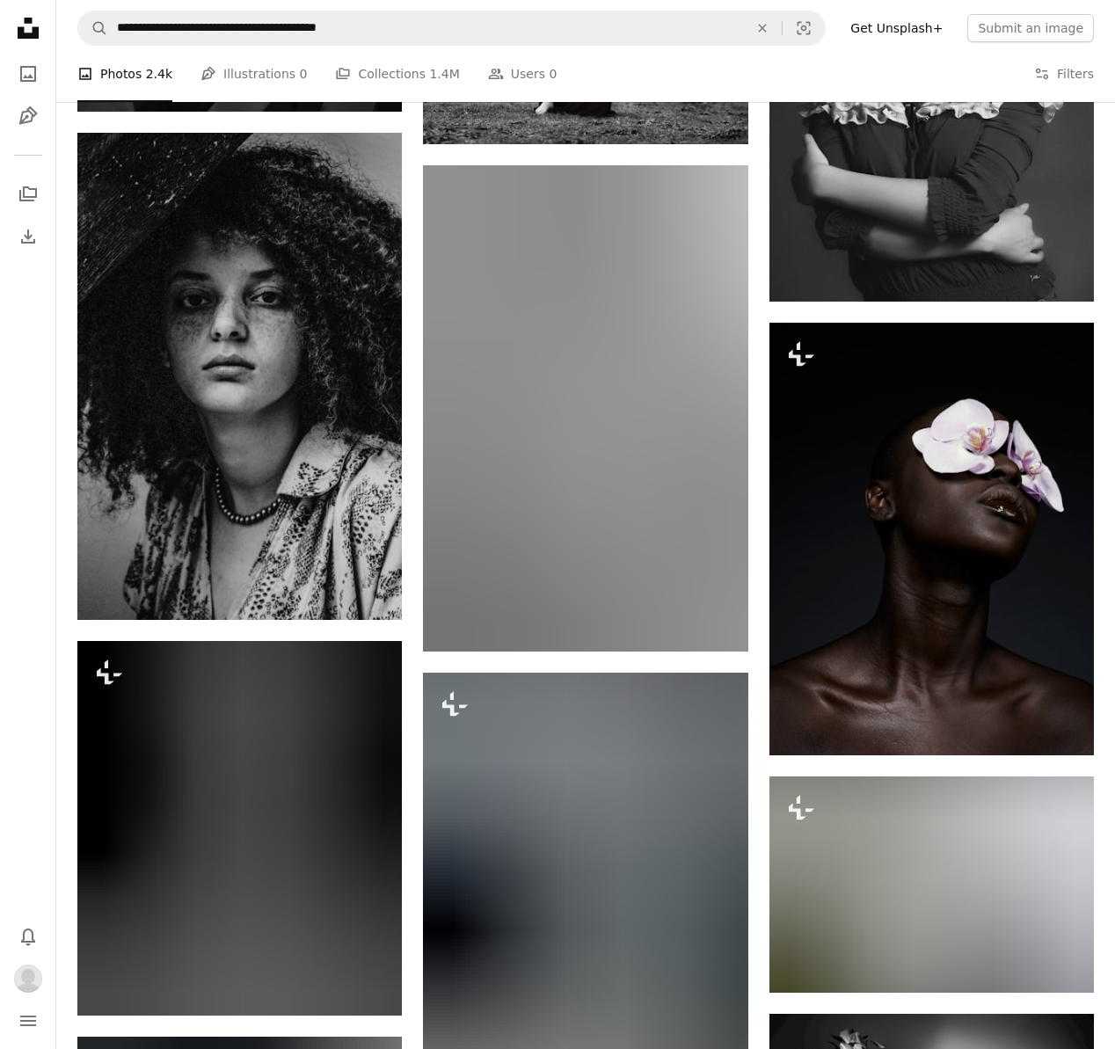
scroll to position [27533, 0]
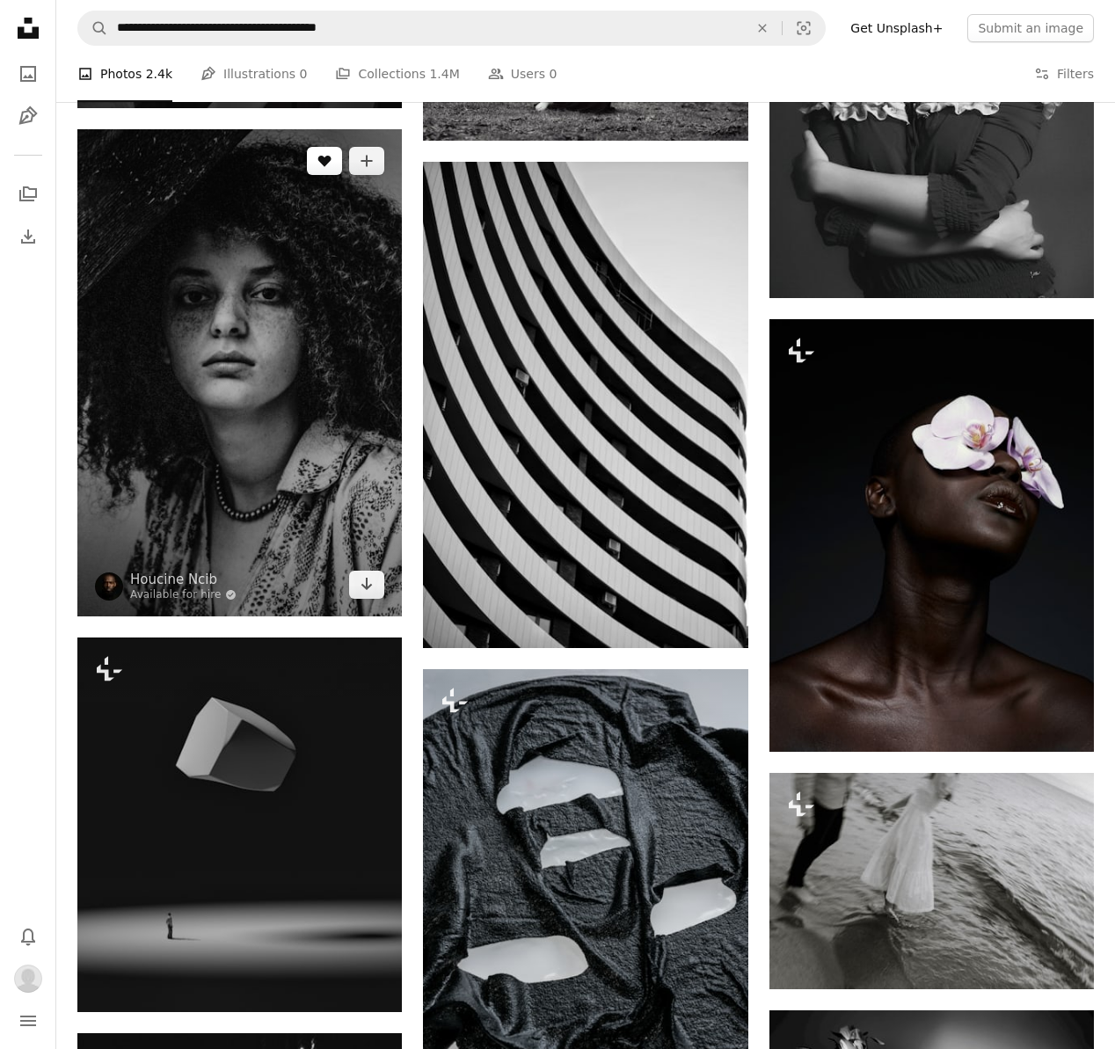
click at [325, 175] on button "A heart" at bounding box center [324, 161] width 35 height 28
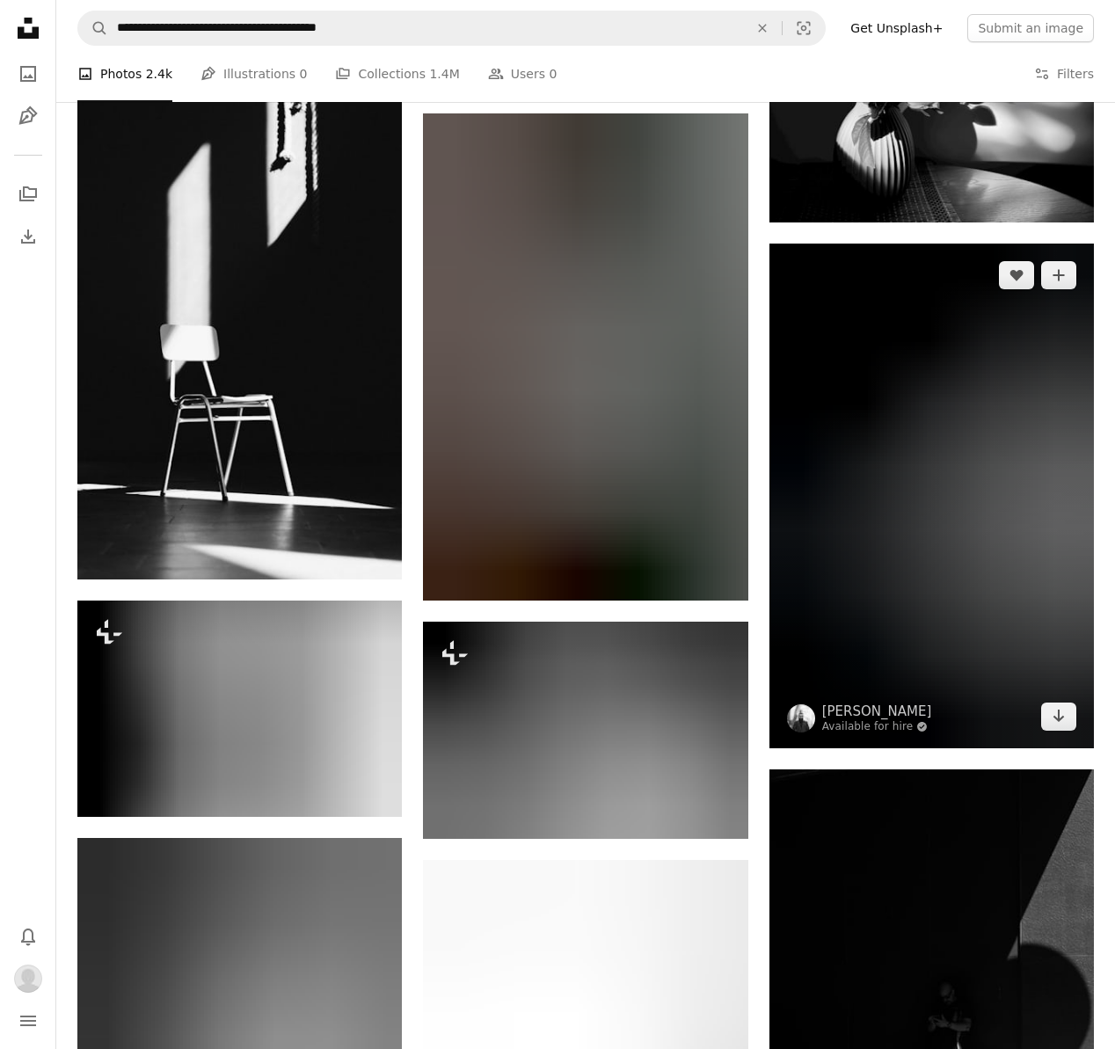
scroll to position [28574, 0]
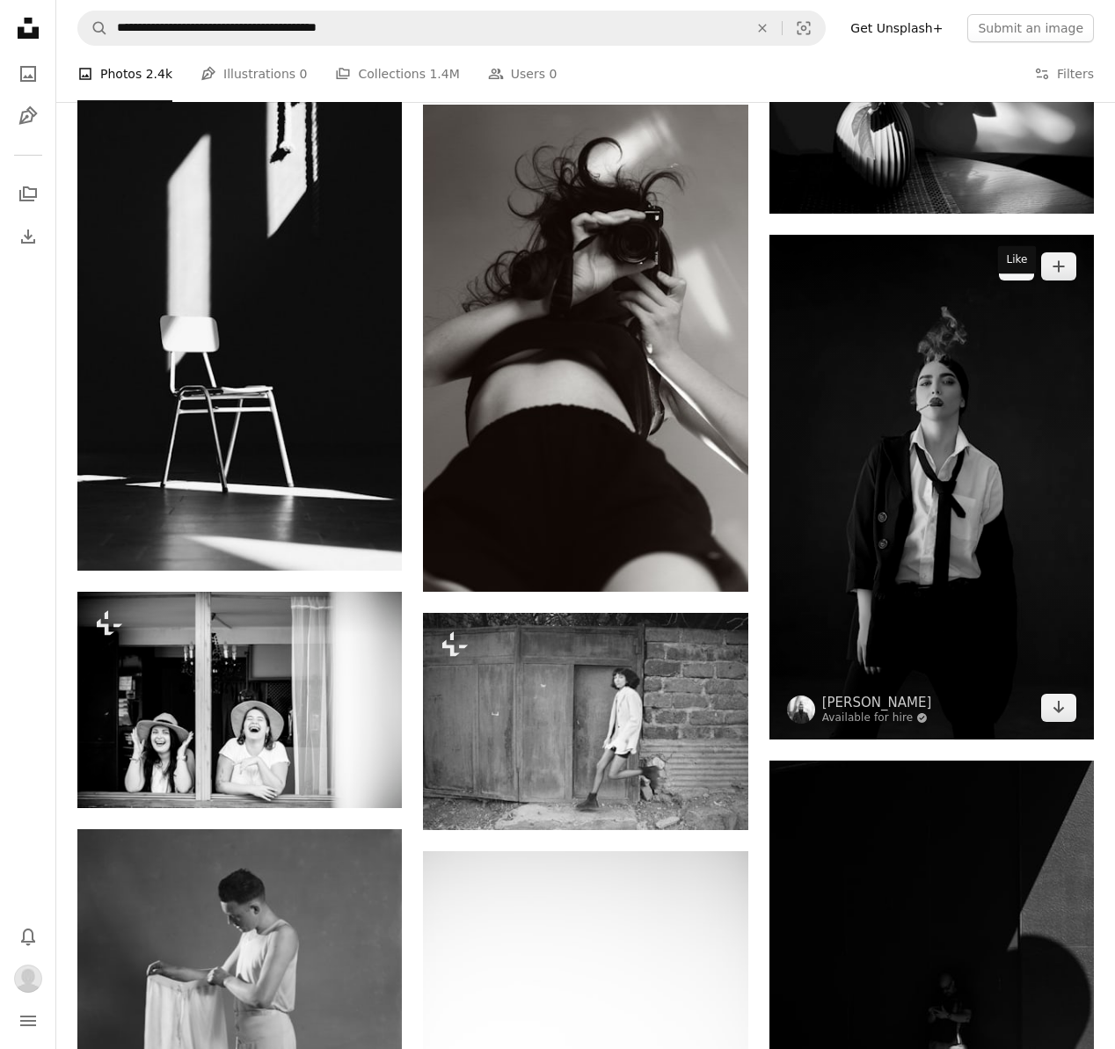
click at [1018, 274] on icon "A heart" at bounding box center [1017, 266] width 14 height 14
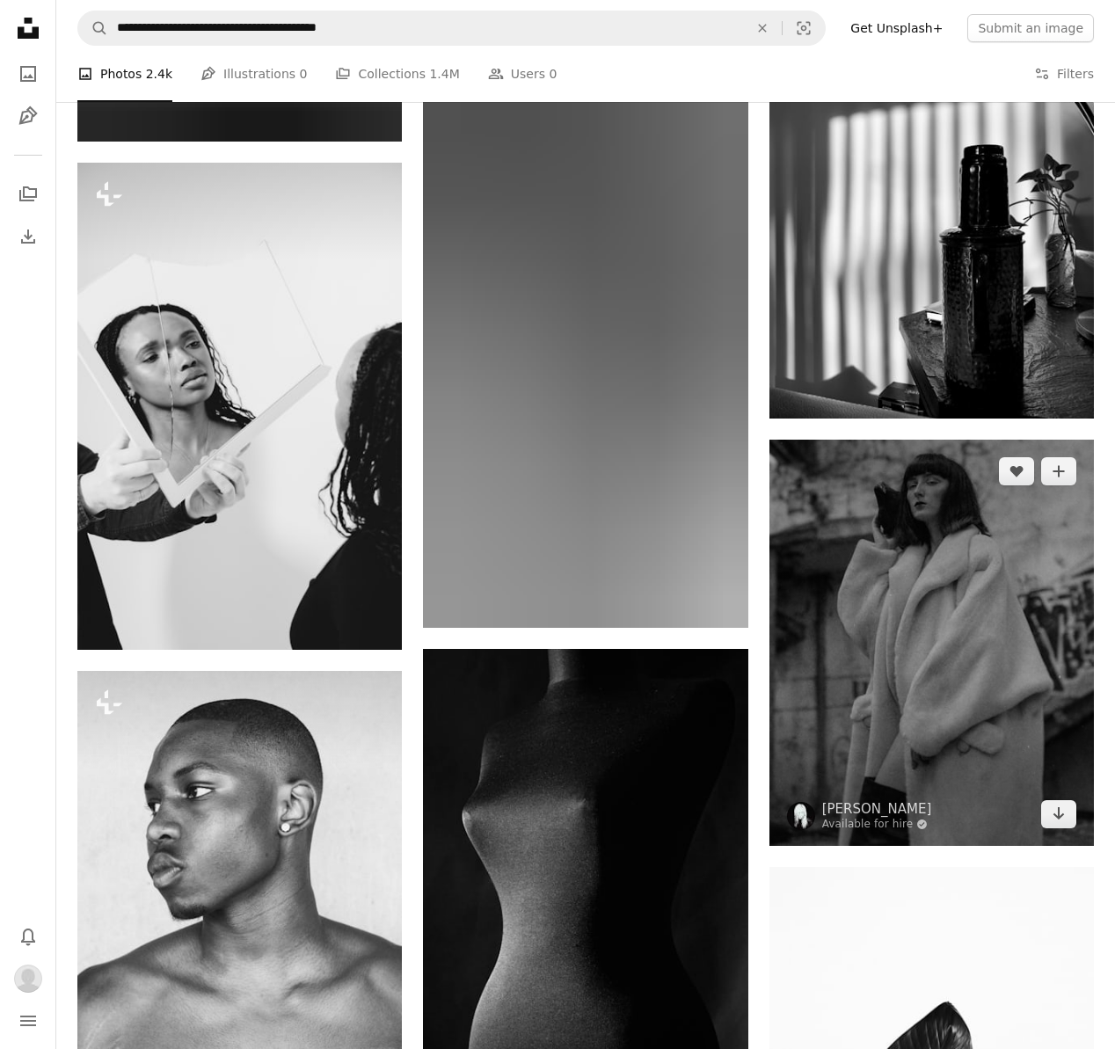
scroll to position [32216, 0]
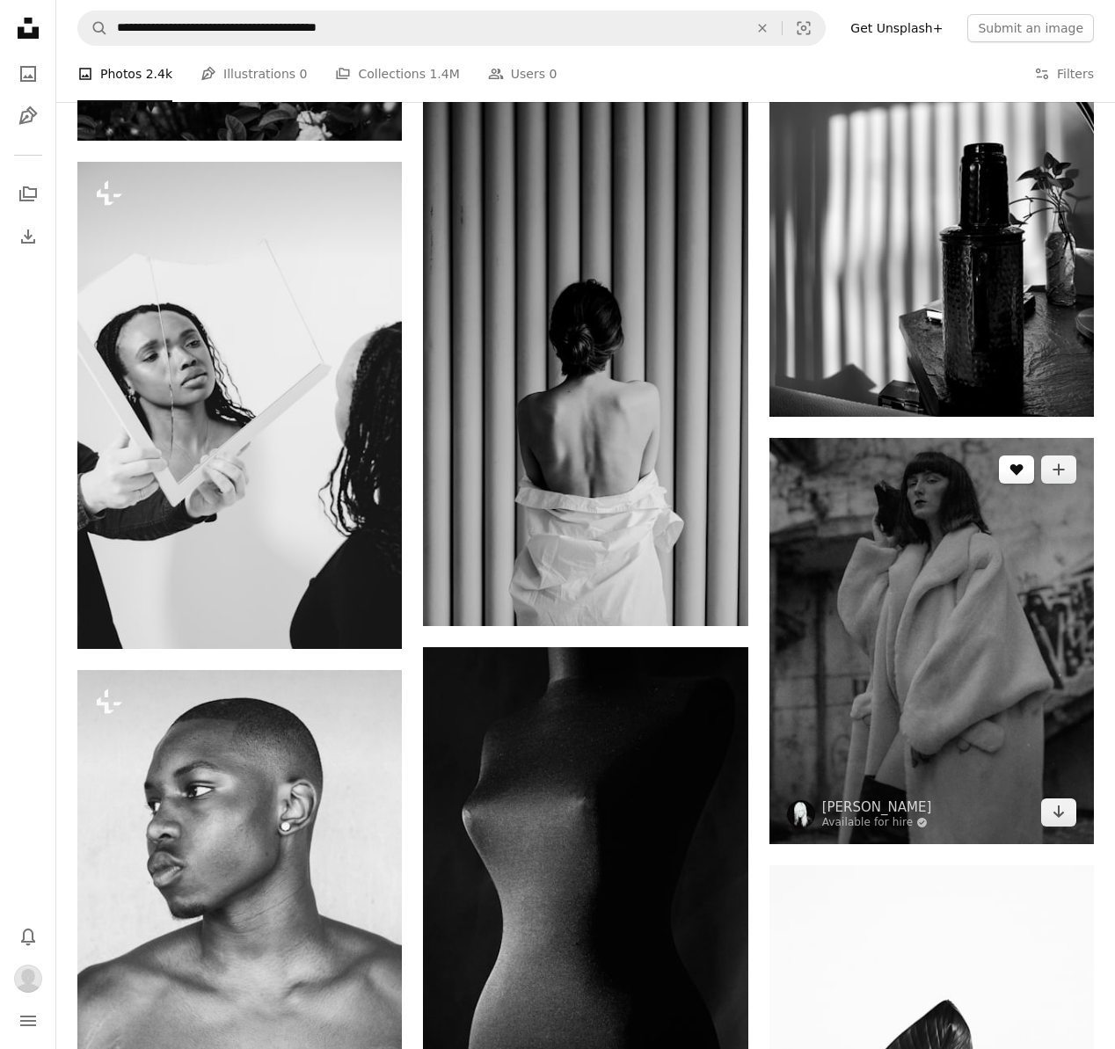
click at [1007, 484] on button "A heart" at bounding box center [1016, 470] width 35 height 28
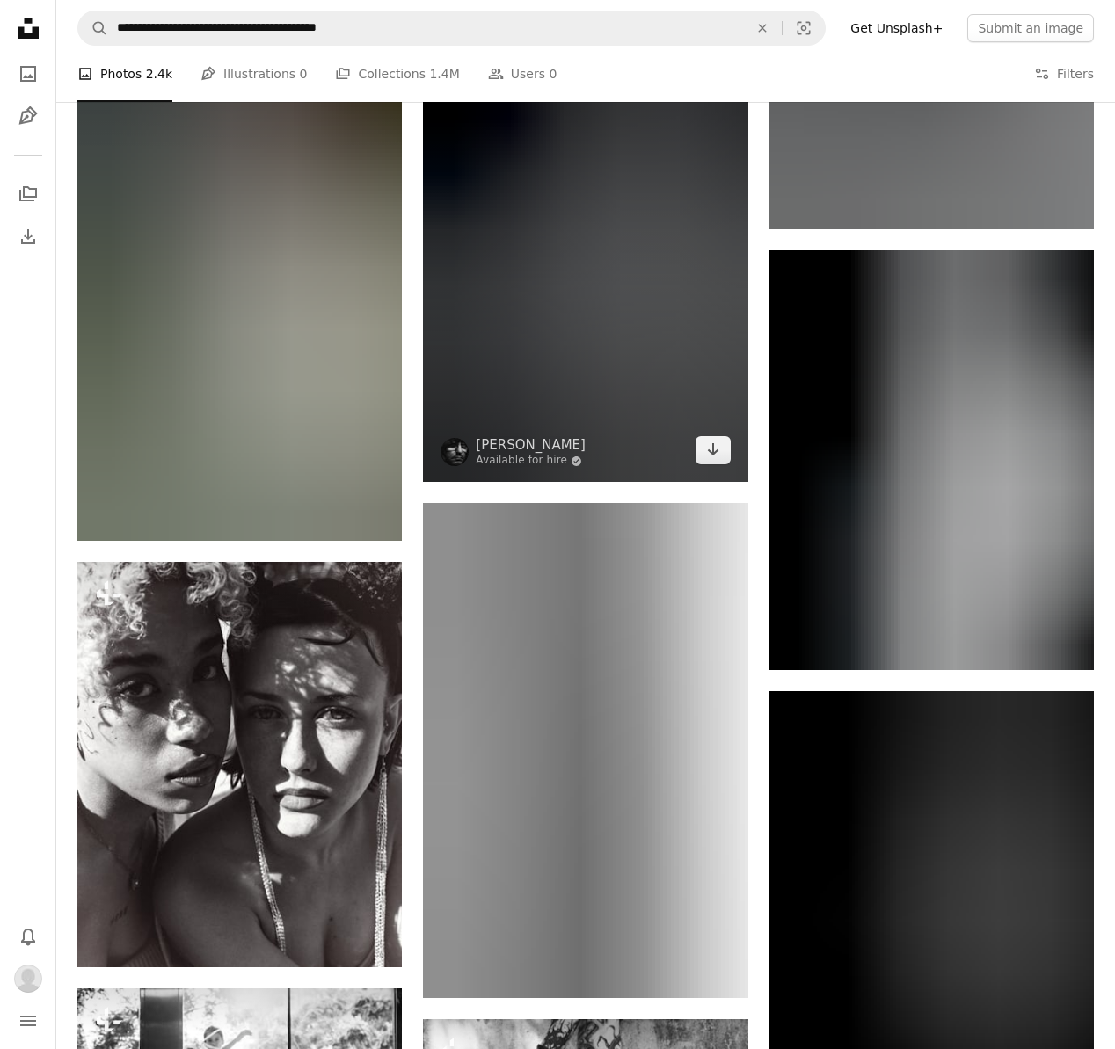
scroll to position [33855, 0]
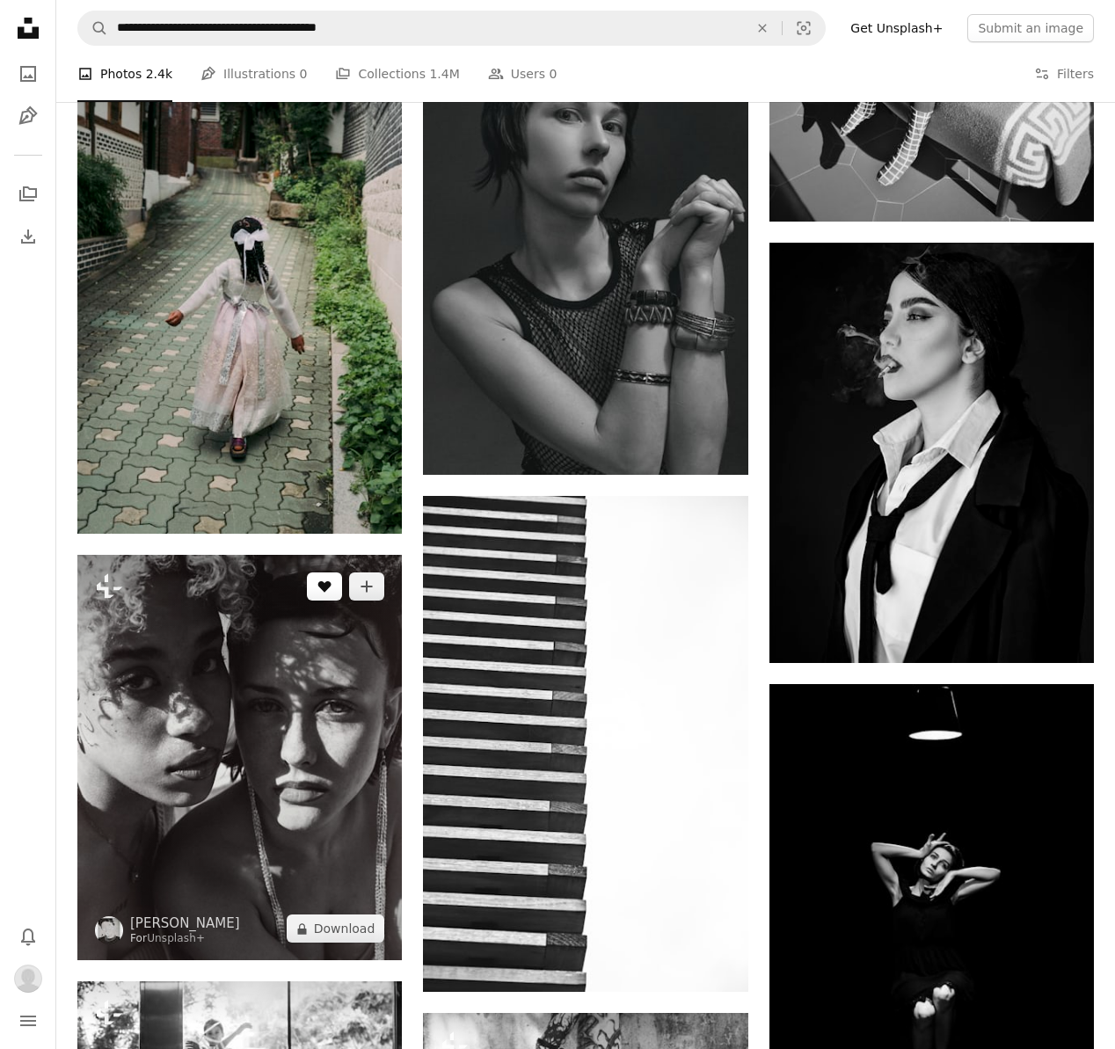
click at [334, 601] on button "A heart" at bounding box center [324, 587] width 35 height 28
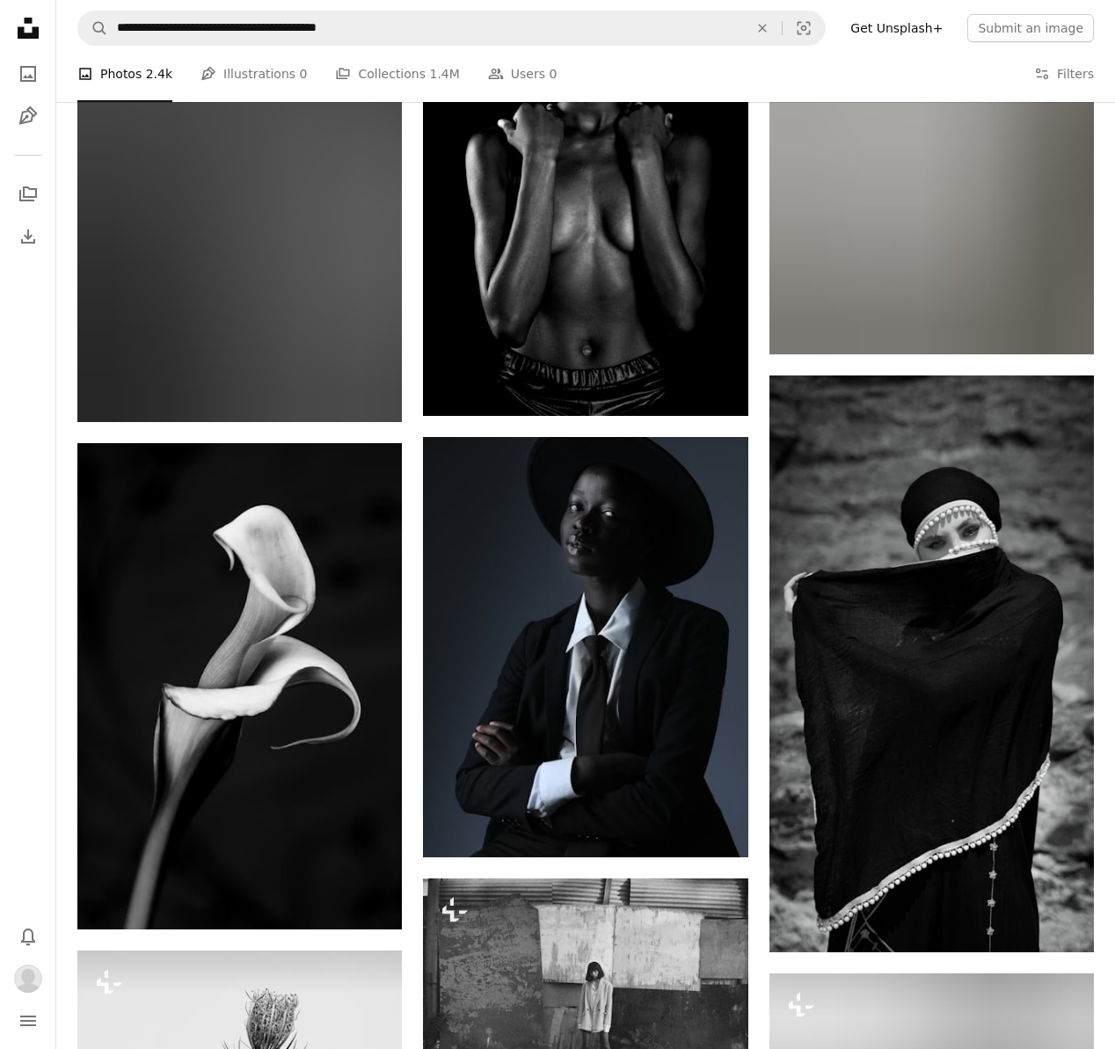
scroll to position [35612, 0]
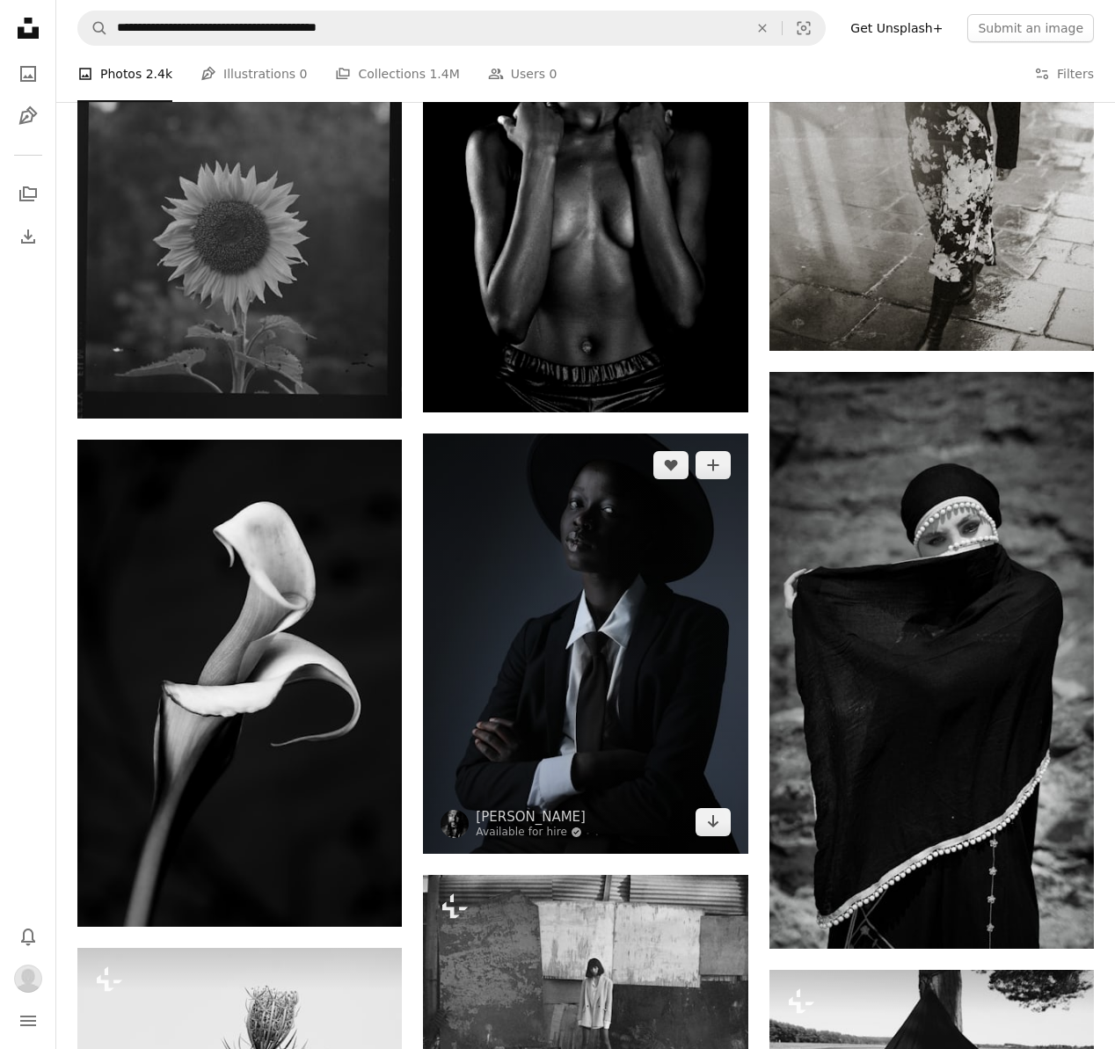
click at [664, 478] on img at bounding box center [585, 644] width 325 height 420
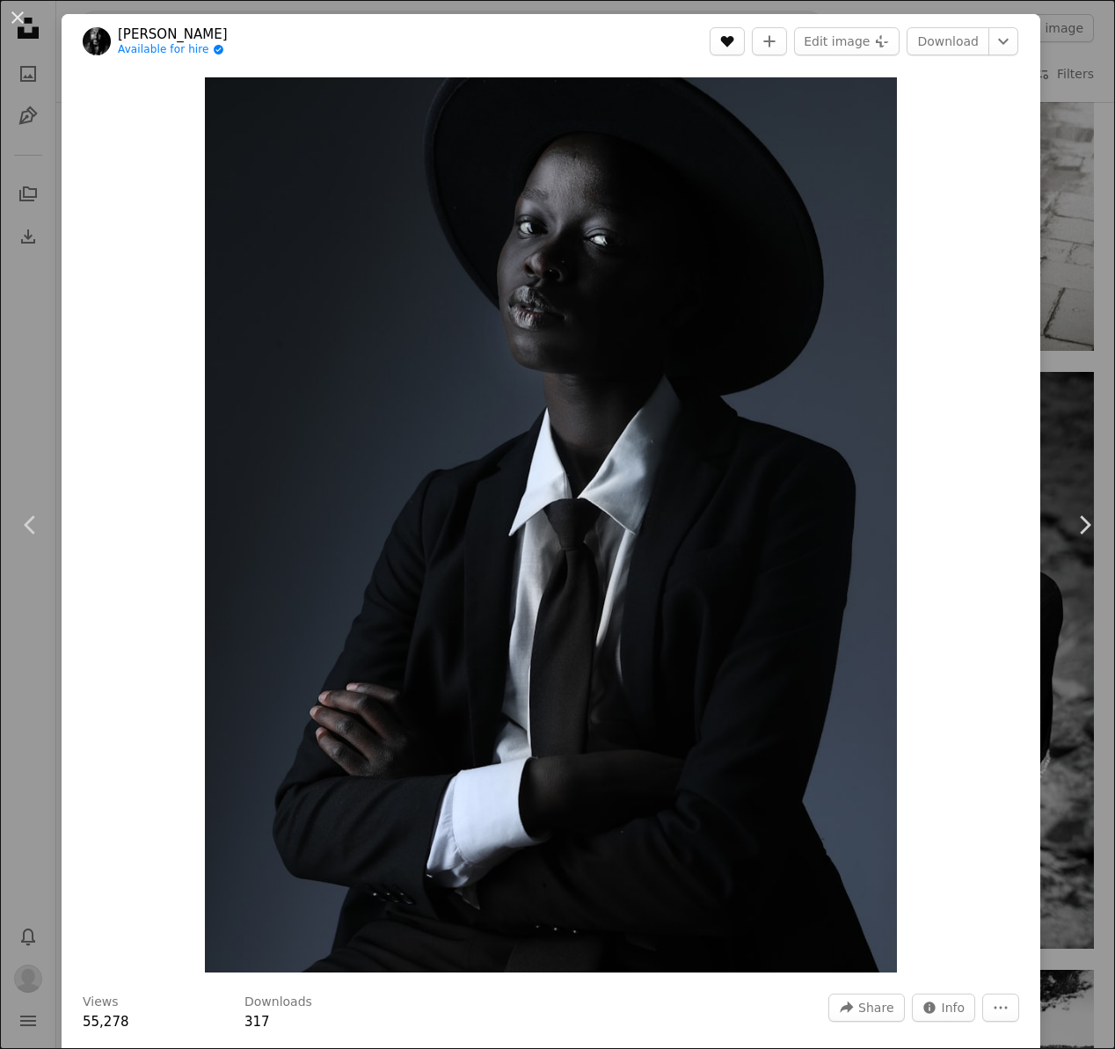
drag, startPoint x: 739, startPoint y: 31, endPoint x: 59, endPoint y: 3, distance: 680.5
click at [739, 31] on button "A heart" at bounding box center [727, 41] width 35 height 28
drag, startPoint x: 18, startPoint y: 14, endPoint x: 376, endPoint y: 136, distance: 378.3
click at [18, 14] on button "An X shape" at bounding box center [17, 17] width 21 height 21
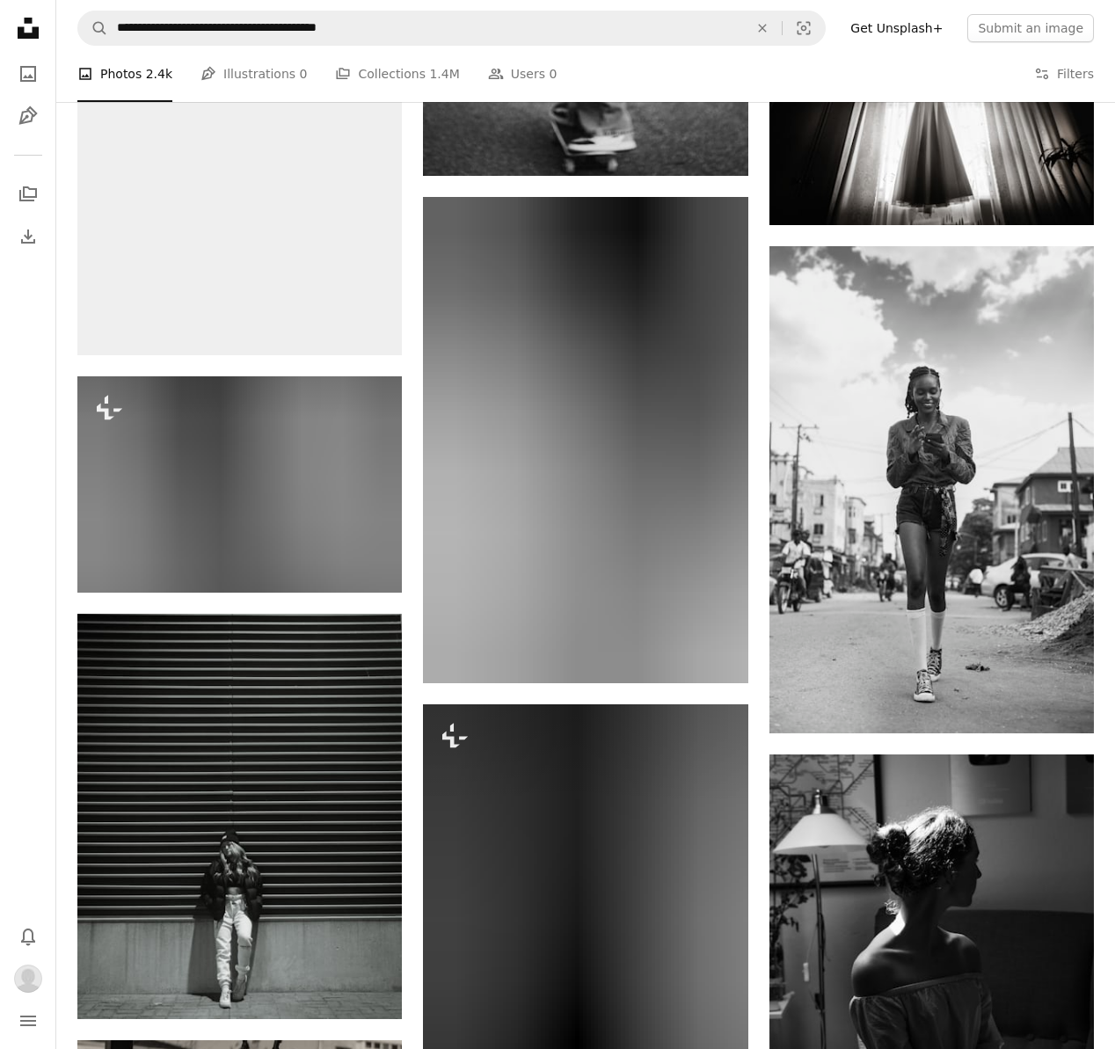
scroll to position [38898, 0]
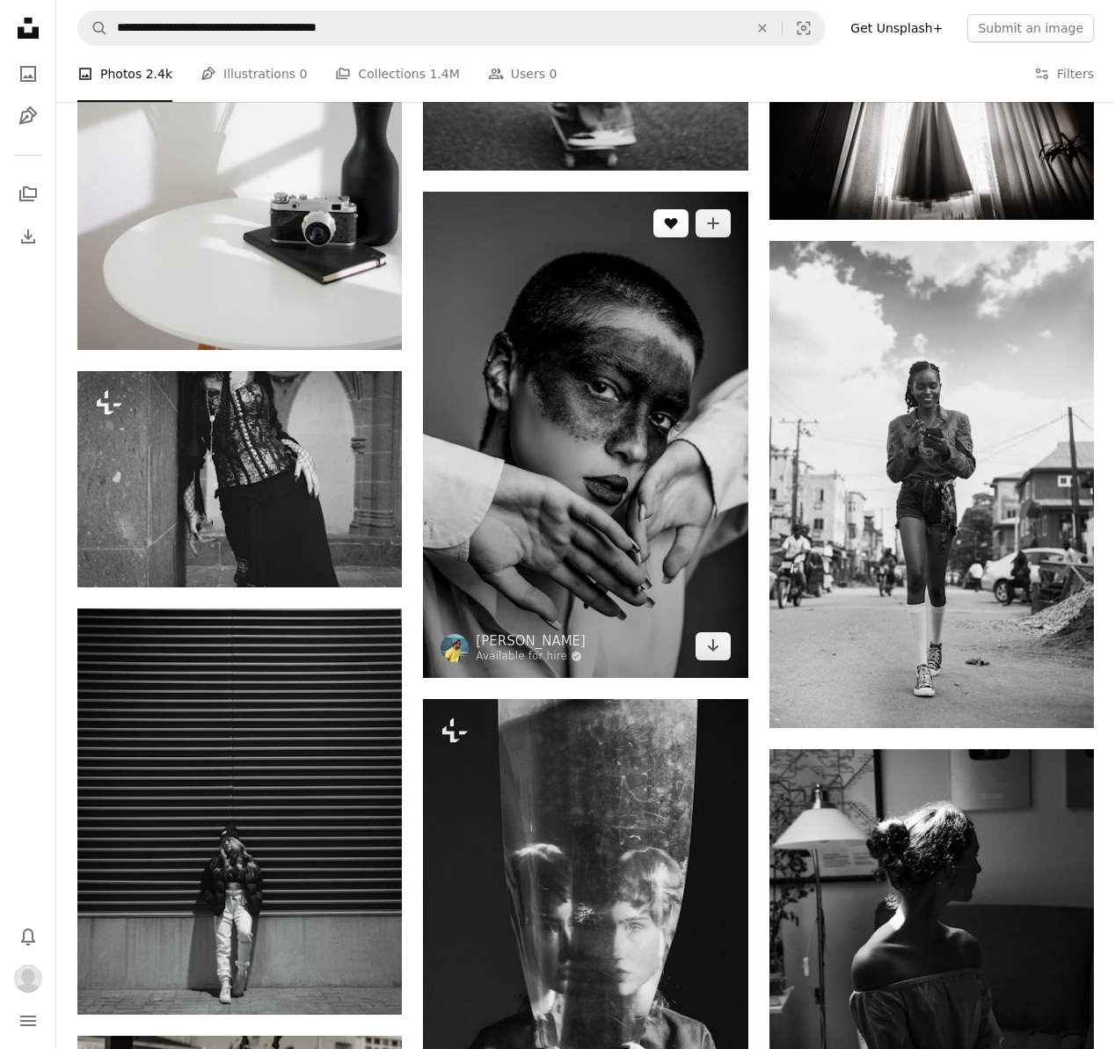
click at [665, 218] on icon "Like" at bounding box center [670, 223] width 13 height 11
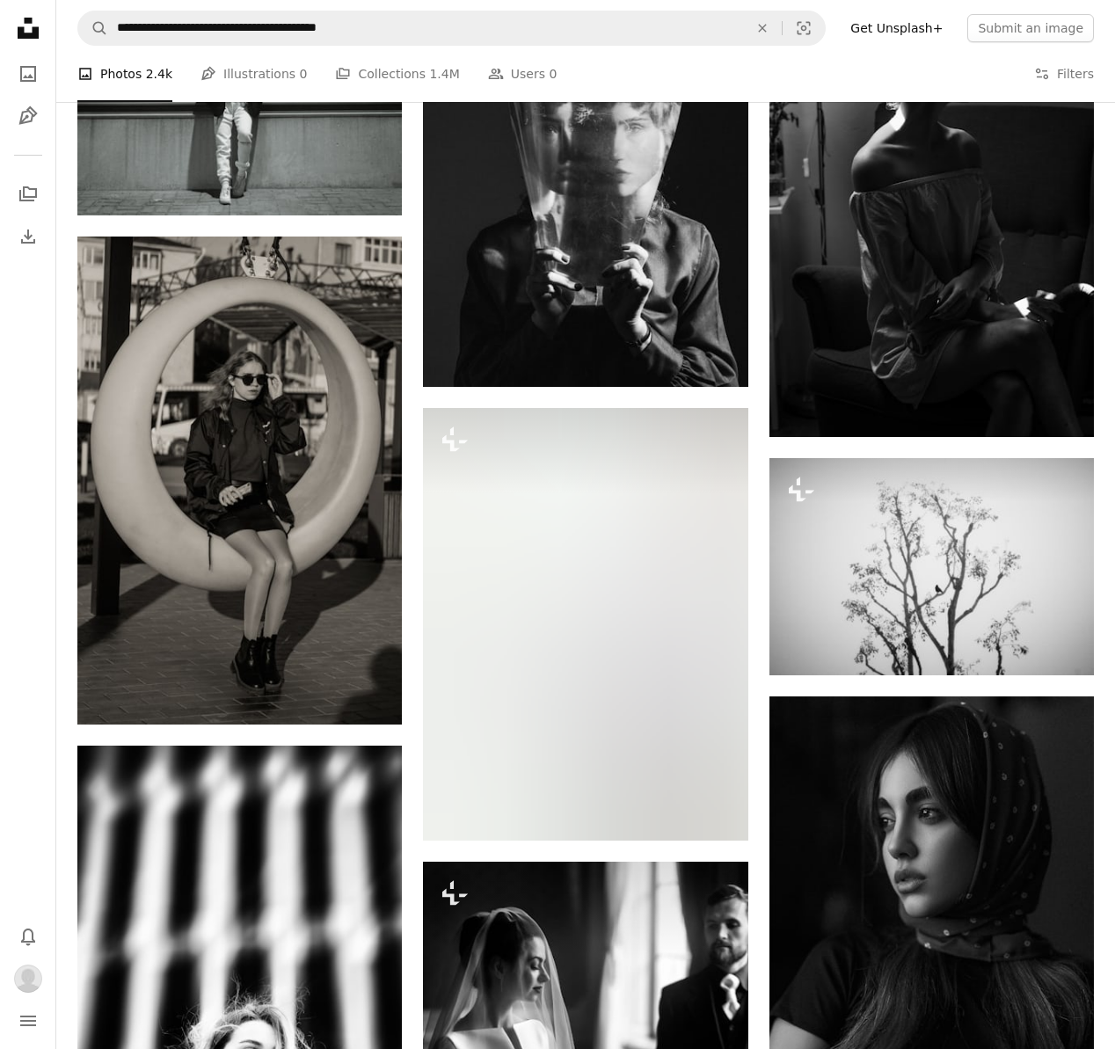
scroll to position [39684, 0]
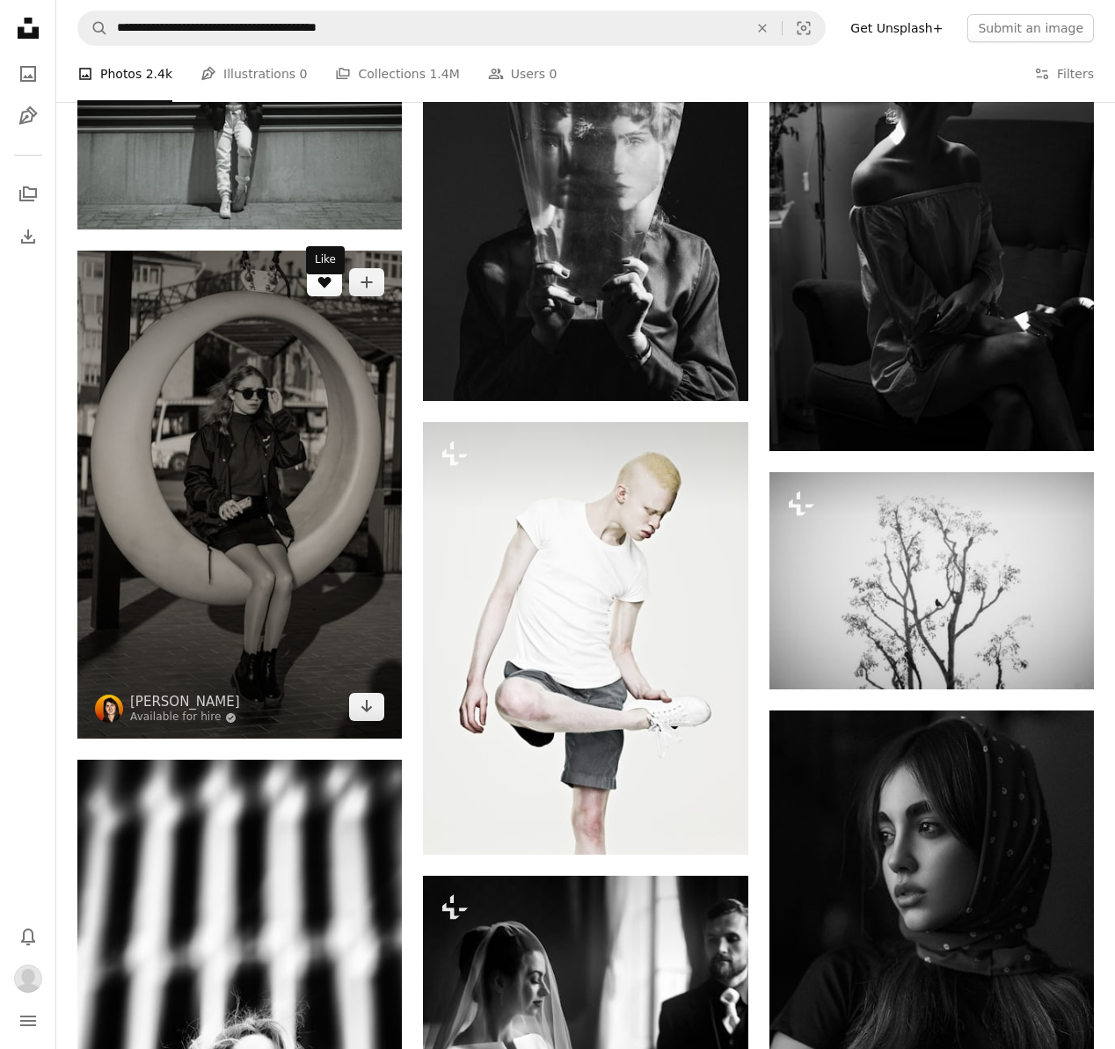
click at [315, 296] on button "A heart" at bounding box center [324, 282] width 35 height 28
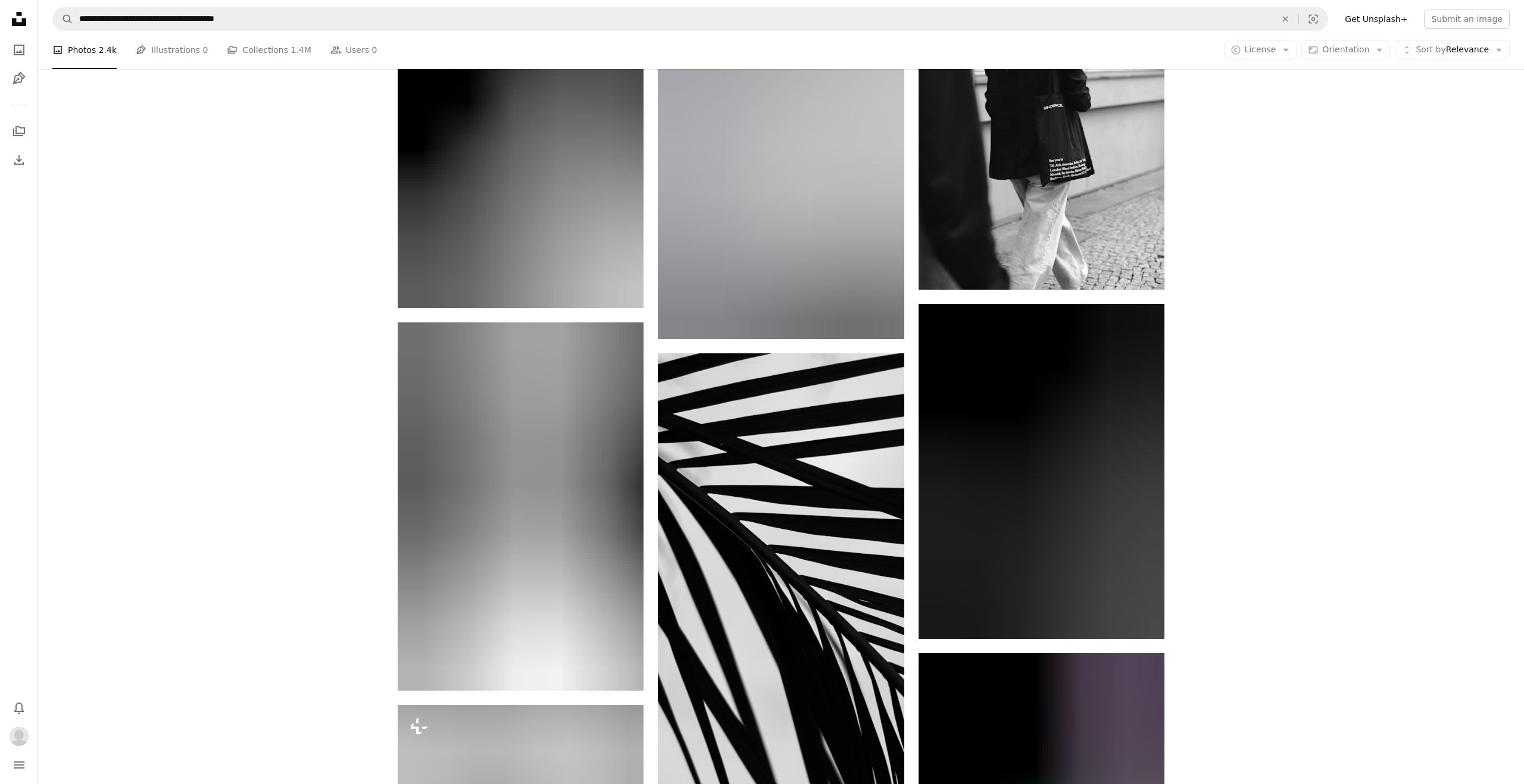
scroll to position [39084, 0]
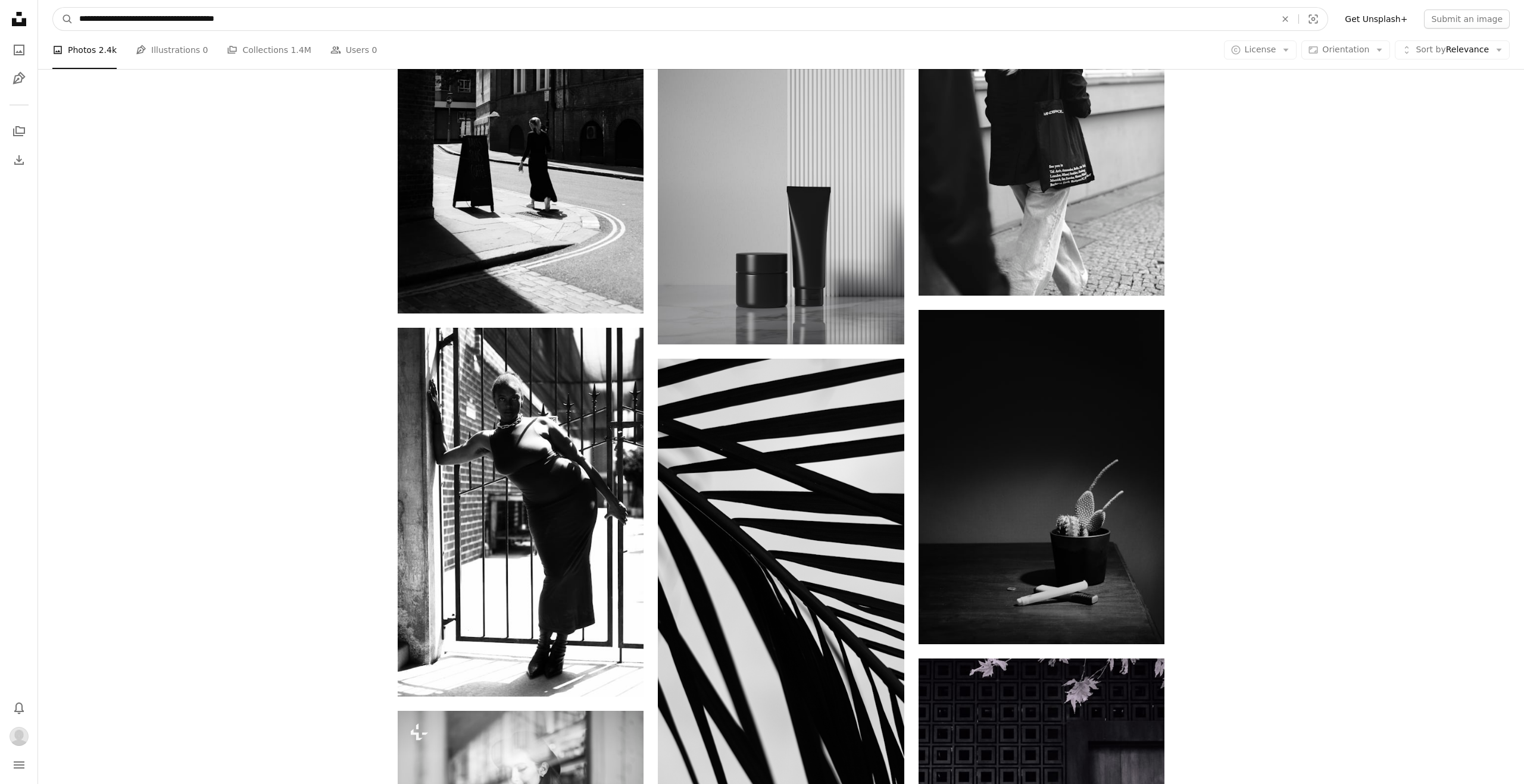
click at [205, 19] on input "**********" at bounding box center [672, 18] width 1198 height 22
type input "**********"
click at [53, 7] on button "A magnifying glass" at bounding box center [63, 18] width 20 height 22
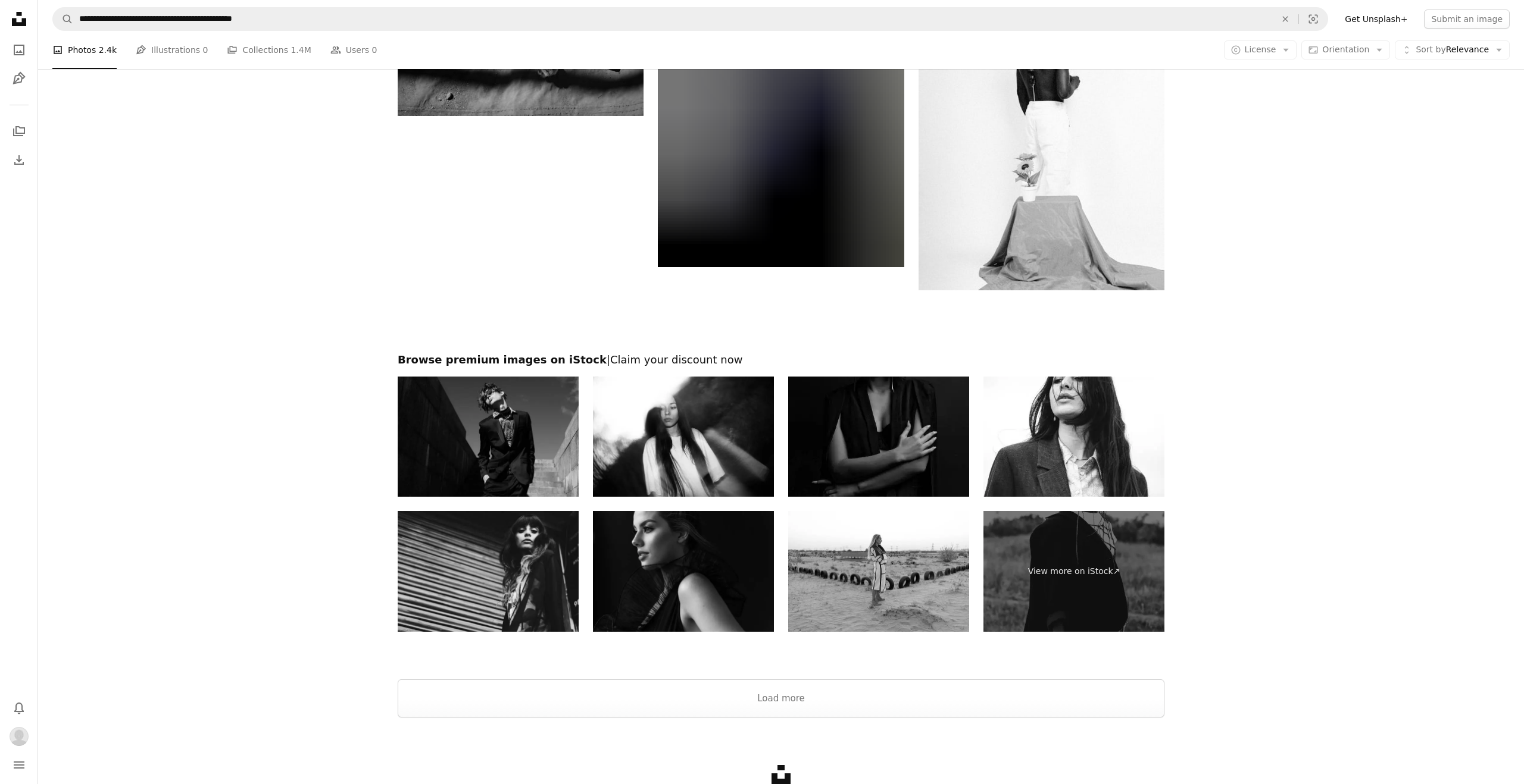
scroll to position [2629, 0]
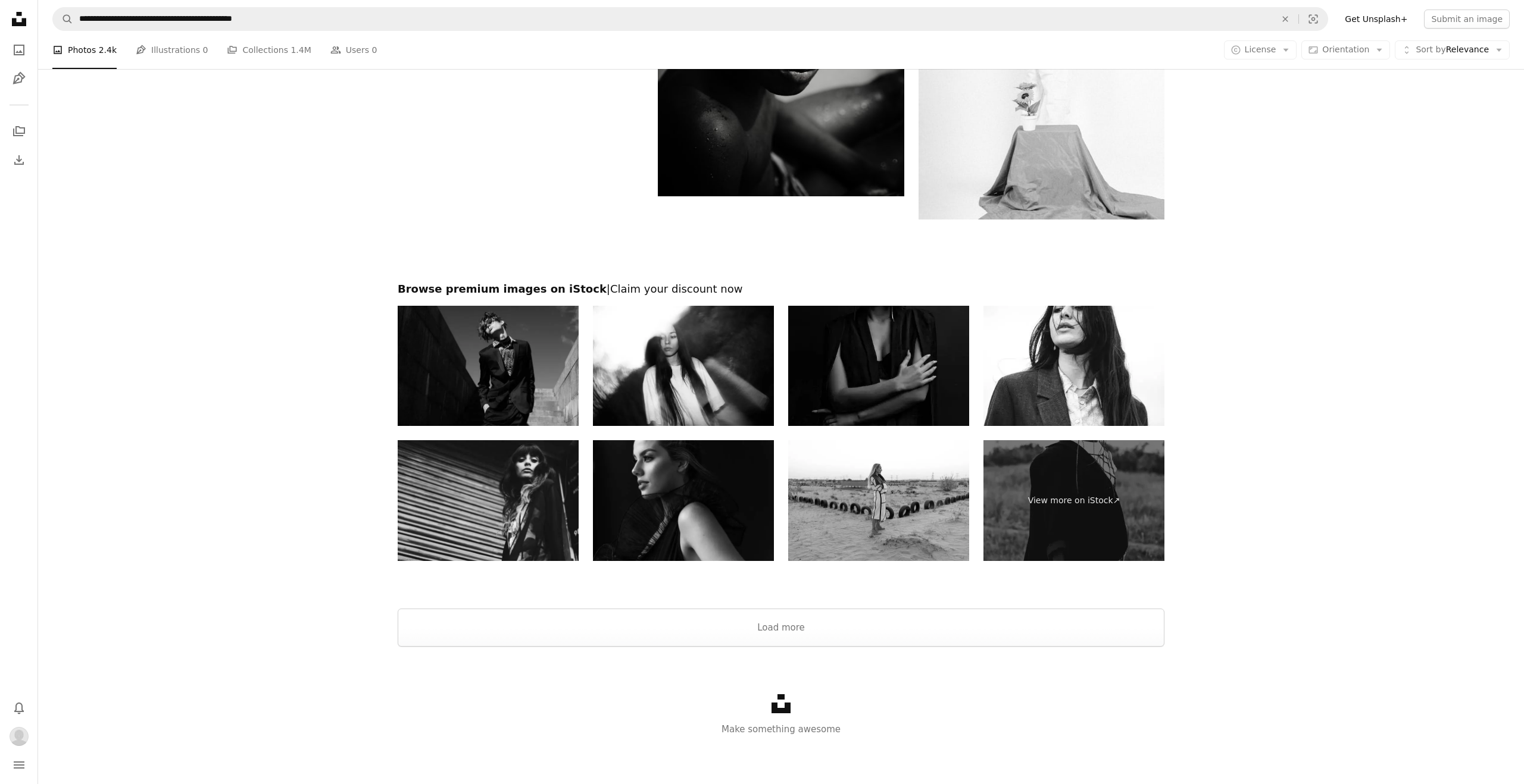
click at [812, 648] on div "Unsplash logo Make something awesome" at bounding box center [780, 715] width 1485 height 137
click at [815, 640] on button "Load more" at bounding box center [781, 628] width 767 height 38
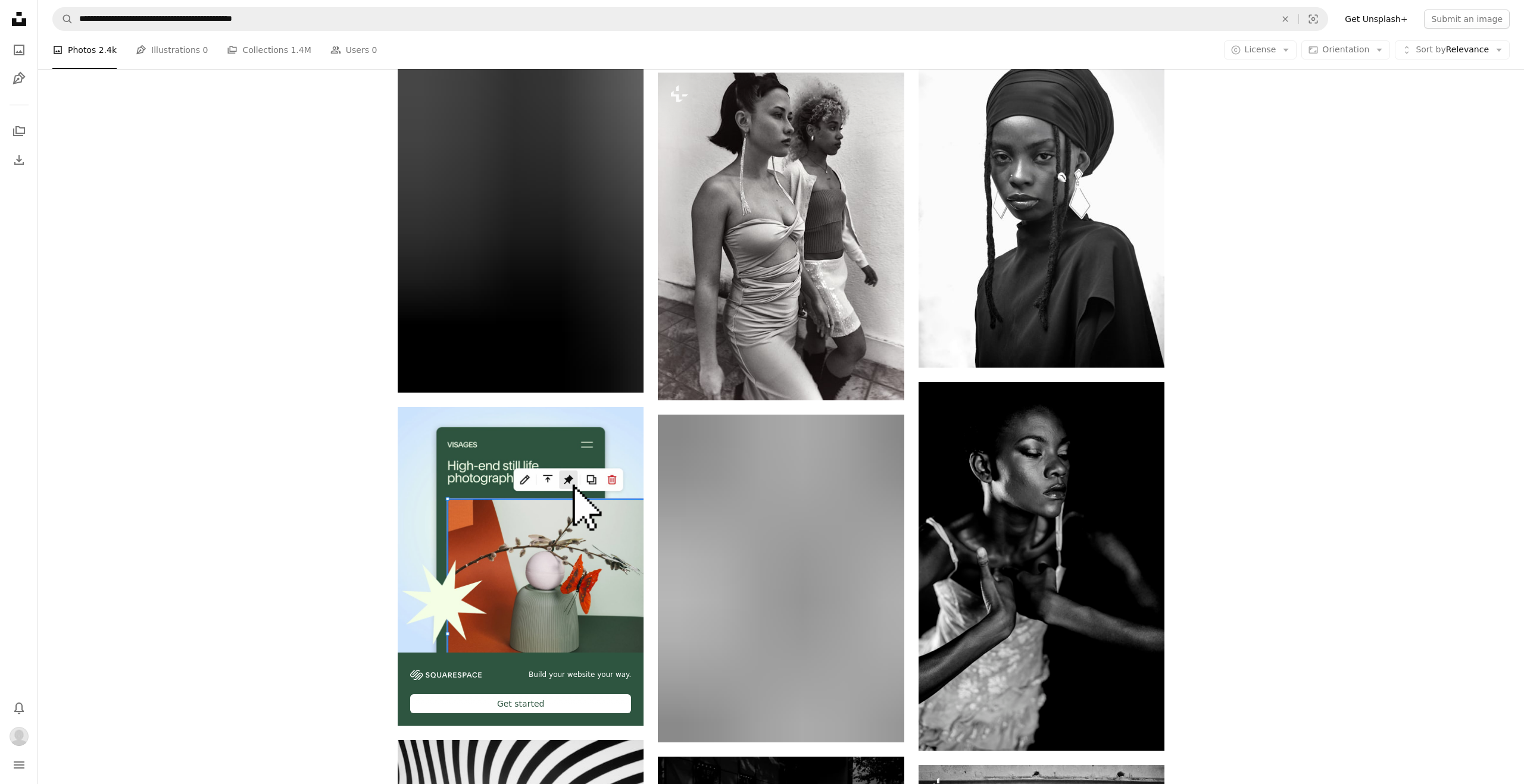
scroll to position [3220, 0]
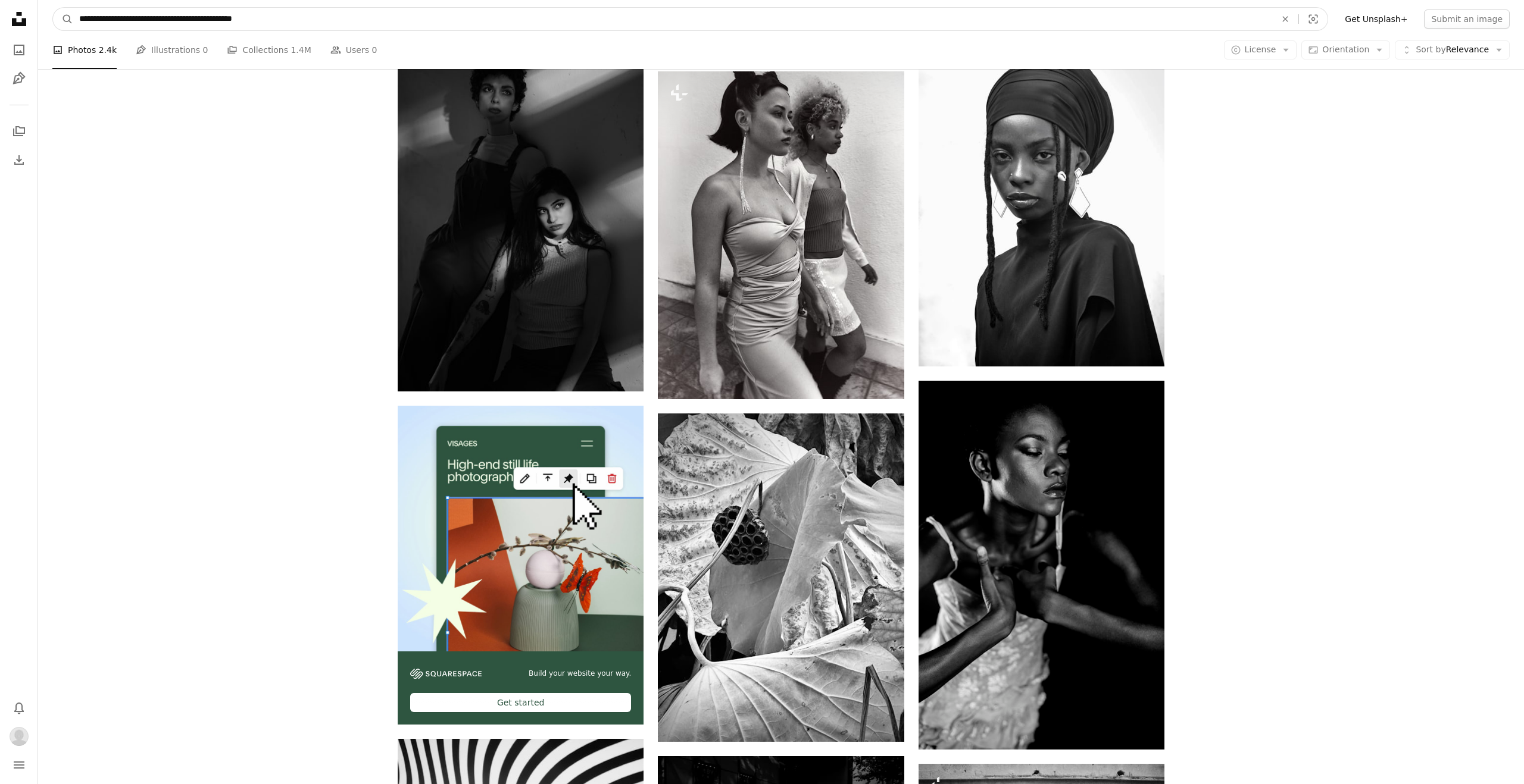
drag, startPoint x: 206, startPoint y: 18, endPoint x: 226, endPoint y: 20, distance: 20.1
click at [226, 20] on input "**********" at bounding box center [672, 18] width 1198 height 22
type input "**********"
click button "A magnifying glass" at bounding box center [63, 18] width 20 height 22
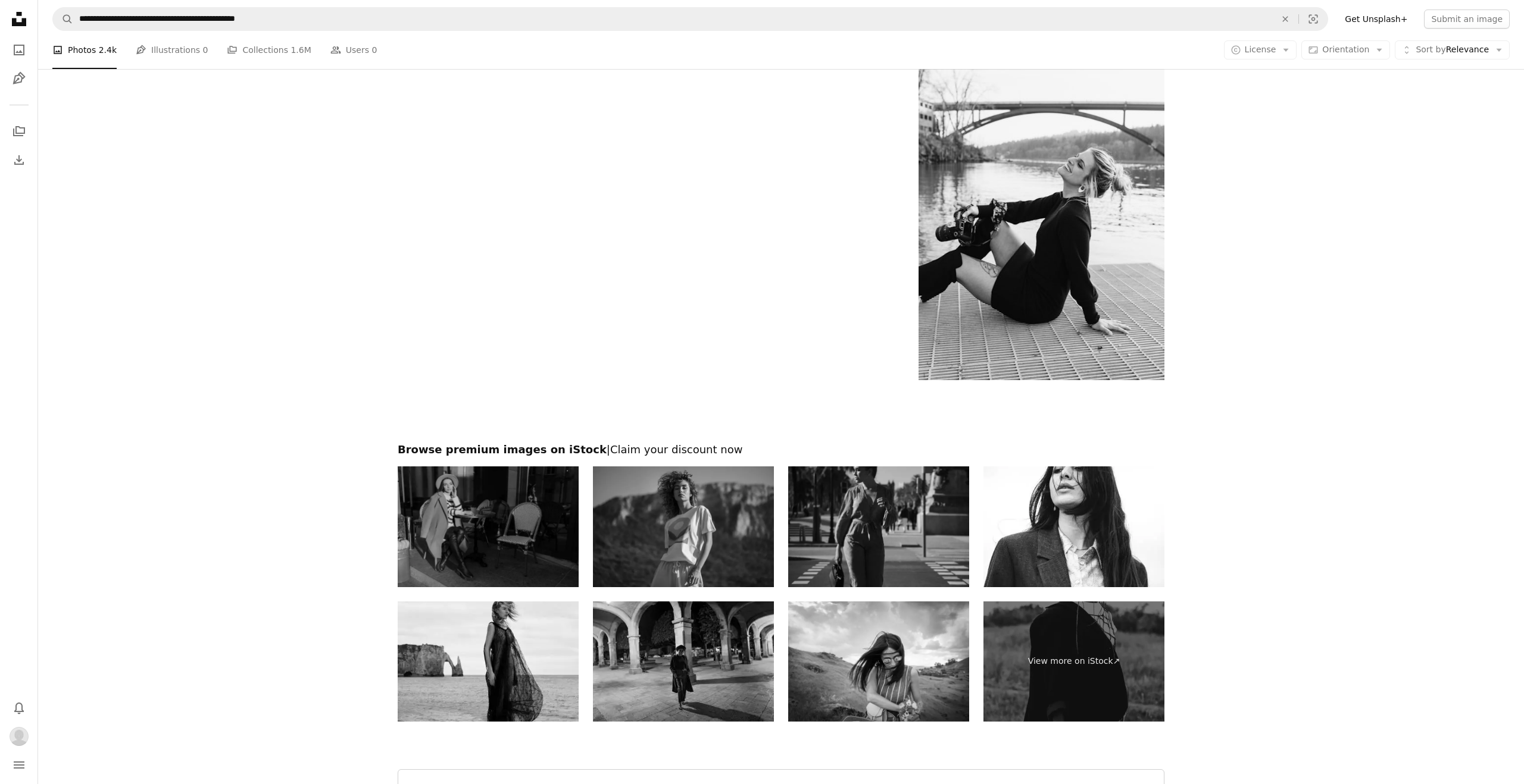
scroll to position [2692, 0]
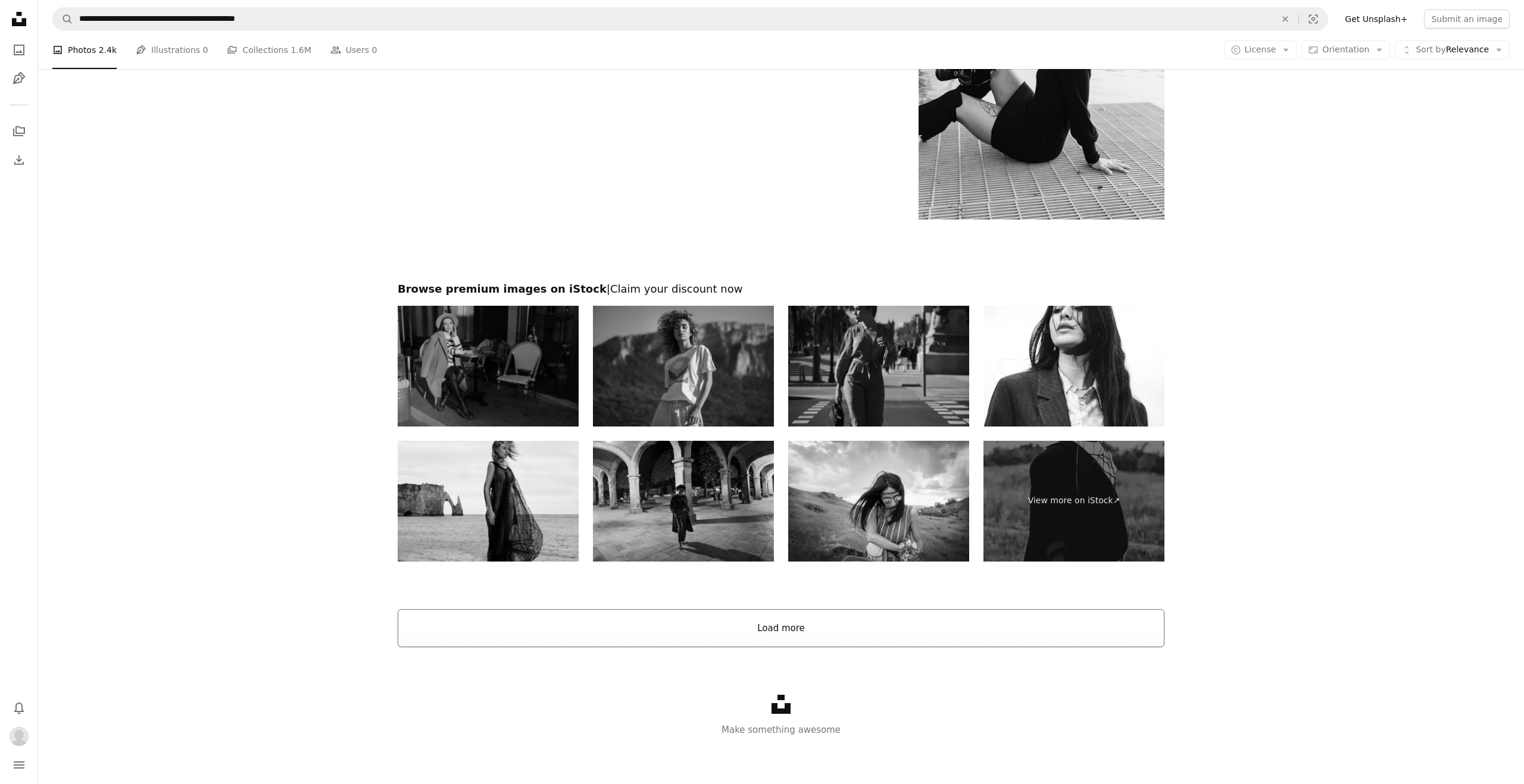
click at [742, 620] on button "Load more" at bounding box center [781, 628] width 767 height 38
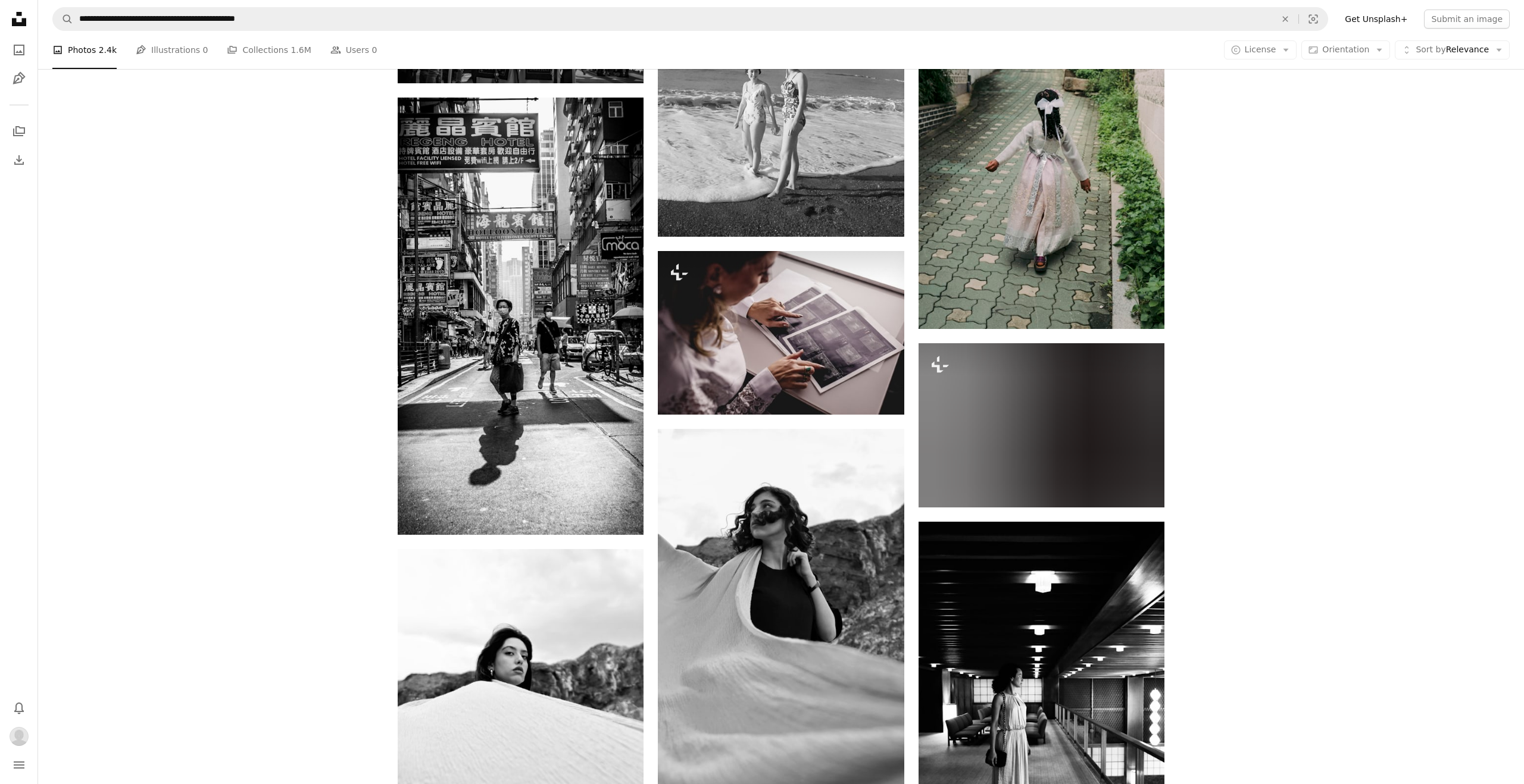
scroll to position [5554, 0]
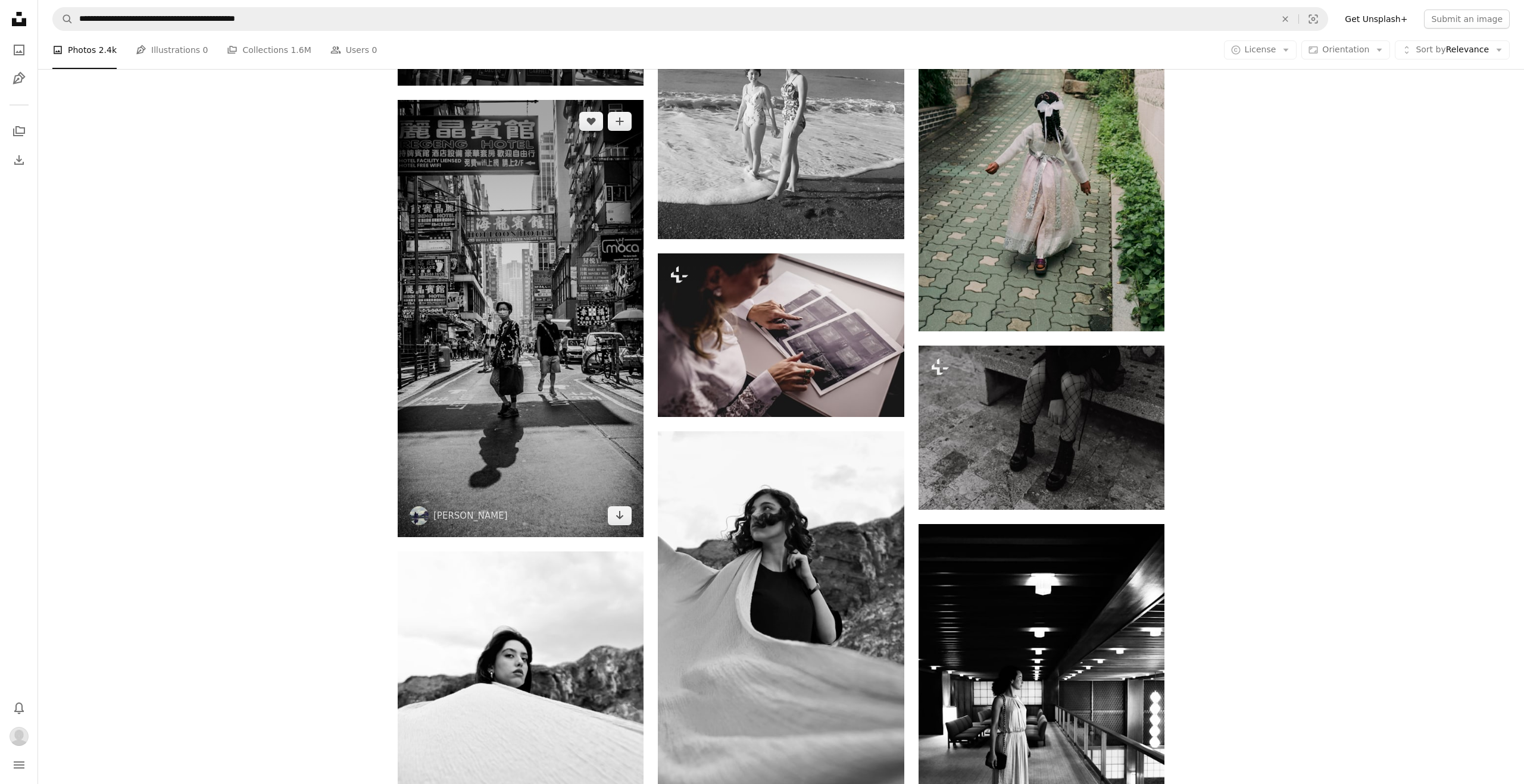
click at [490, 281] on img at bounding box center [520, 319] width 246 height 438
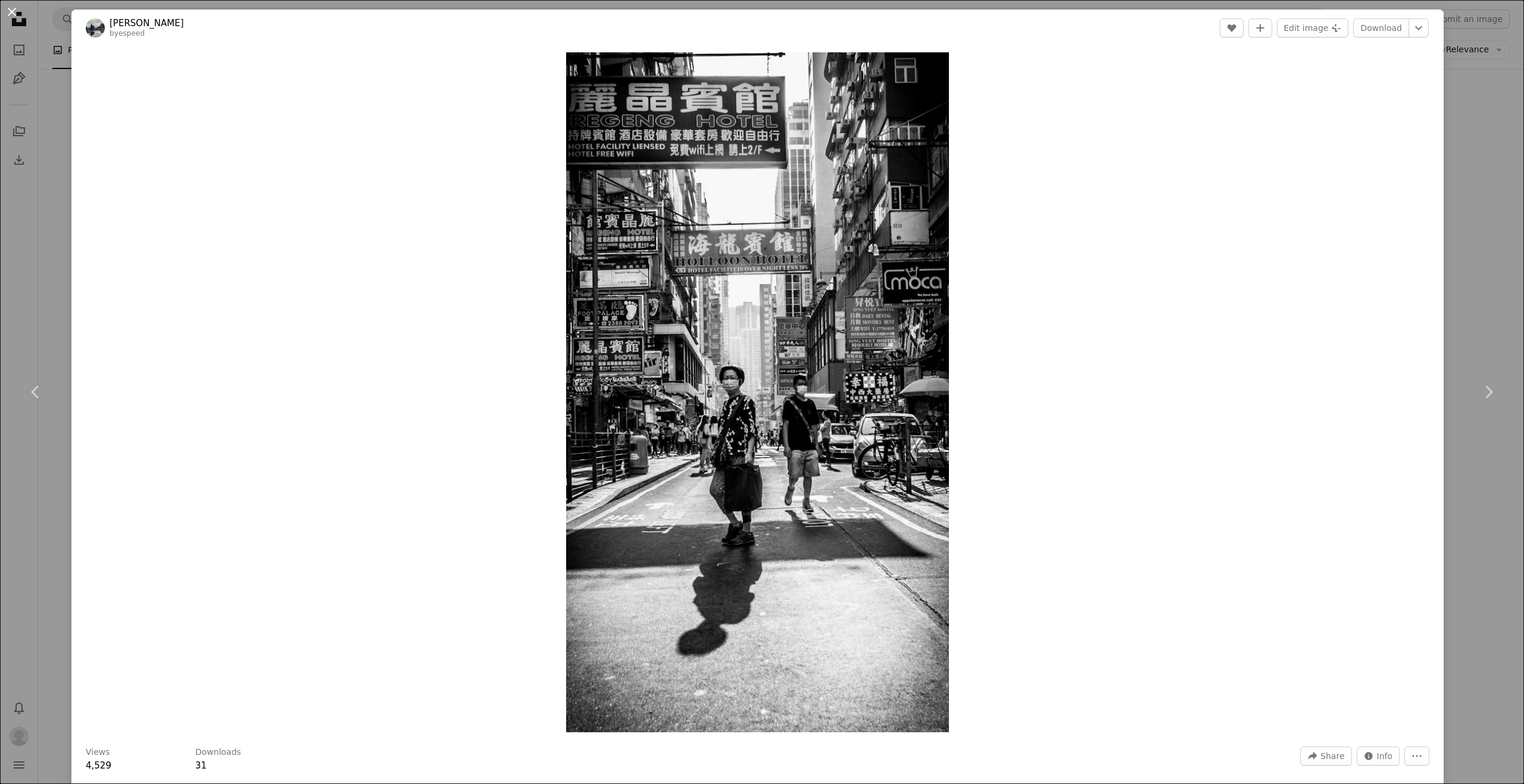
click at [9, 10] on button "An X shape" at bounding box center [12, 11] width 14 height 14
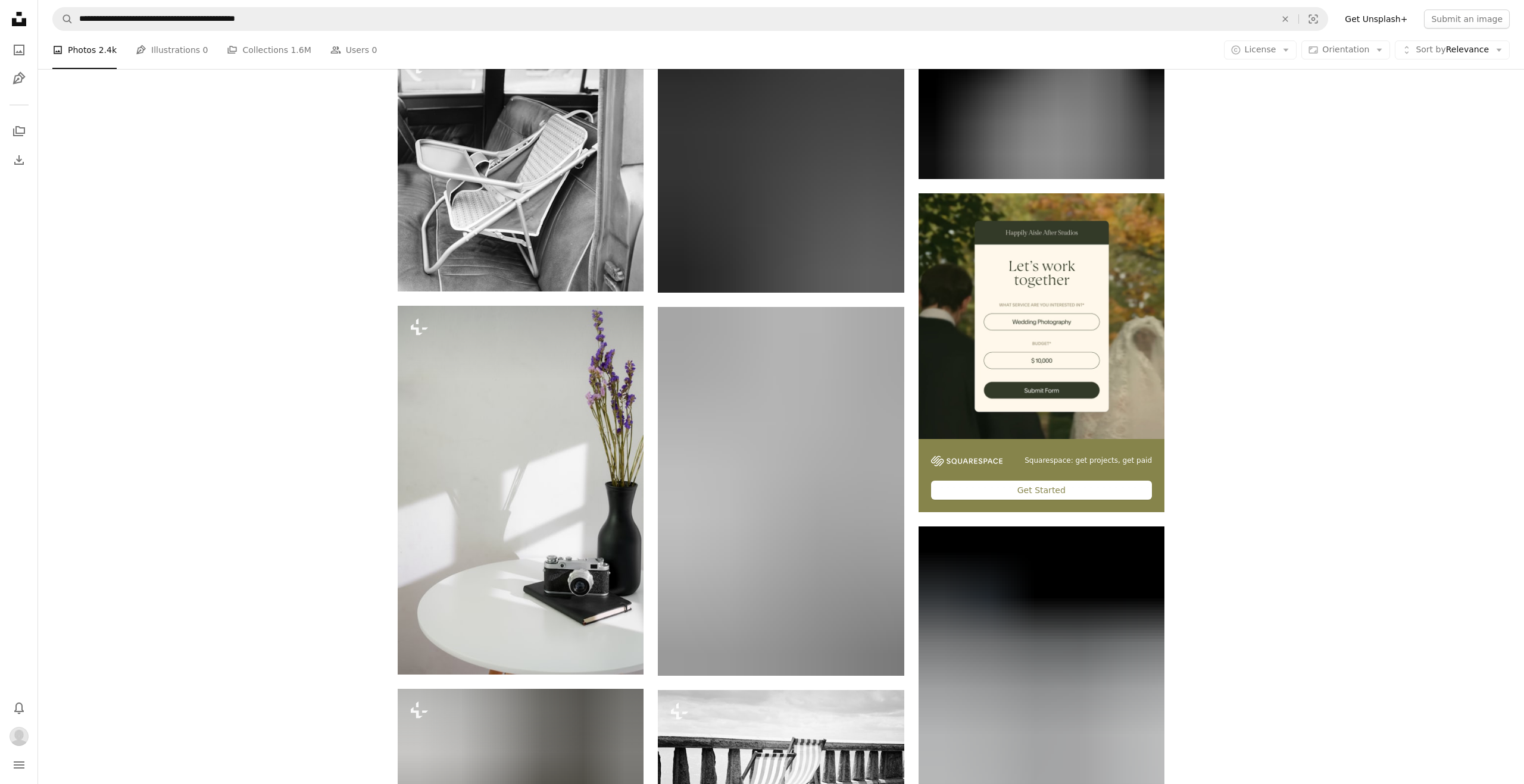
scroll to position [6362, 0]
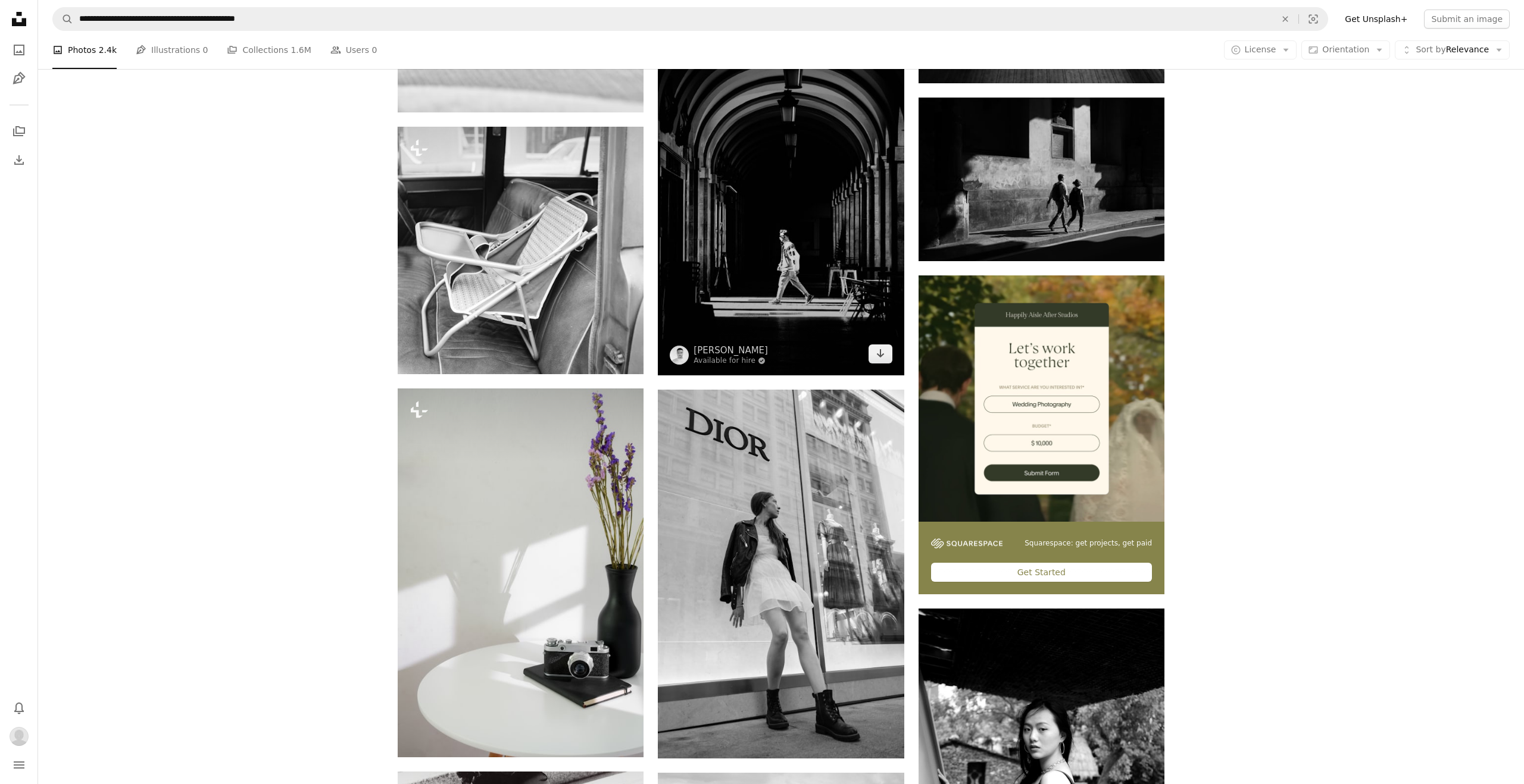
click at [795, 267] on img at bounding box center [780, 191] width 246 height 369
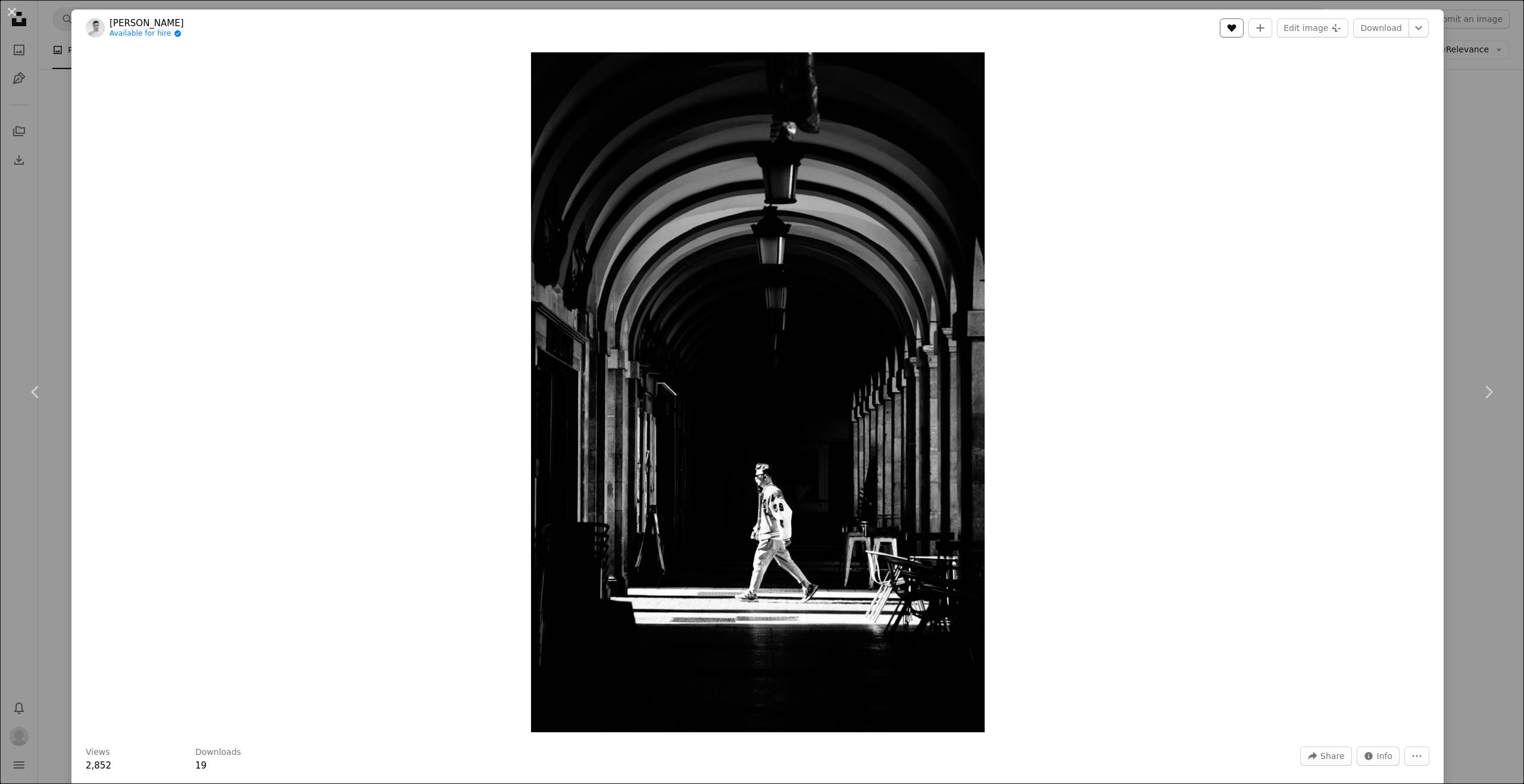
click at [1236, 30] on icon "A heart" at bounding box center [1232, 28] width 9 height 9
drag, startPoint x: 17, startPoint y: 11, endPoint x: 93, endPoint y: 25, distance: 77.3
click at [17, 11] on button "An X shape" at bounding box center [12, 11] width 14 height 14
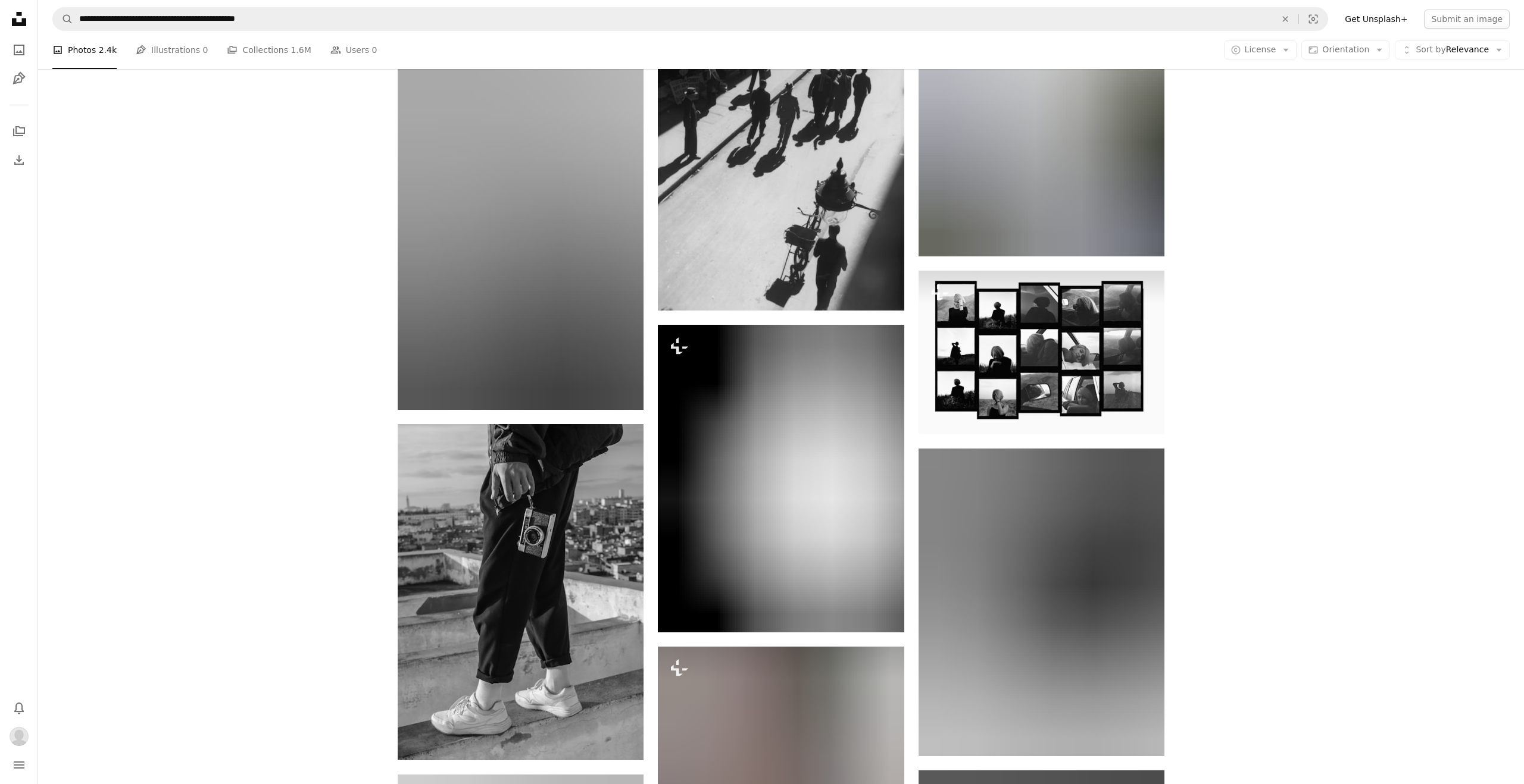
scroll to position [12951, 0]
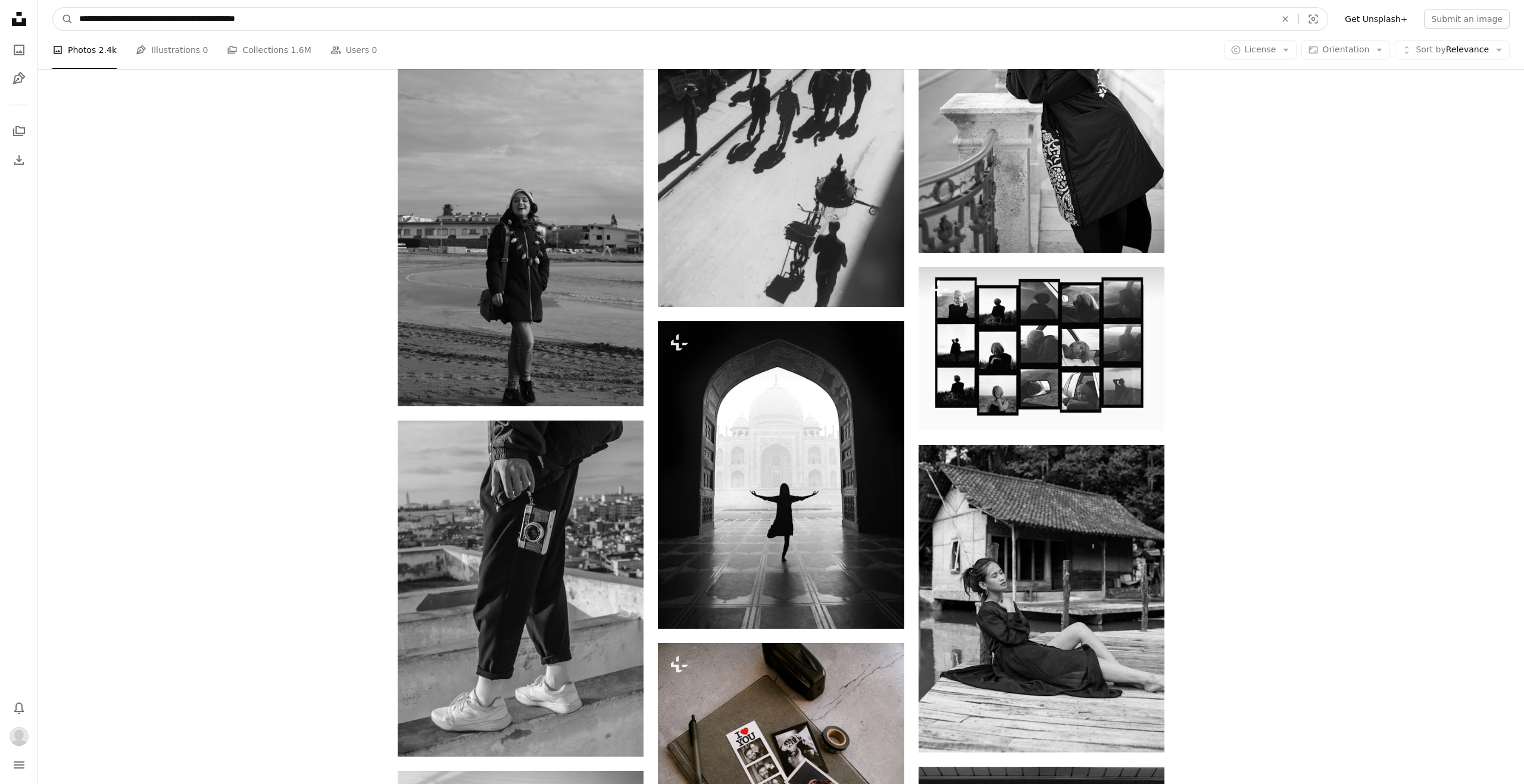
drag, startPoint x: 226, startPoint y: 19, endPoint x: 205, endPoint y: 19, distance: 21.0
click at [205, 19] on input "**********" at bounding box center [672, 18] width 1198 height 22
type input "**********"
click at [53, 7] on button "A magnifying glass" at bounding box center [63, 18] width 20 height 22
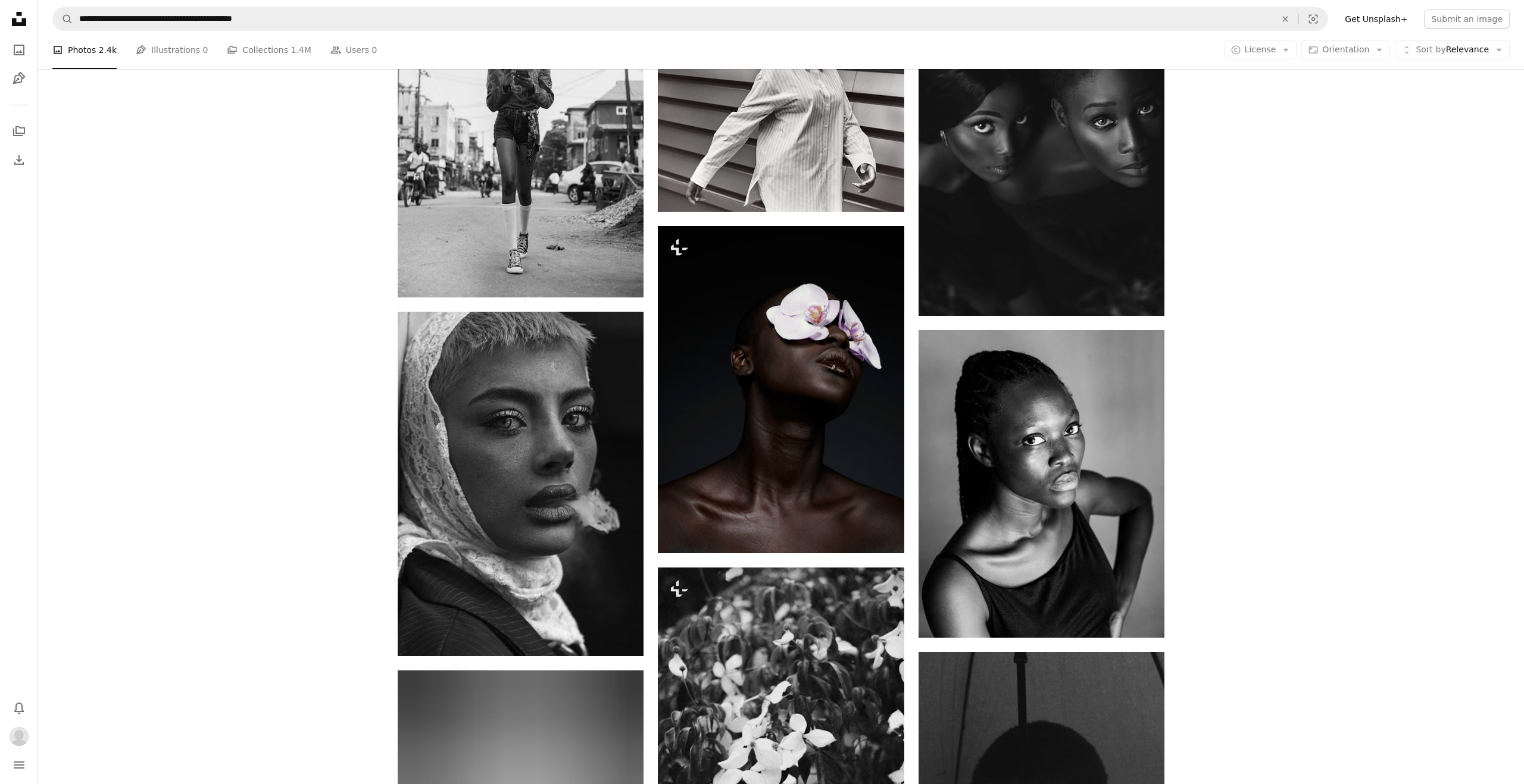
scroll to position [1650, 0]
